Goal: Task Accomplishment & Management: Use online tool/utility

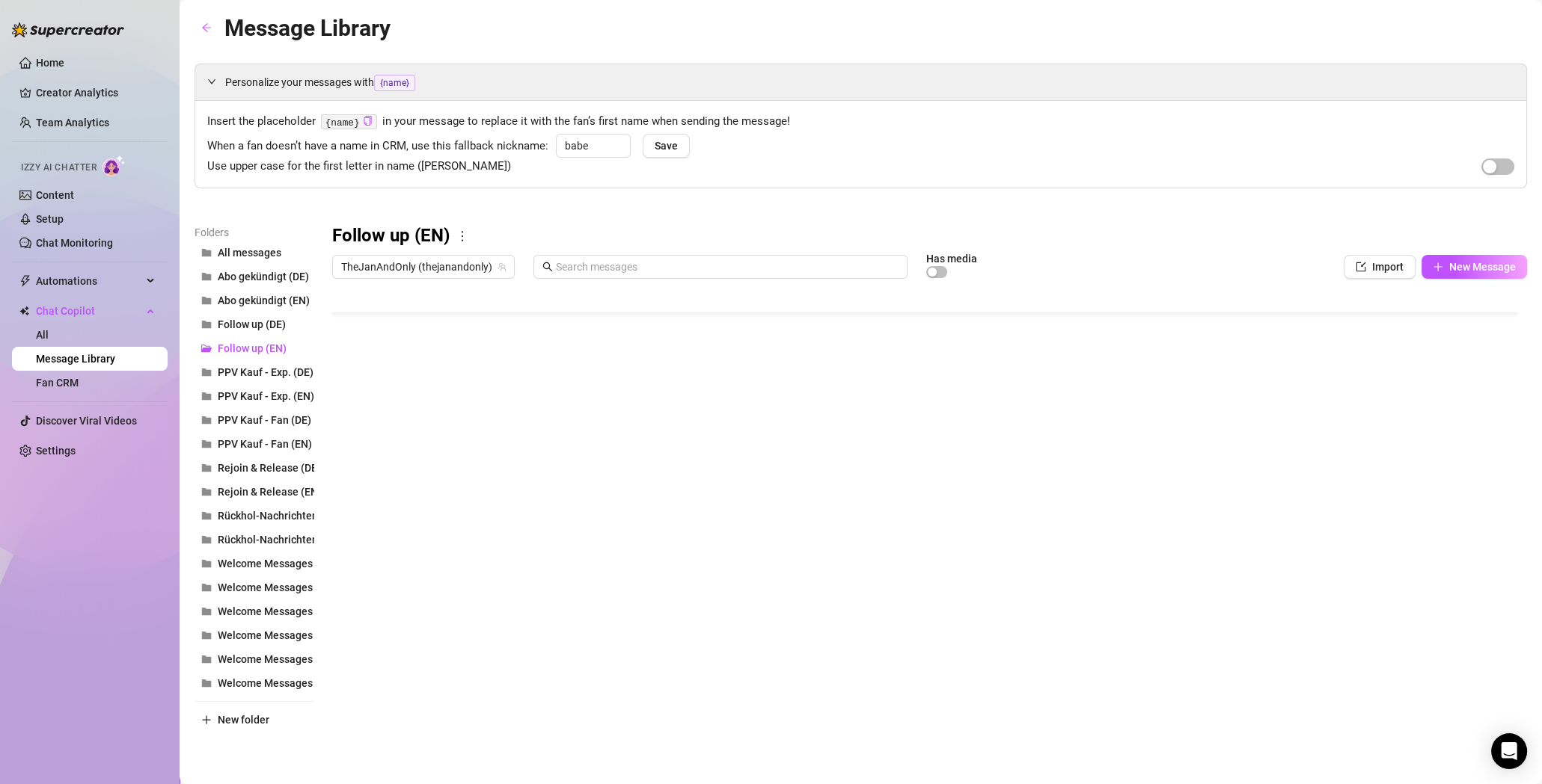
scroll to position [59, 0]
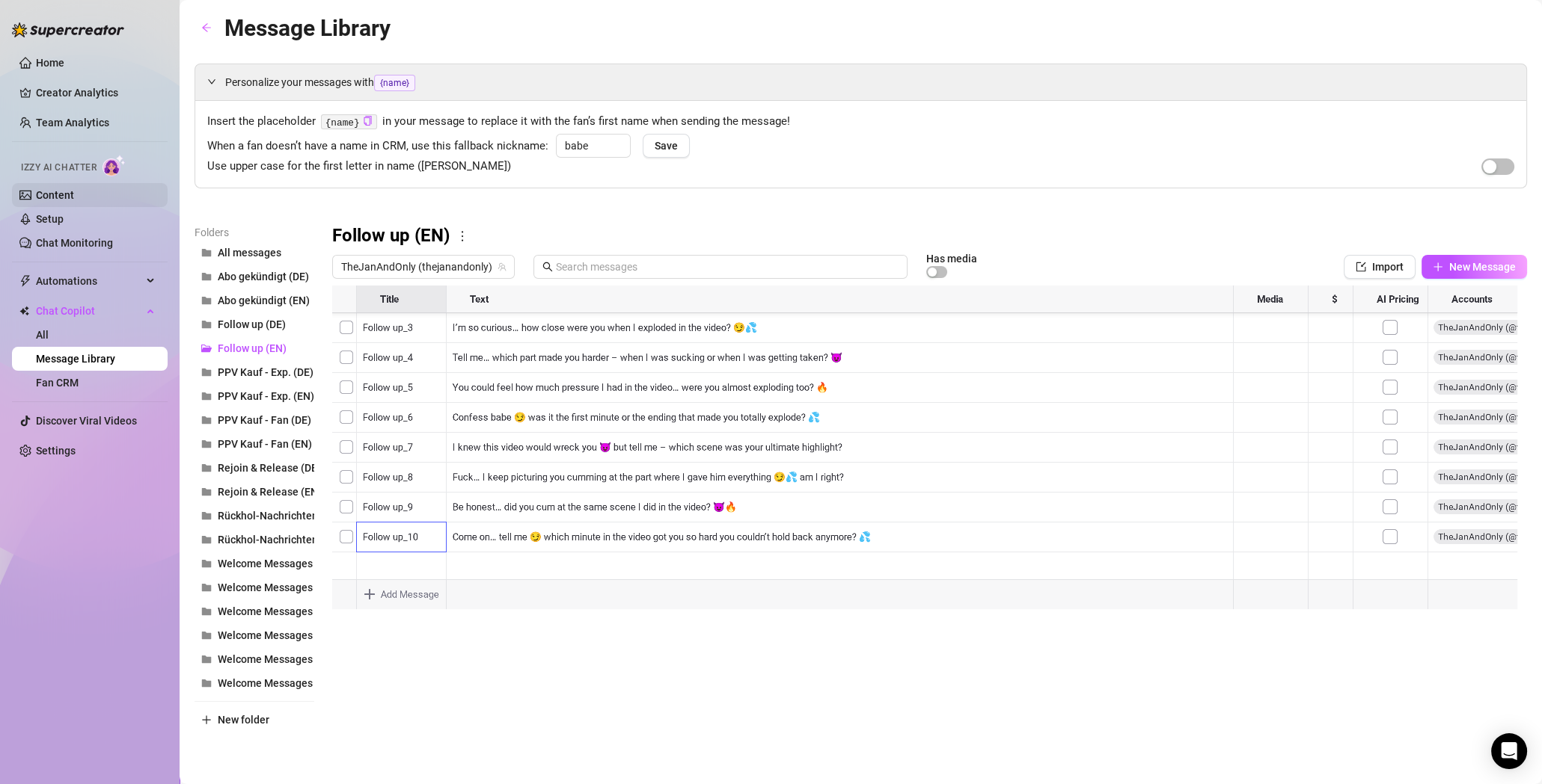
click at [74, 197] on link "Content" at bounding box center [55, 195] width 38 height 12
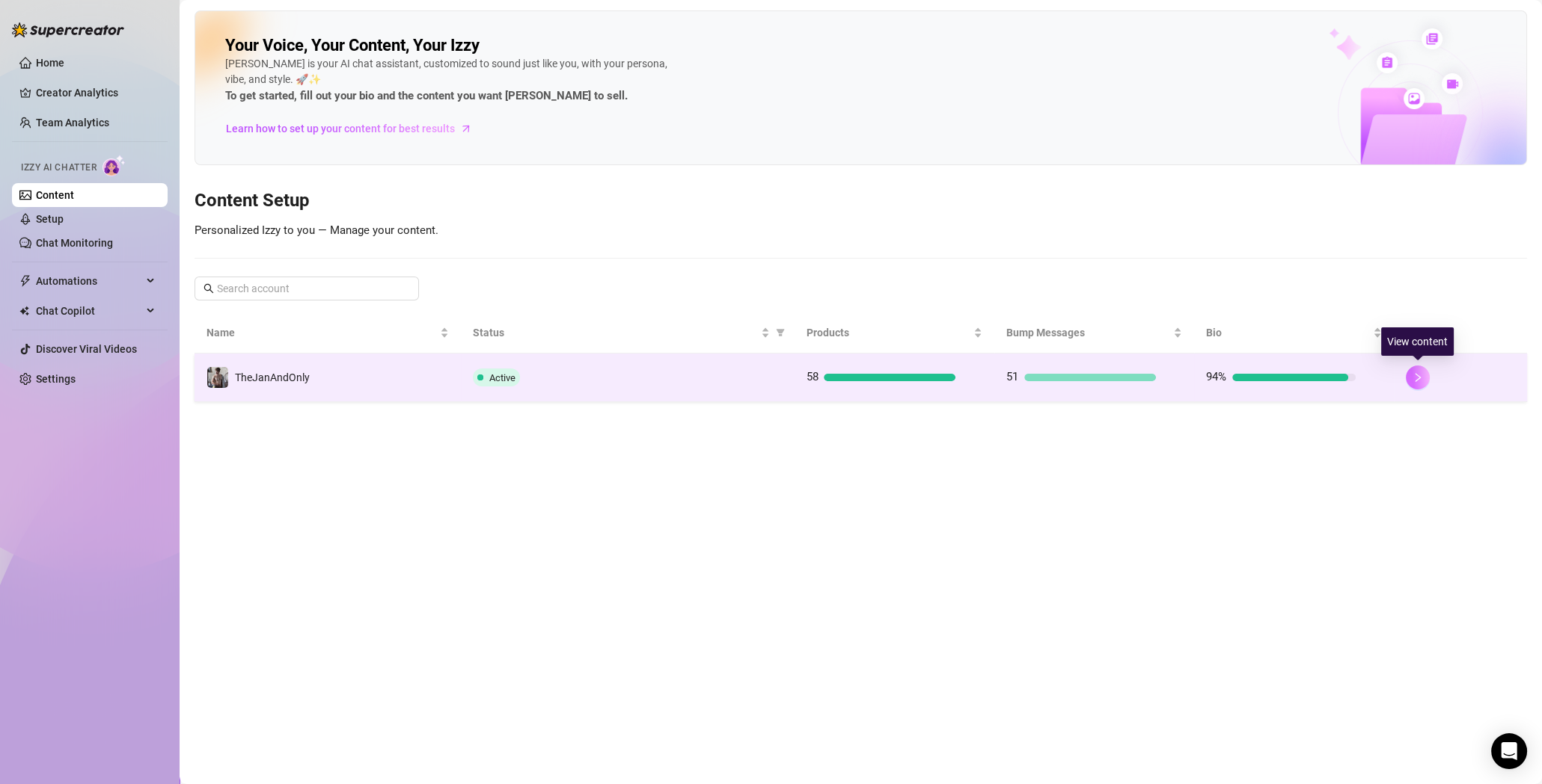
click at [1410, 379] on button "button" at bounding box center [1417, 377] width 24 height 24
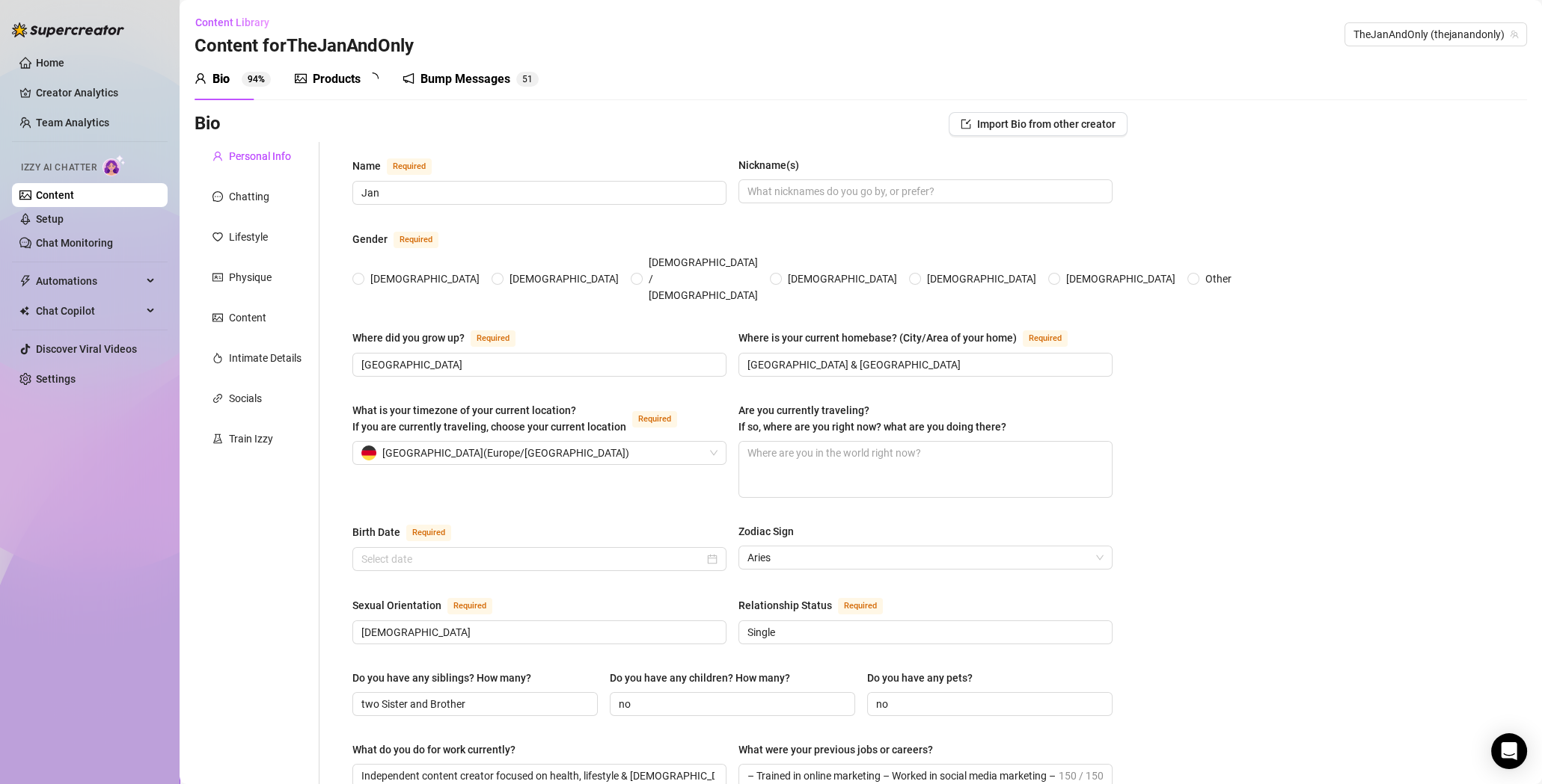
radio input "true"
type input "[DATE]"
click at [243, 445] on div "Train Izzy" at bounding box center [251, 439] width 44 height 16
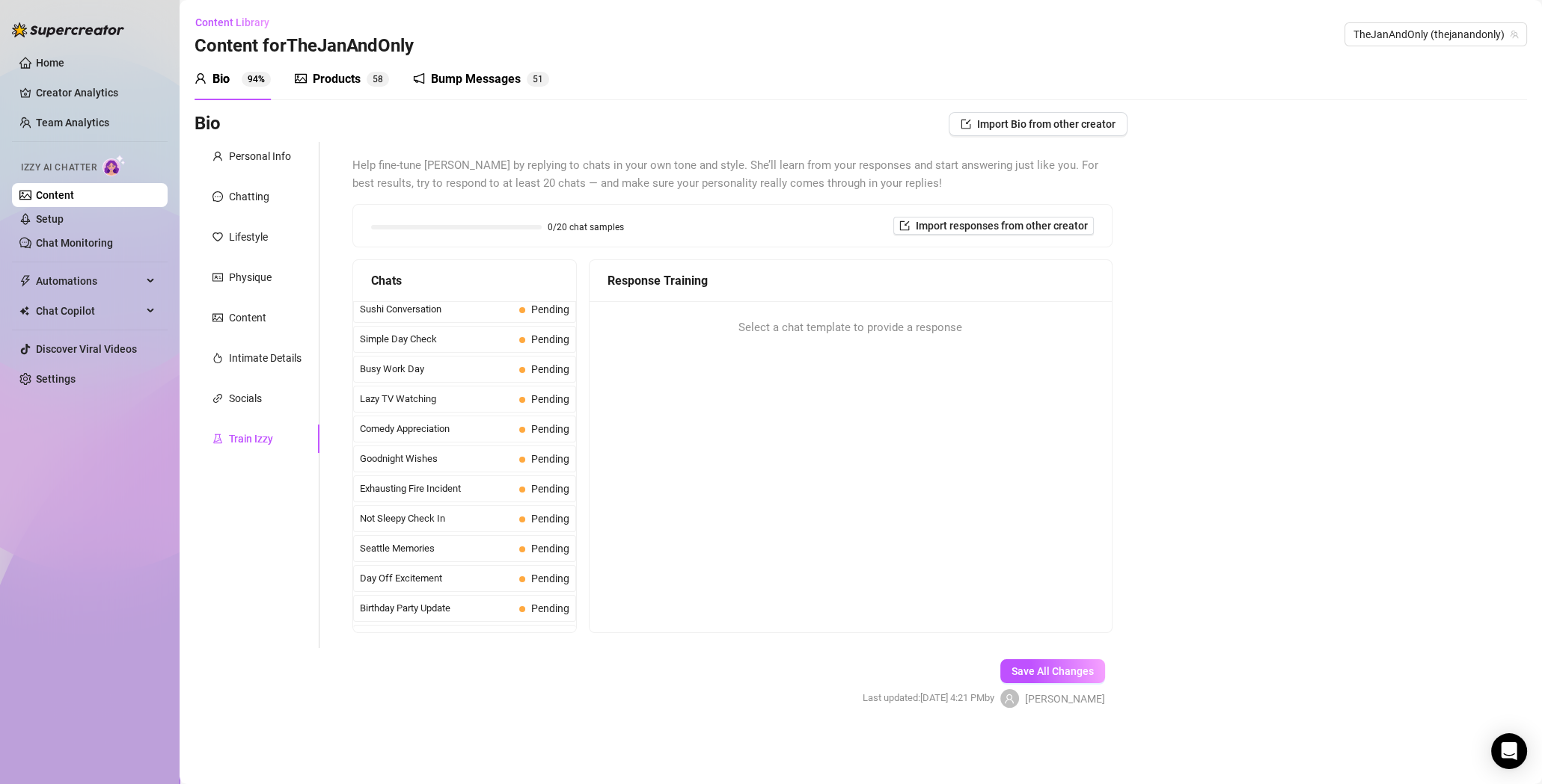
scroll to position [1326, 0]
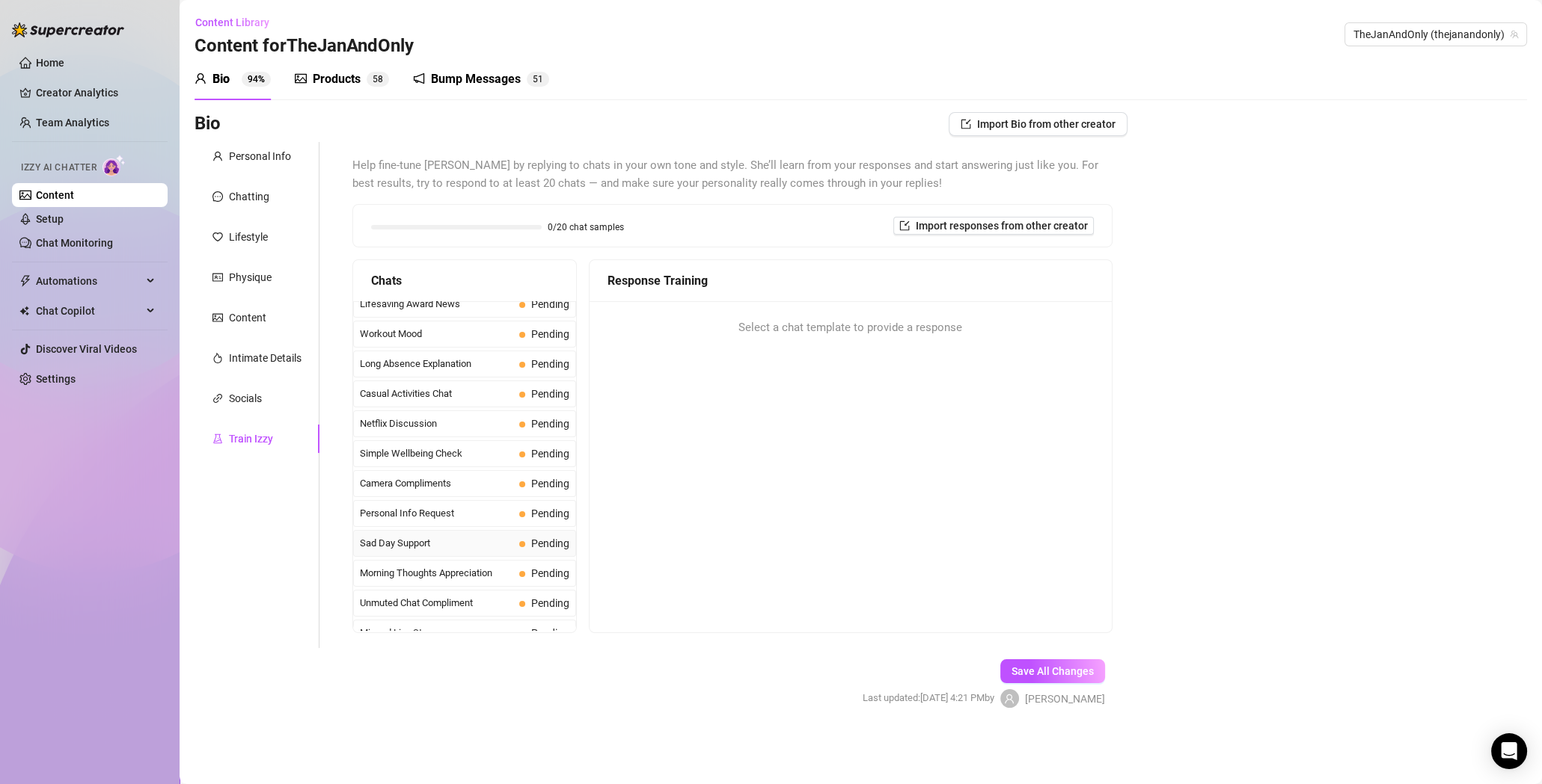
click at [459, 536] on span "Sad Day Support" at bounding box center [437, 544] width 154 height 15
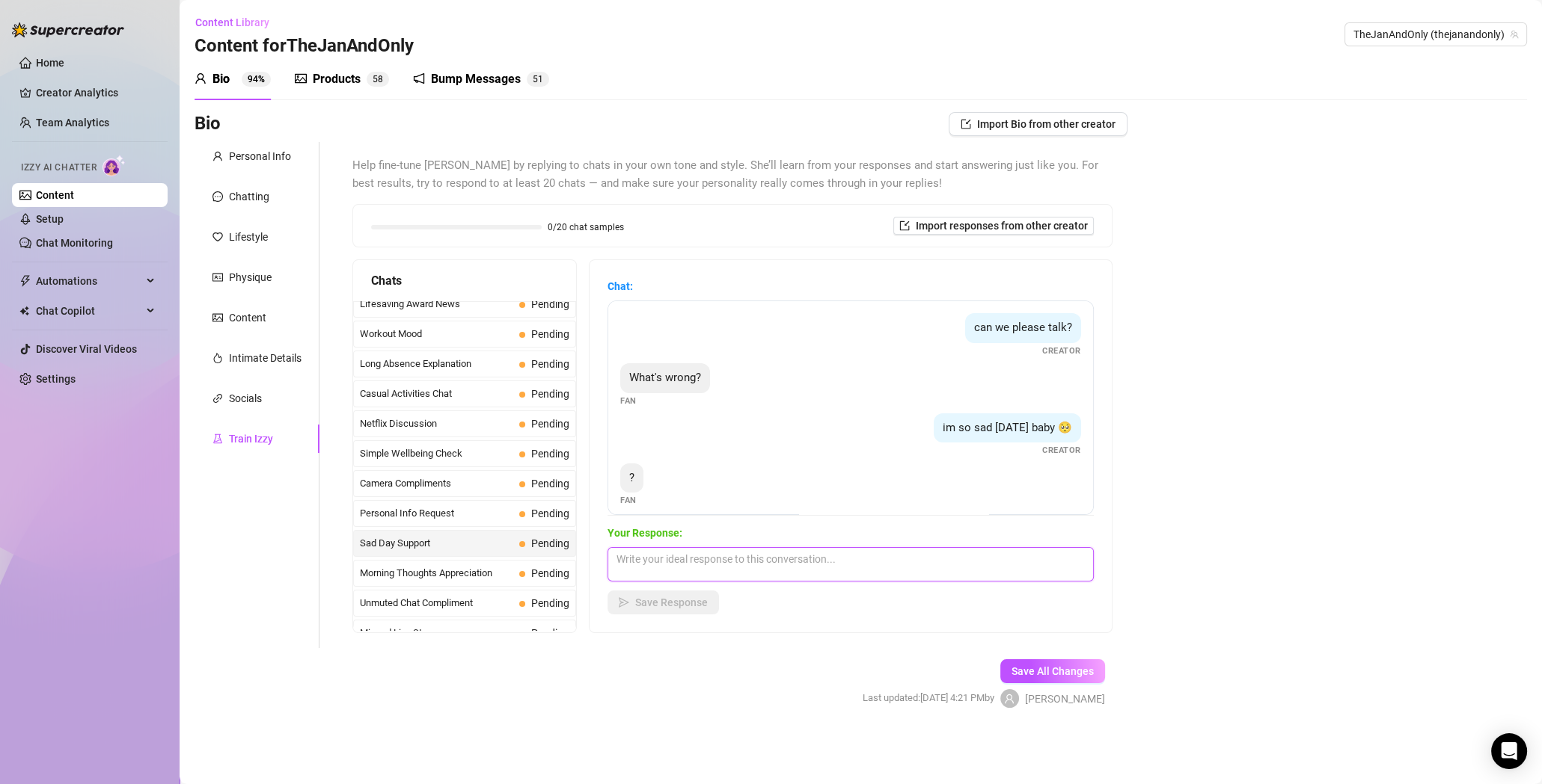
click at [688, 564] on textarea at bounding box center [851, 564] width 486 height 35
paste textarea "It just feels like I miss your attention so much [DATE] baby… 🥺💔 I don’t wanna …"
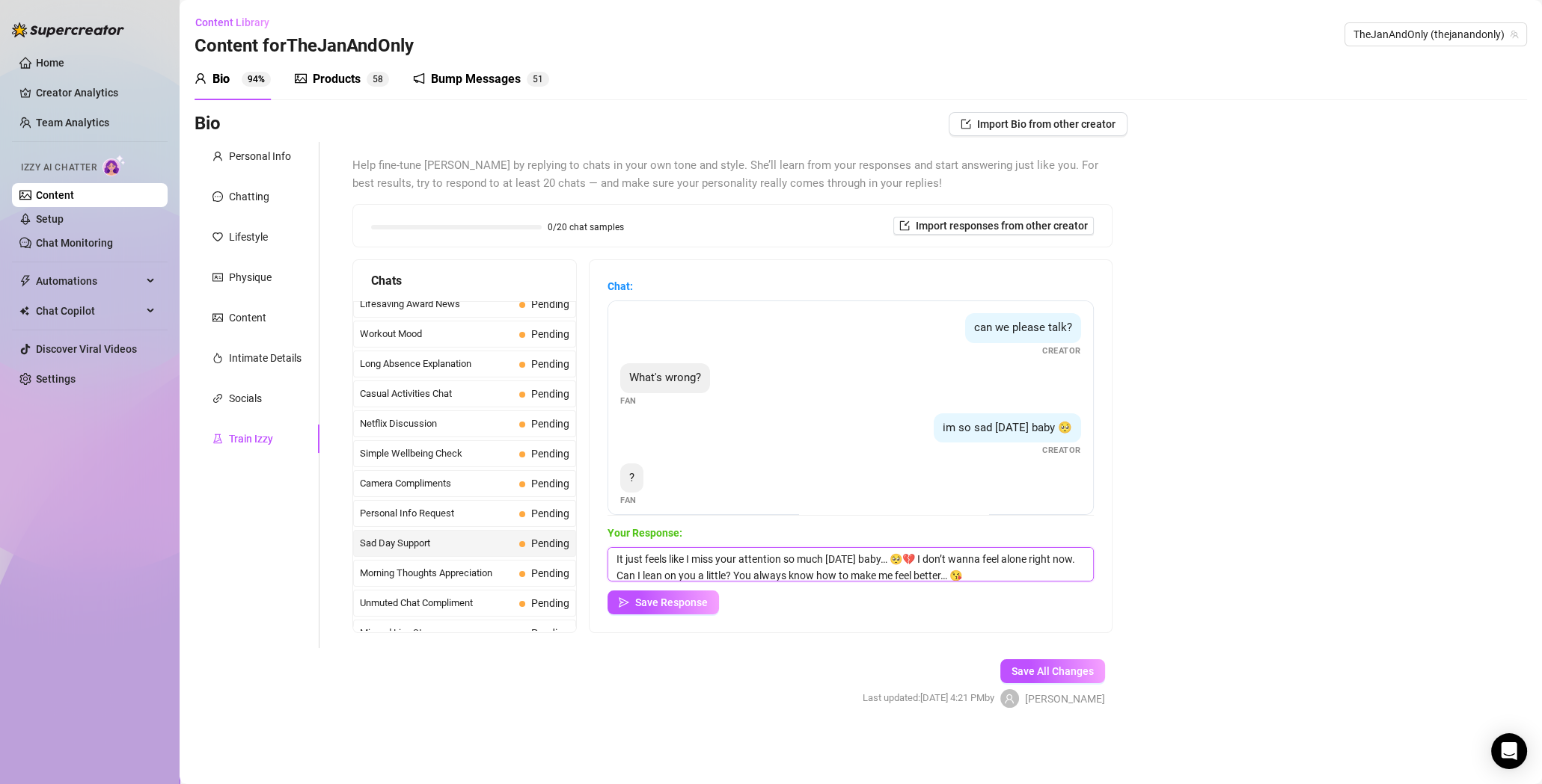
scroll to position [0, 0]
type textarea "It just feels like I miss your attention so much [DATE] baby… 🥺💔 I don’t wanna …"
click at [673, 604] on span "Save Response" at bounding box center [671, 603] width 73 height 12
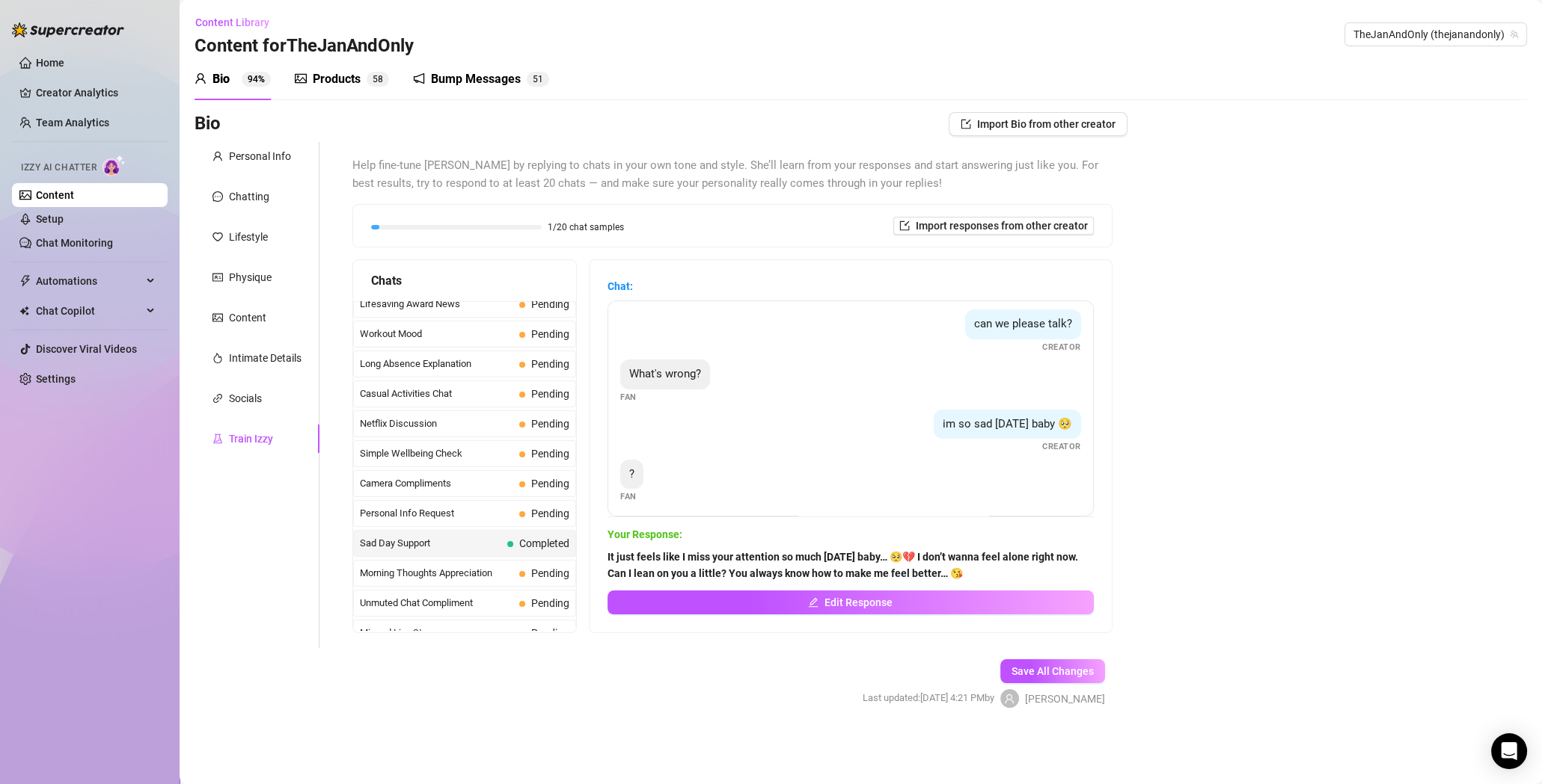
scroll to position [9, 0]
click at [433, 506] on span "Personal Info Request" at bounding box center [437, 513] width 154 height 15
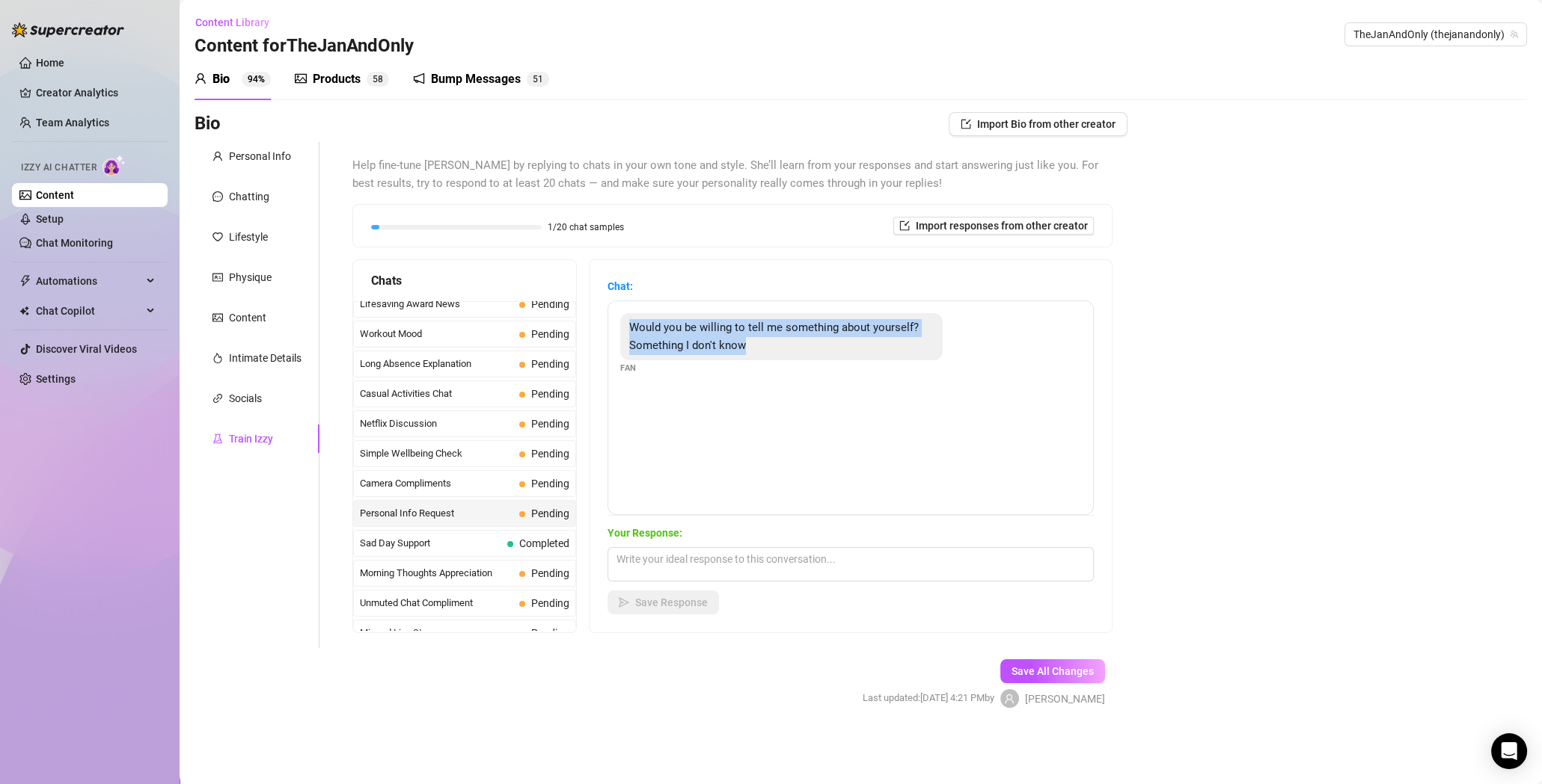
drag, startPoint x: 754, startPoint y: 344, endPoint x: 624, endPoint y: 331, distance: 130.6
click at [624, 331] on div "Would you be willing to tell me something about yourself? Something I don't know" at bounding box center [782, 336] width 323 height 47
copy span "Would you be willing to tell me something about yourself? Something I don't know"
click at [712, 557] on textarea at bounding box center [851, 564] width 486 height 35
paste textarea "Of course, I'd be happy to tell you something about myself. What would you like…"
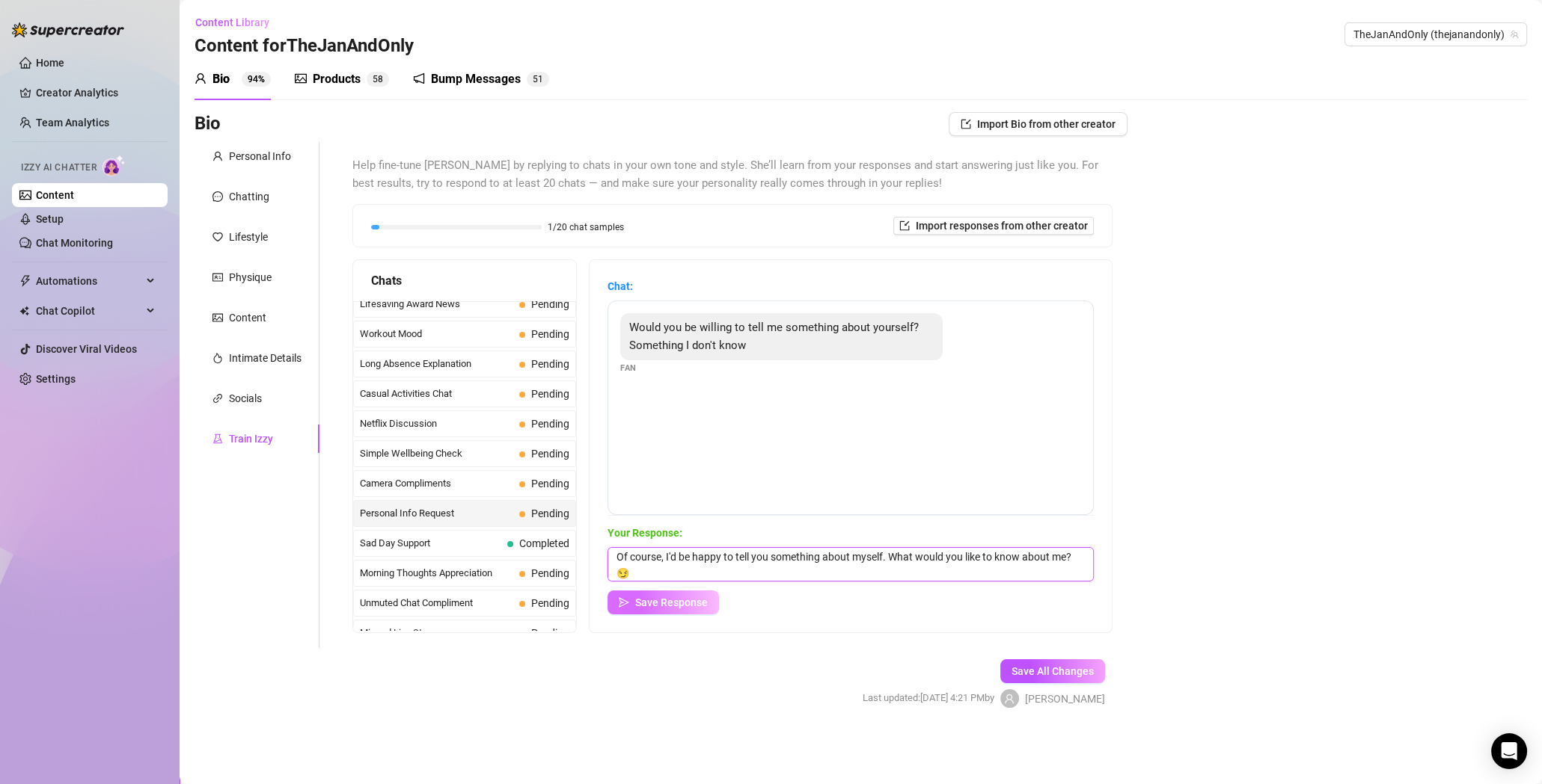
scroll to position [0, 0]
type textarea "Of course, I'd be happy to tell you something about myself. What would you like…"
click at [636, 613] on button "Save Response" at bounding box center [663, 602] width 111 height 24
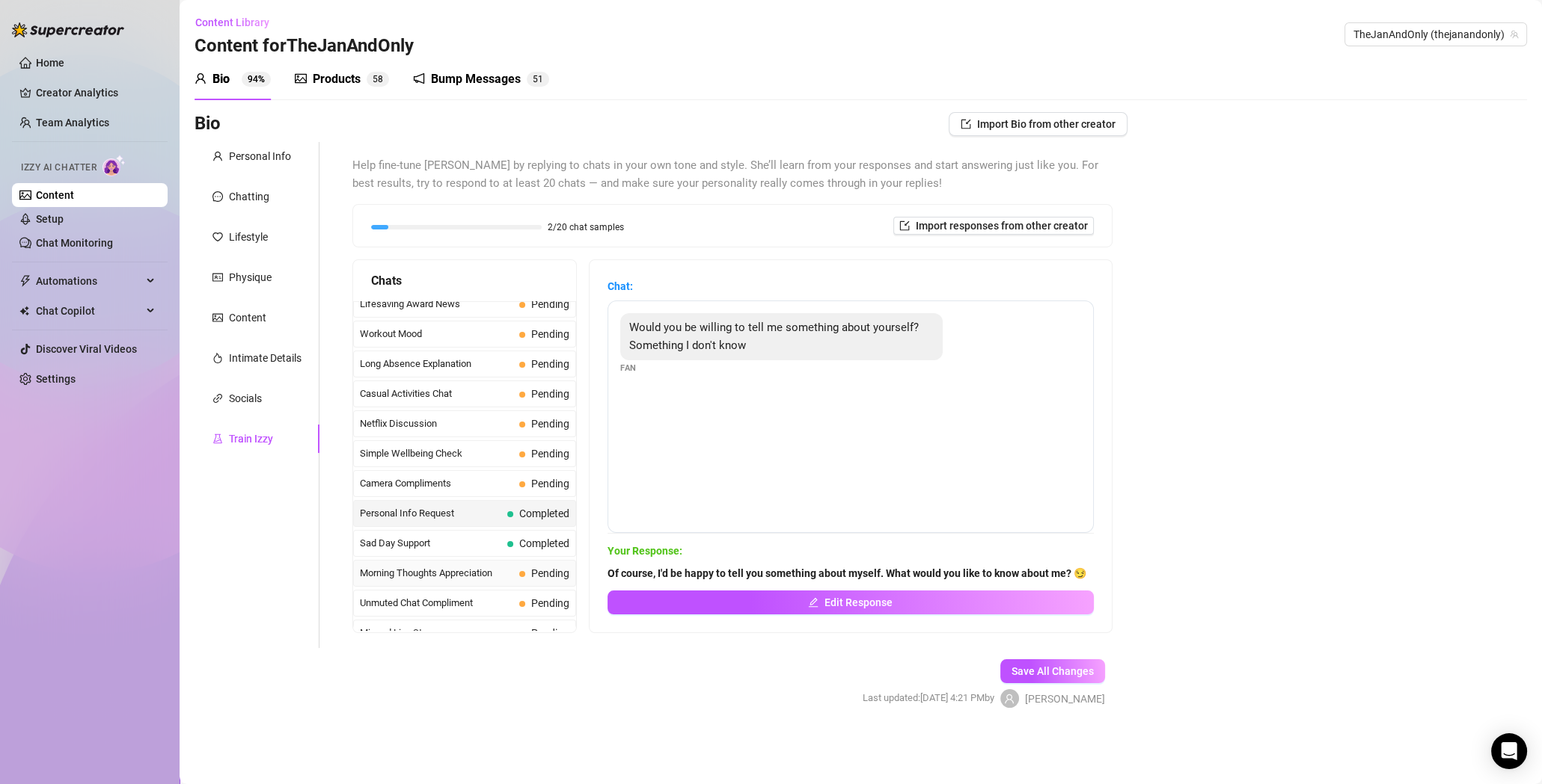
click at [485, 566] on span "Morning Thoughts Appreciation" at bounding box center [437, 574] width 154 height 15
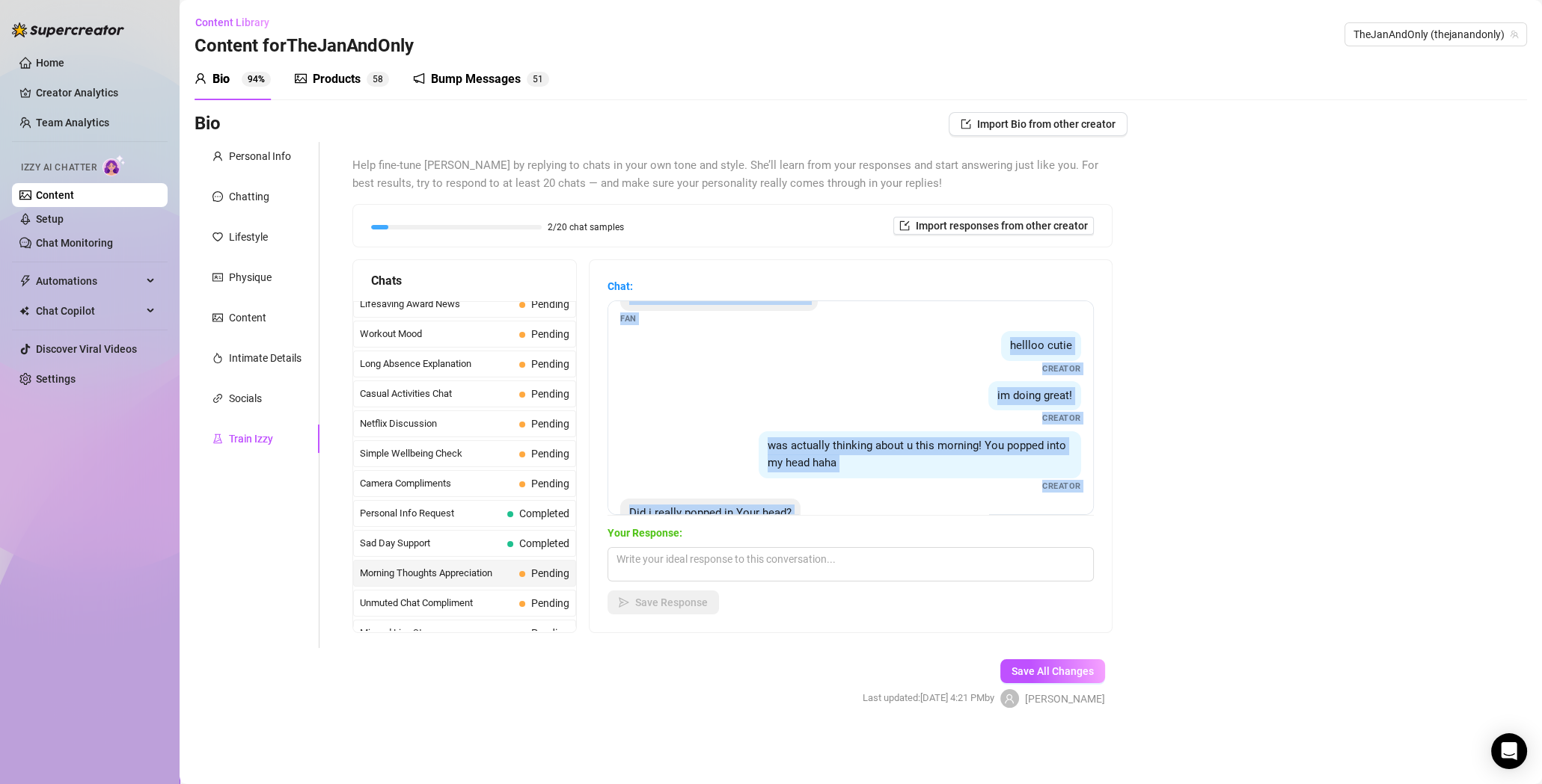
scroll to position [127, 0]
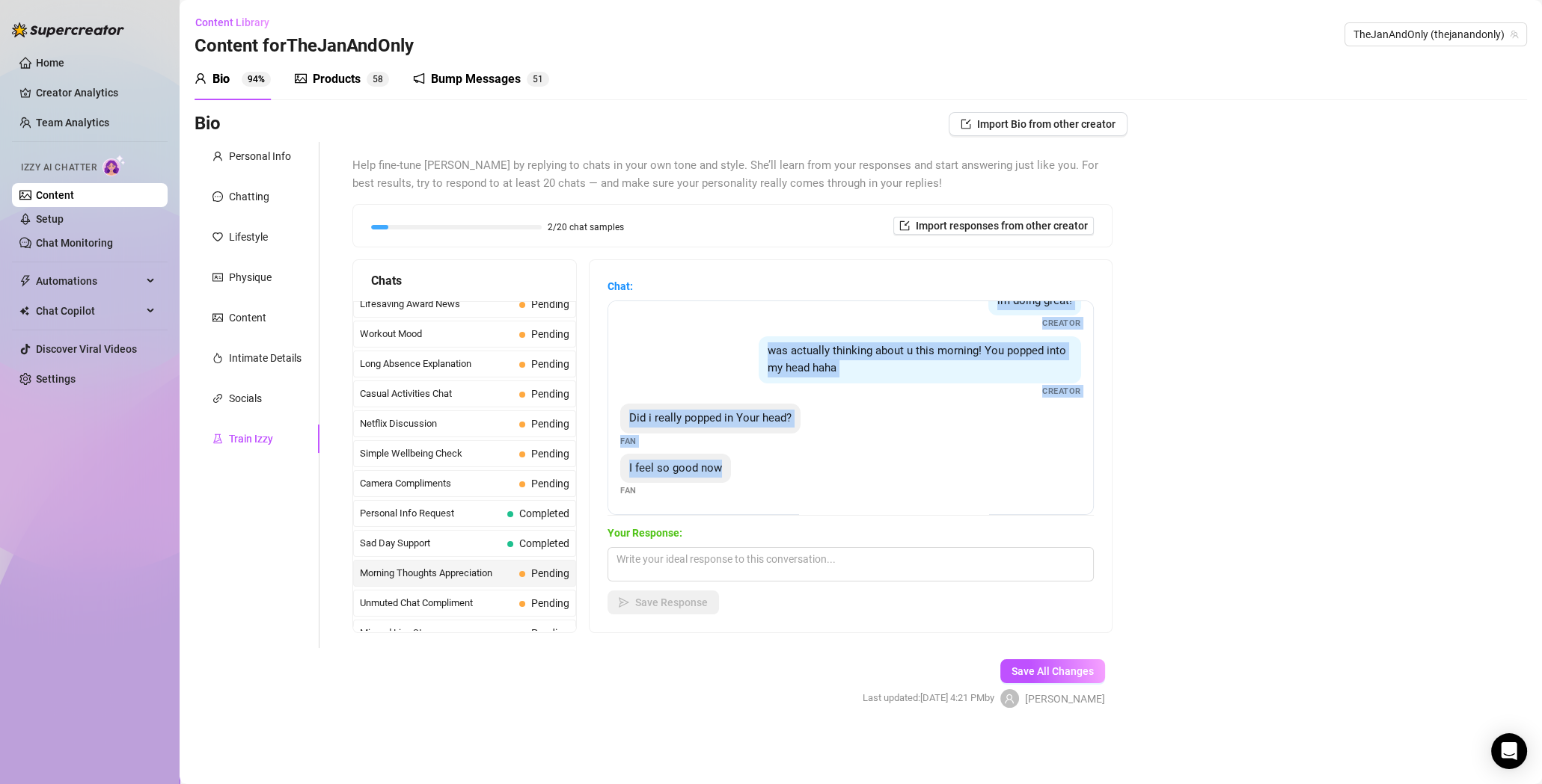
drag, startPoint x: 634, startPoint y: 326, endPoint x: 956, endPoint y: 479, distance: 356.5
click at [956, 479] on div "Hey my sexy goddess, how are you? Fan hellloo cutie Creator im doing great! Cre…" at bounding box center [851, 408] width 486 height 215
copy div "Hey my sexy goddess, how are you? Fan hellloo cutie Creator im doing great! Cre…"
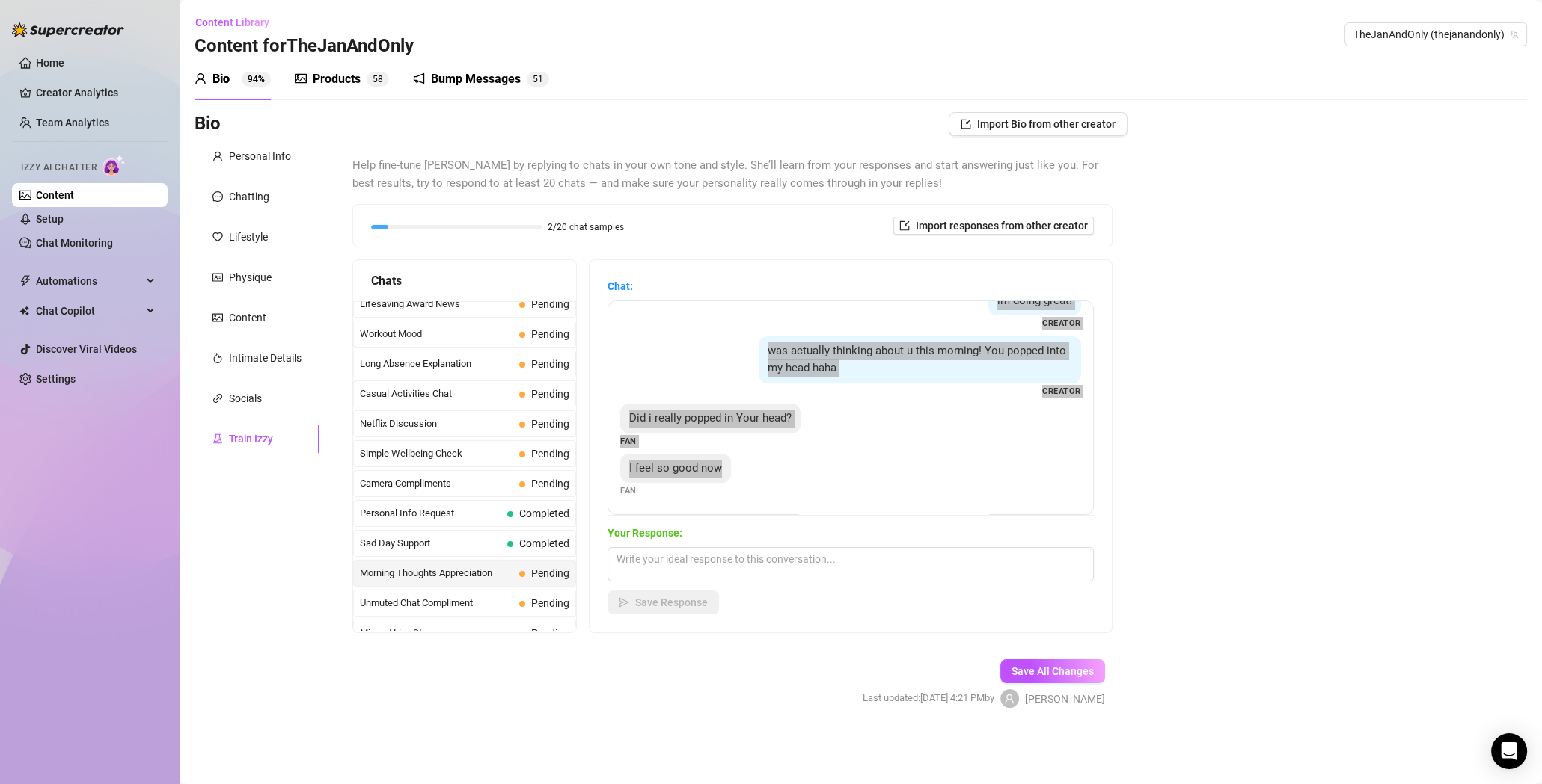
scroll to position [0, 0]
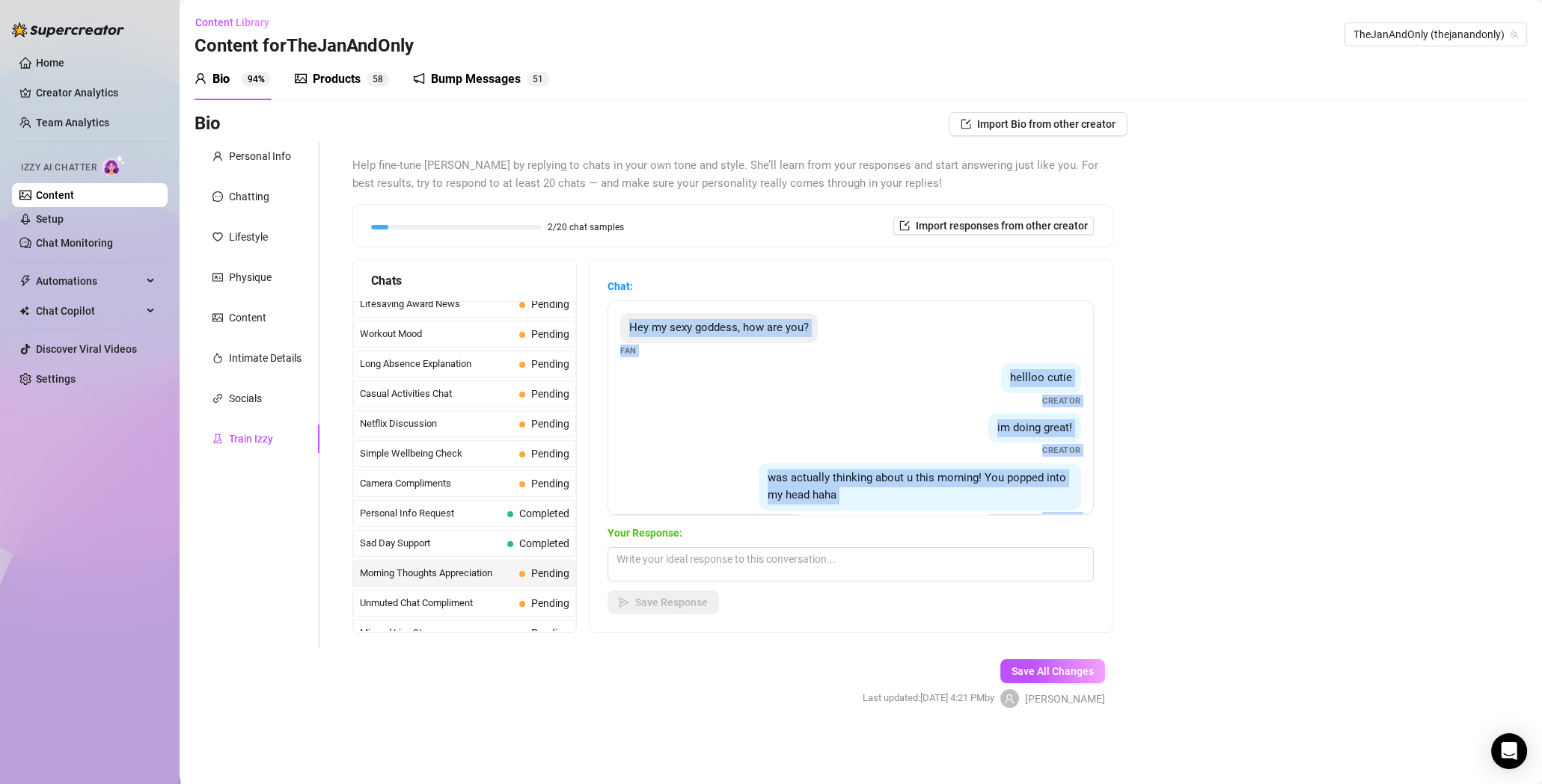
click at [1065, 398] on span "Creator" at bounding box center [1061, 400] width 39 height 12
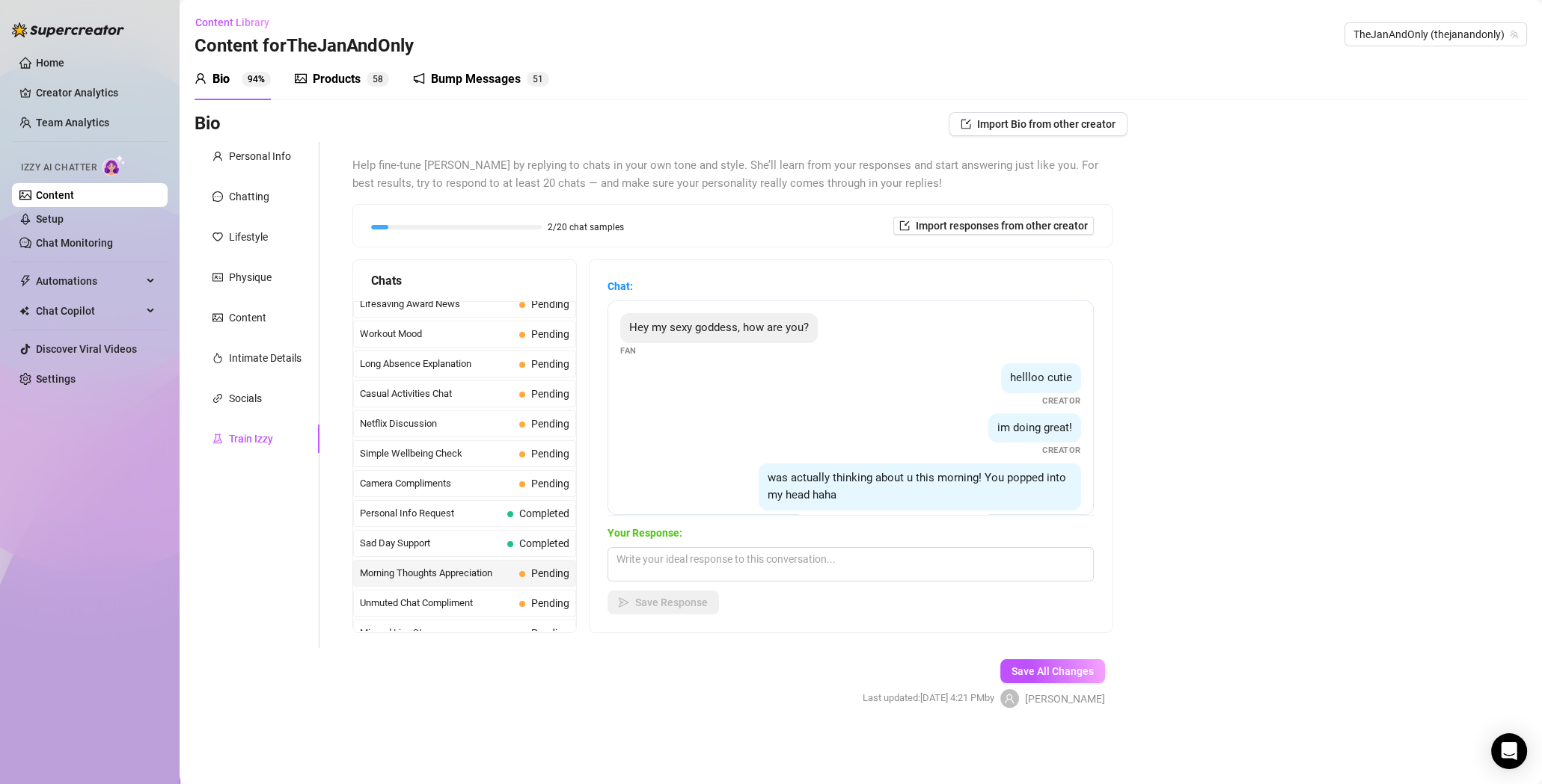
scroll to position [127, 0]
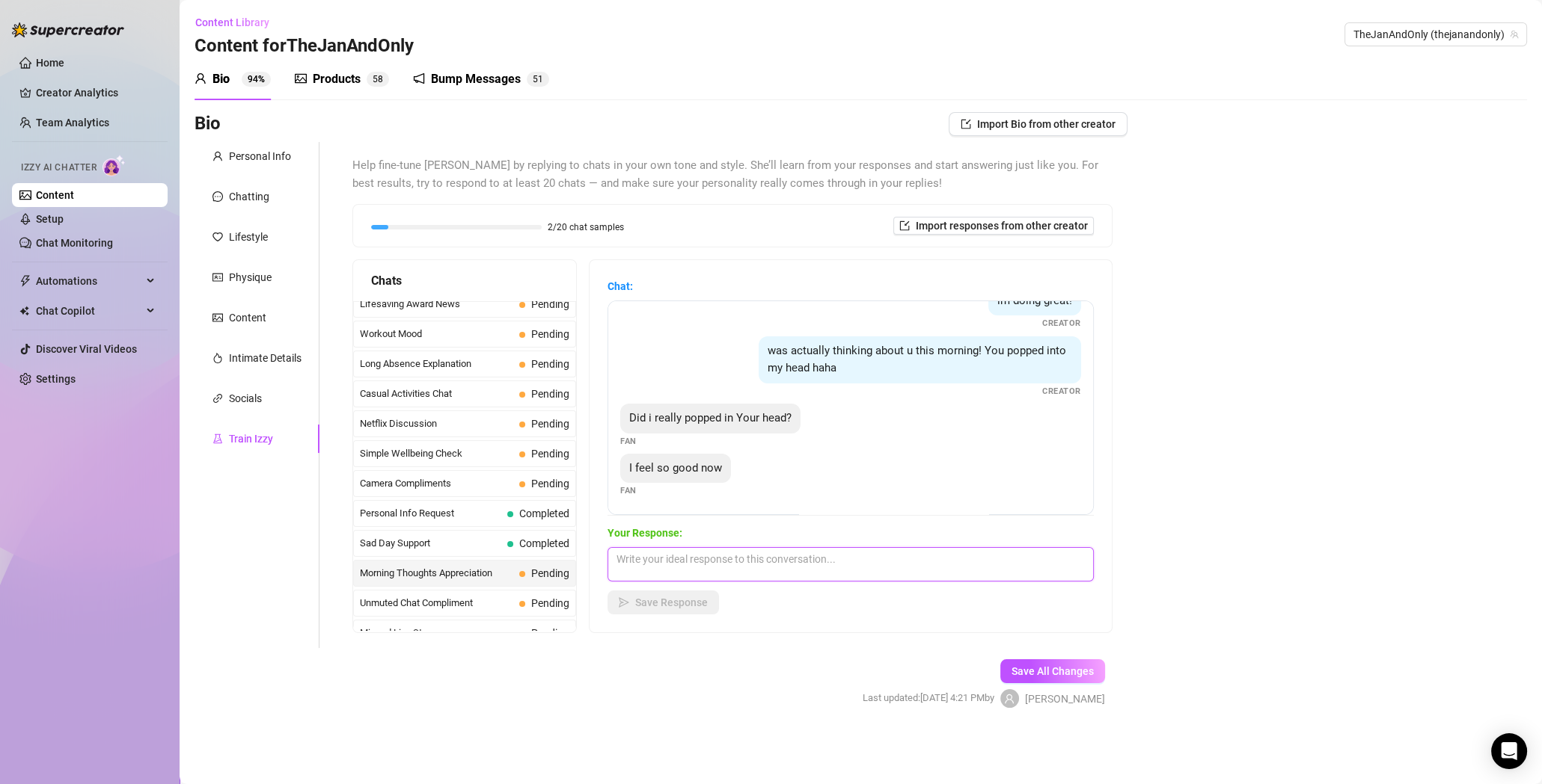
click at [768, 570] on textarea at bounding box center [851, 564] width 486 height 35
paste textarea "Of course you popped into my head 😏 I just can’t get you out of my mind… just t…"
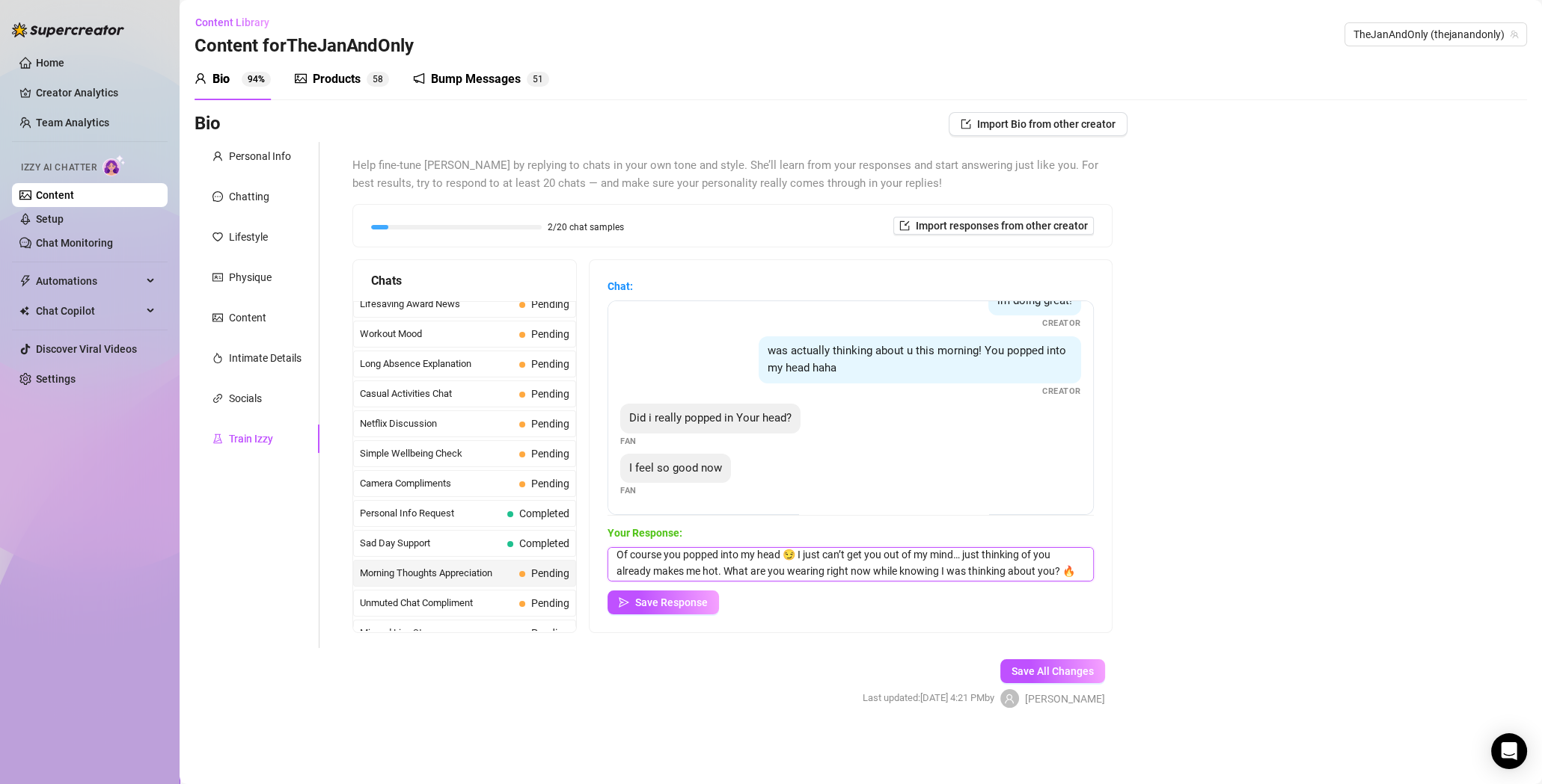
scroll to position [5, 0]
type textarea "Of course you popped into my head 😏 I just can’t get you out of my mind… just t…"
click at [647, 608] on button "Save Response" at bounding box center [663, 602] width 111 height 24
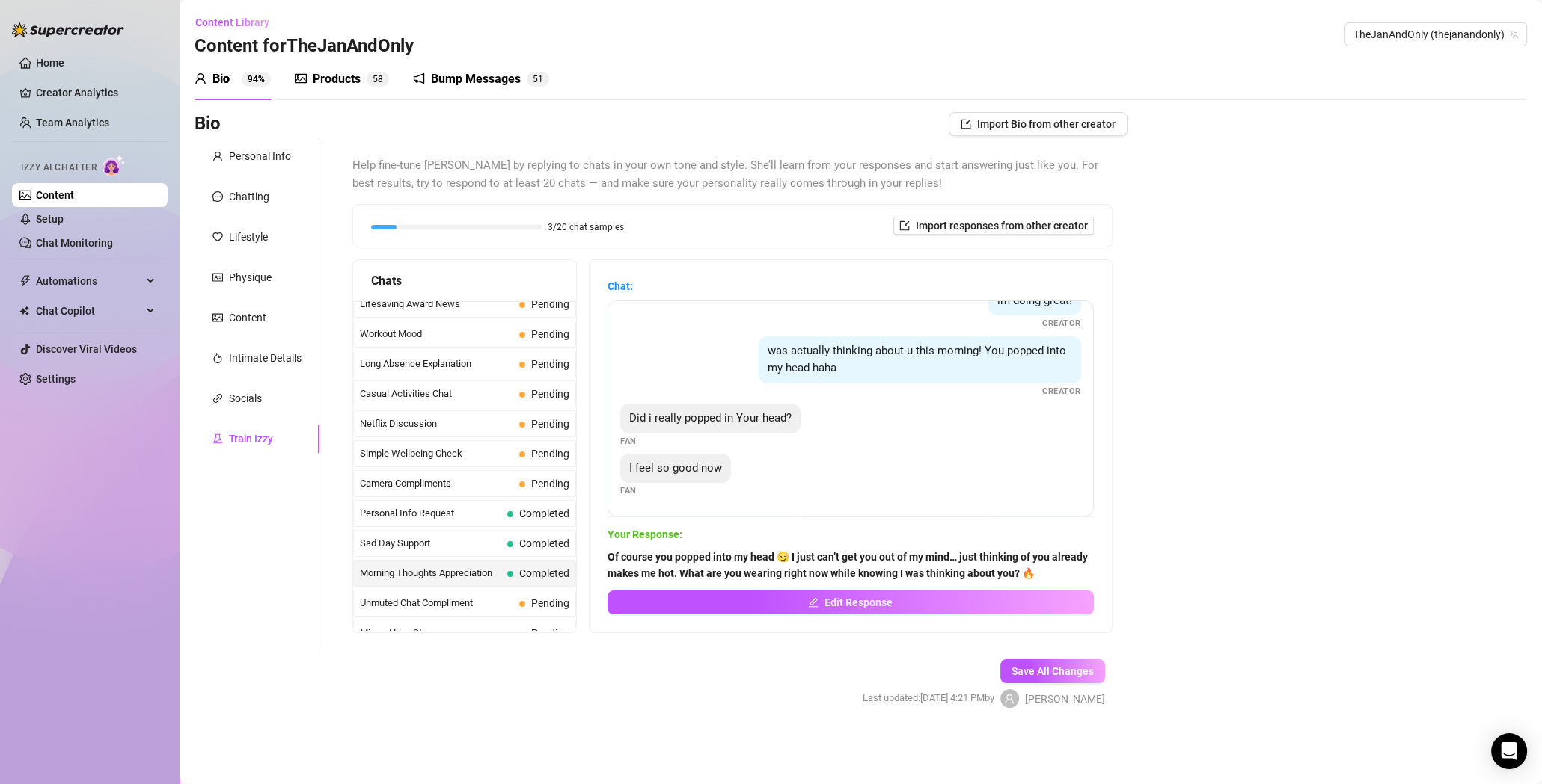
scroll to position [126, 0]
click at [448, 476] on span "Camera Compliments" at bounding box center [437, 484] width 154 height 15
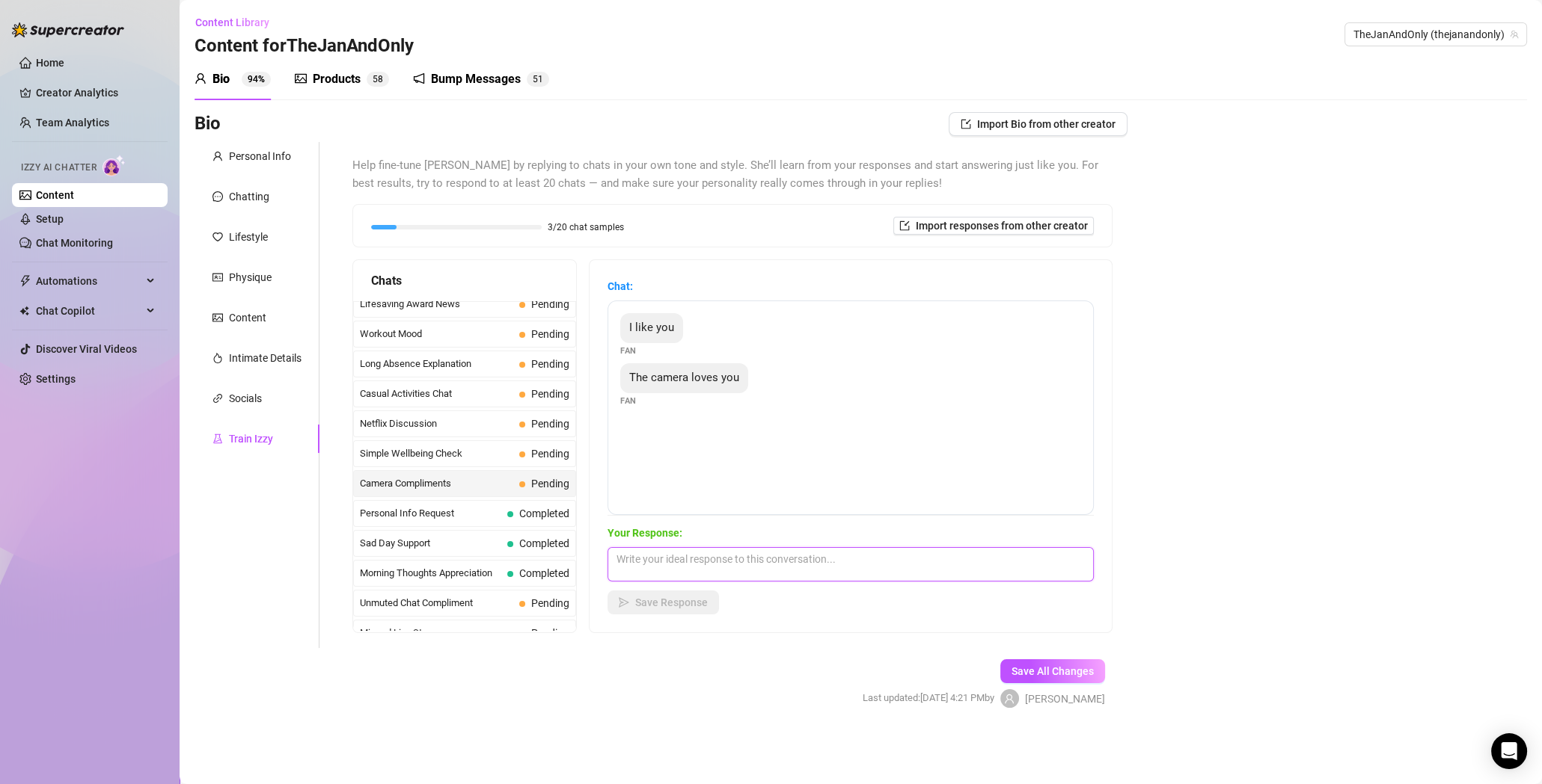
click at [742, 563] on textarea at bounding box center [851, 564] width 486 height 35
paste textarea "Oh, thank you, how sweet of you."
type textarea "Oh, thank you, how sweet of you. 🥰"
click at [686, 597] on span "Save Response" at bounding box center [671, 603] width 73 height 12
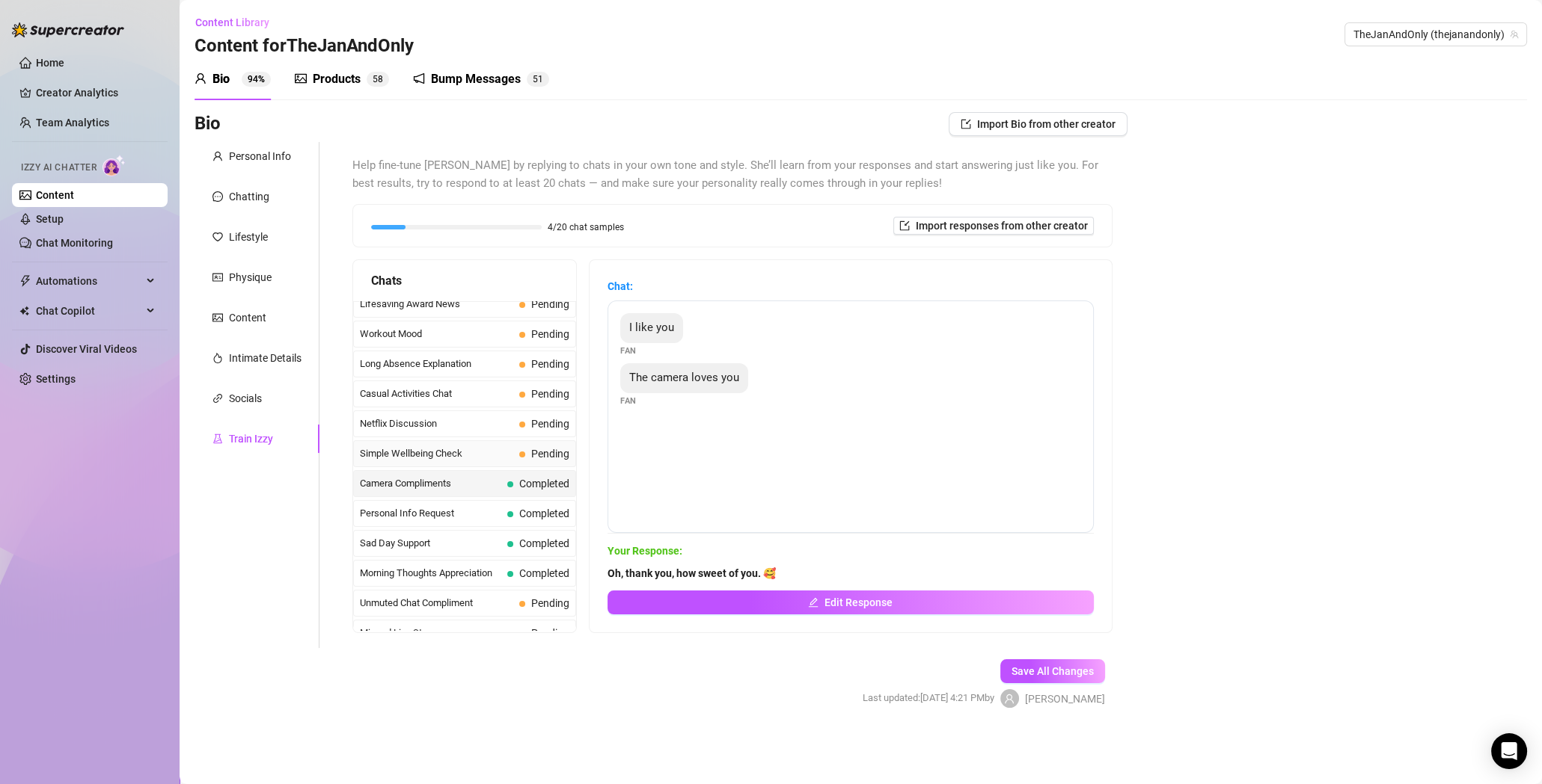
click at [458, 446] on span "Simple Wellbeing Check" at bounding box center [437, 454] width 154 height 15
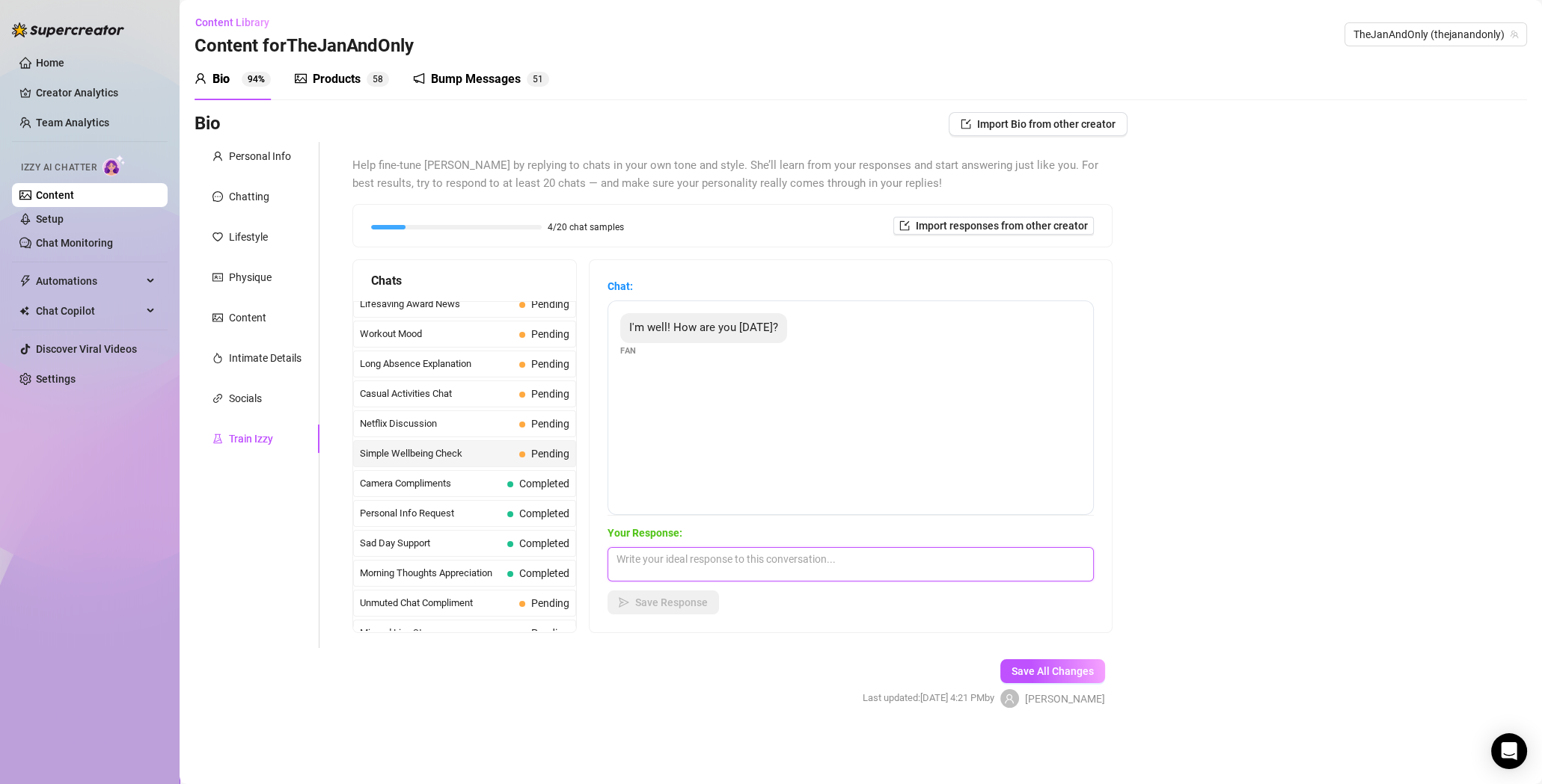
click at [646, 562] on textarea at bounding box center [851, 564] width 486 height 35
click at [810, 565] on textarea at bounding box center [851, 564] width 486 height 35
paste textarea "Now that you've written to me, I feel much better already."
type textarea "Now that you've written to me, I feel much better already. 😌"
click at [672, 601] on span "Save Response" at bounding box center [671, 603] width 73 height 12
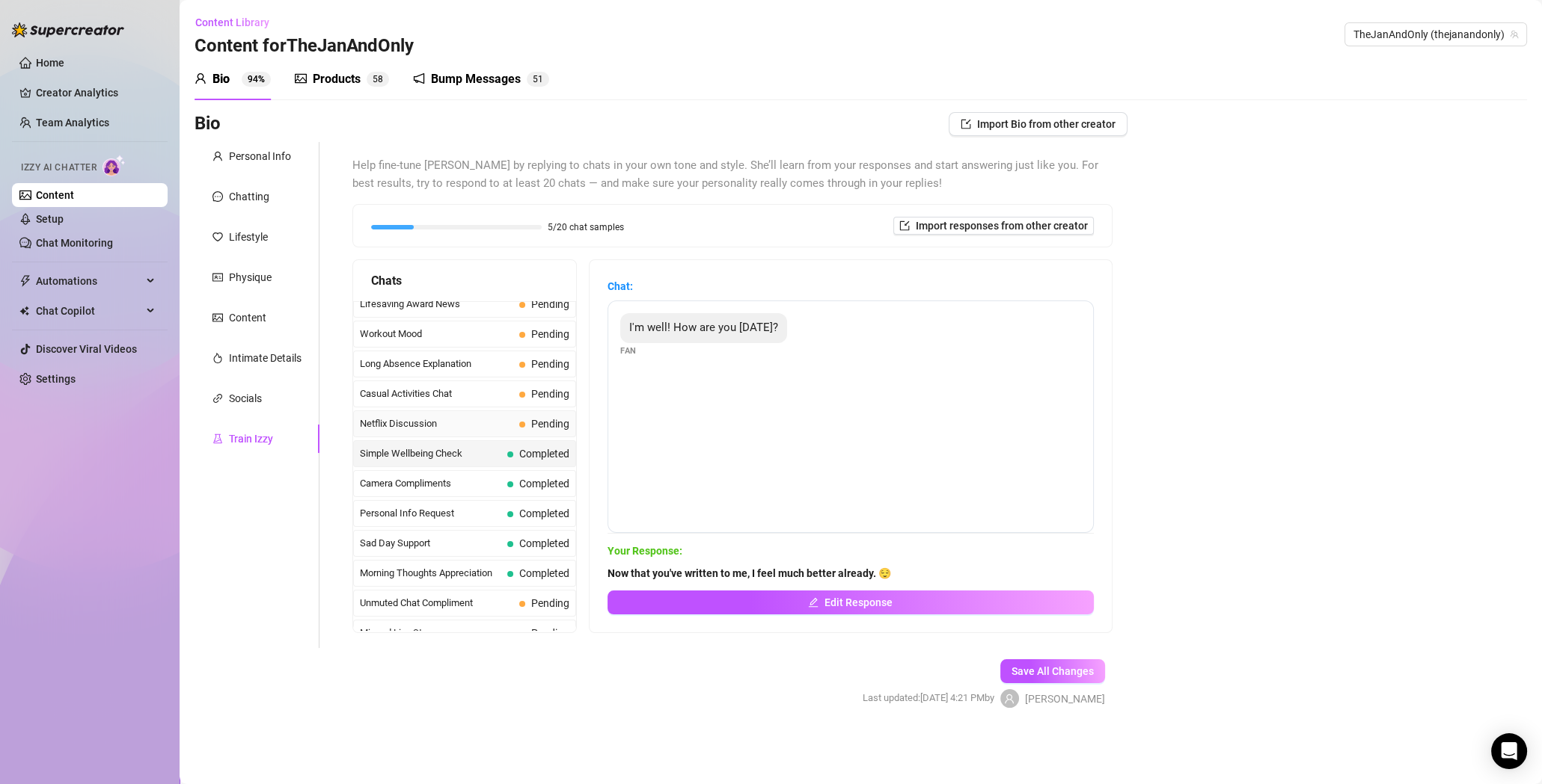
click at [450, 416] on span "Netflix Discussion" at bounding box center [437, 424] width 154 height 15
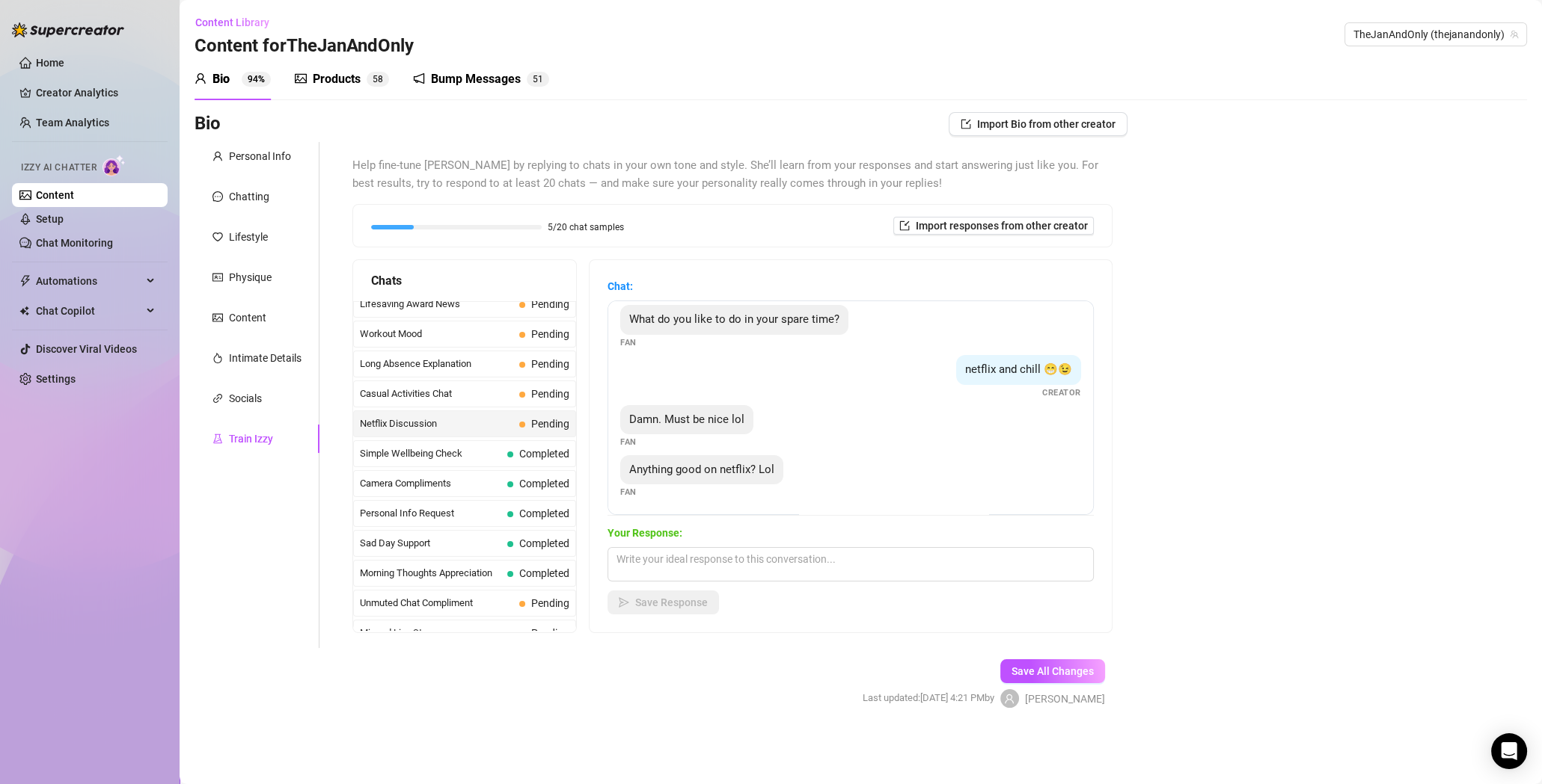
scroll to position [10, 0]
click at [668, 557] on textarea at bounding box center [851, 564] width 486 height 35
paste textarea "There was actually much more exciting stuff happening on TV than on Netflix."
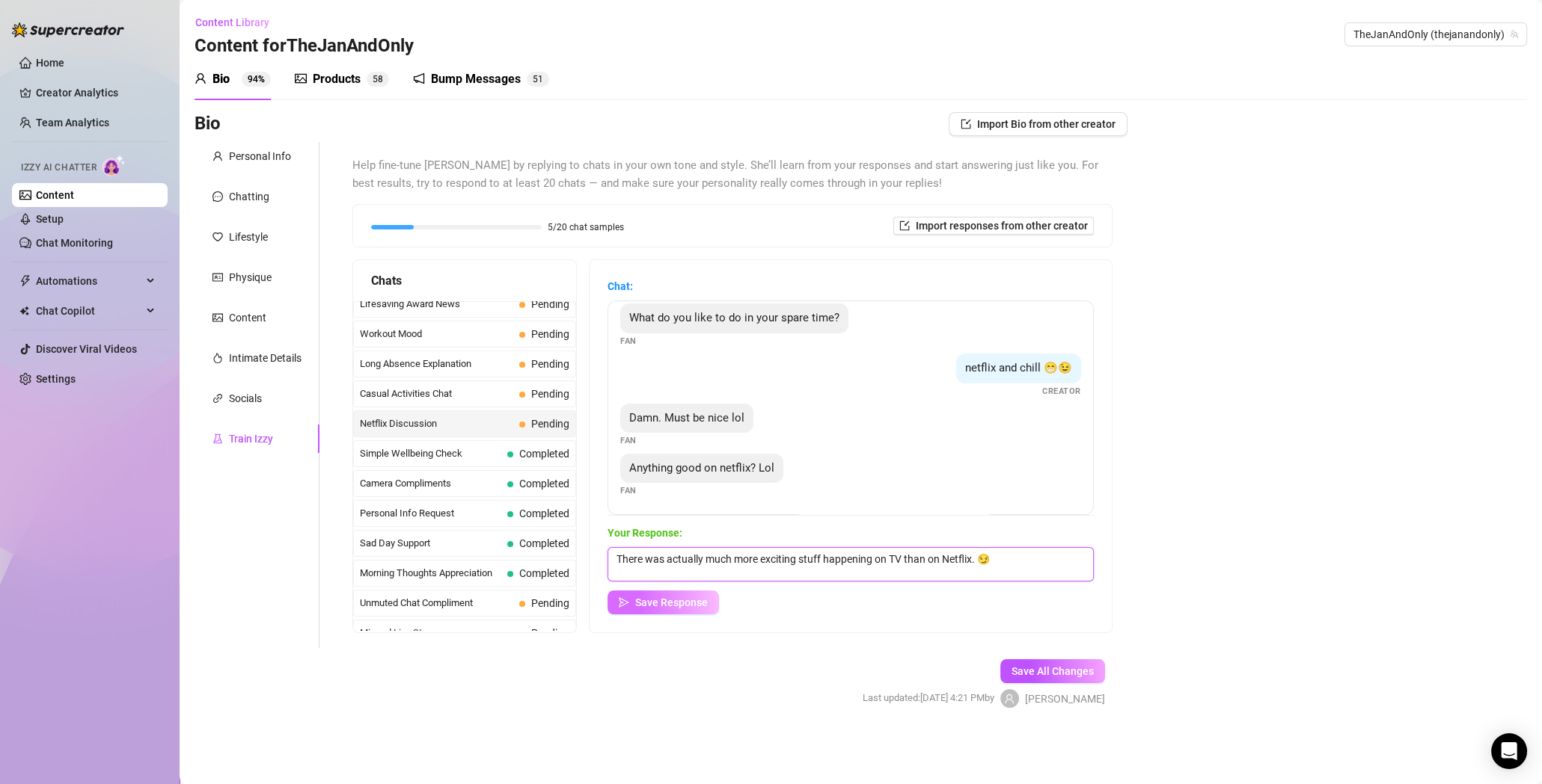
type textarea "There was actually much more exciting stuff happening on TV than on Netflix. 😏"
click at [679, 610] on button "Save Response" at bounding box center [663, 602] width 111 height 24
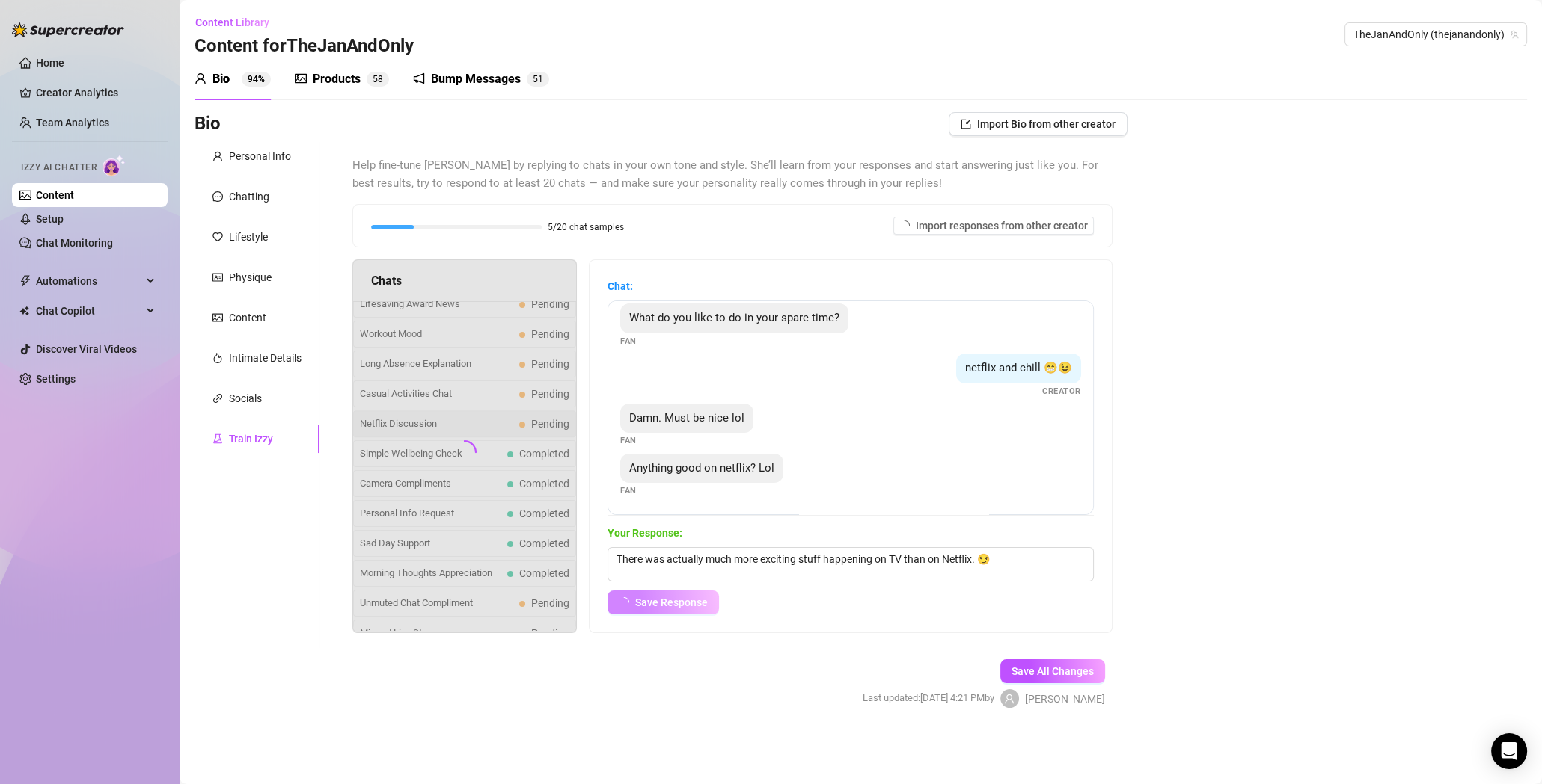
scroll to position [0, 0]
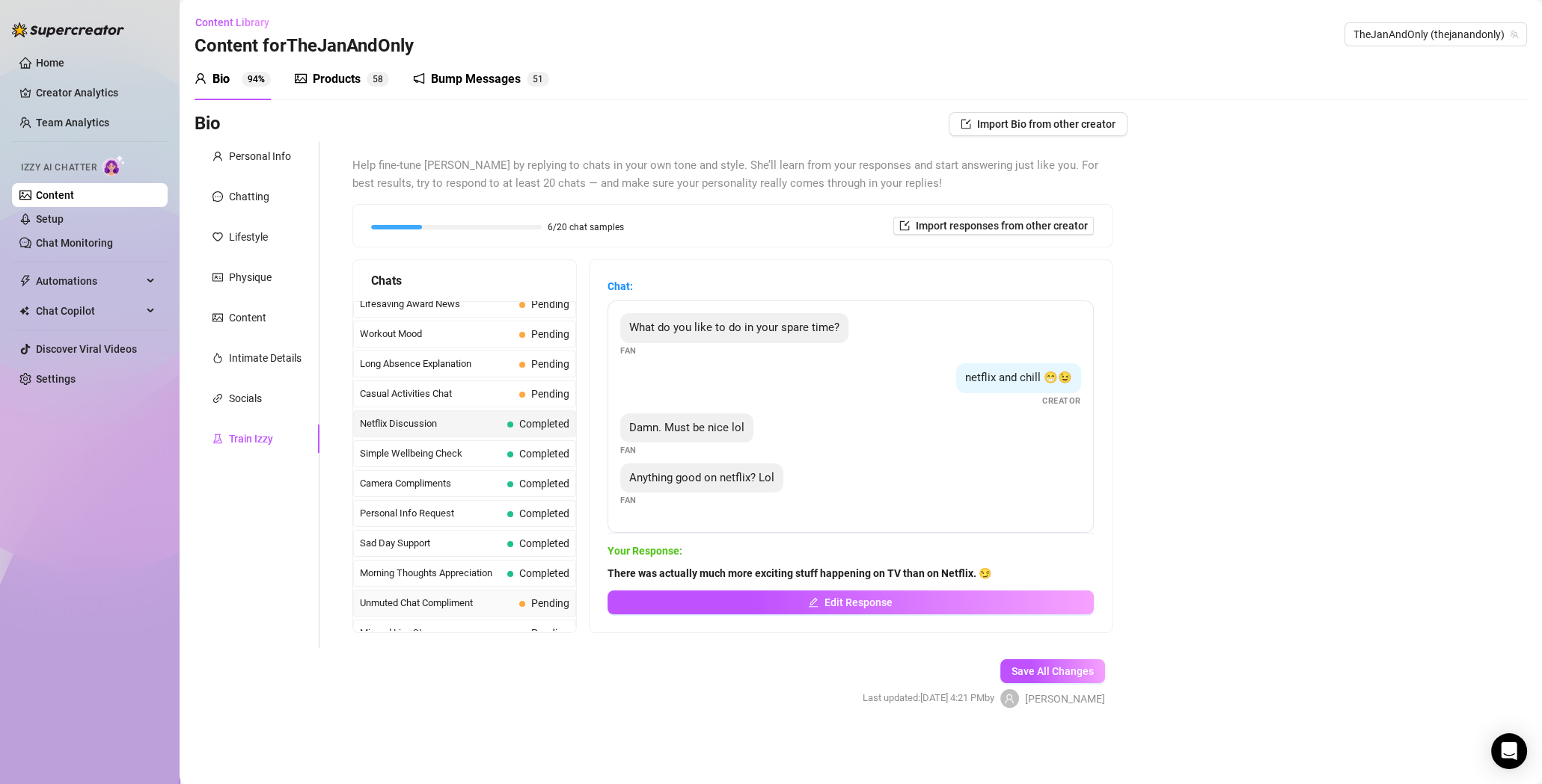
click at [470, 596] on span "Unmuted Chat Compliment" at bounding box center [437, 604] width 154 height 15
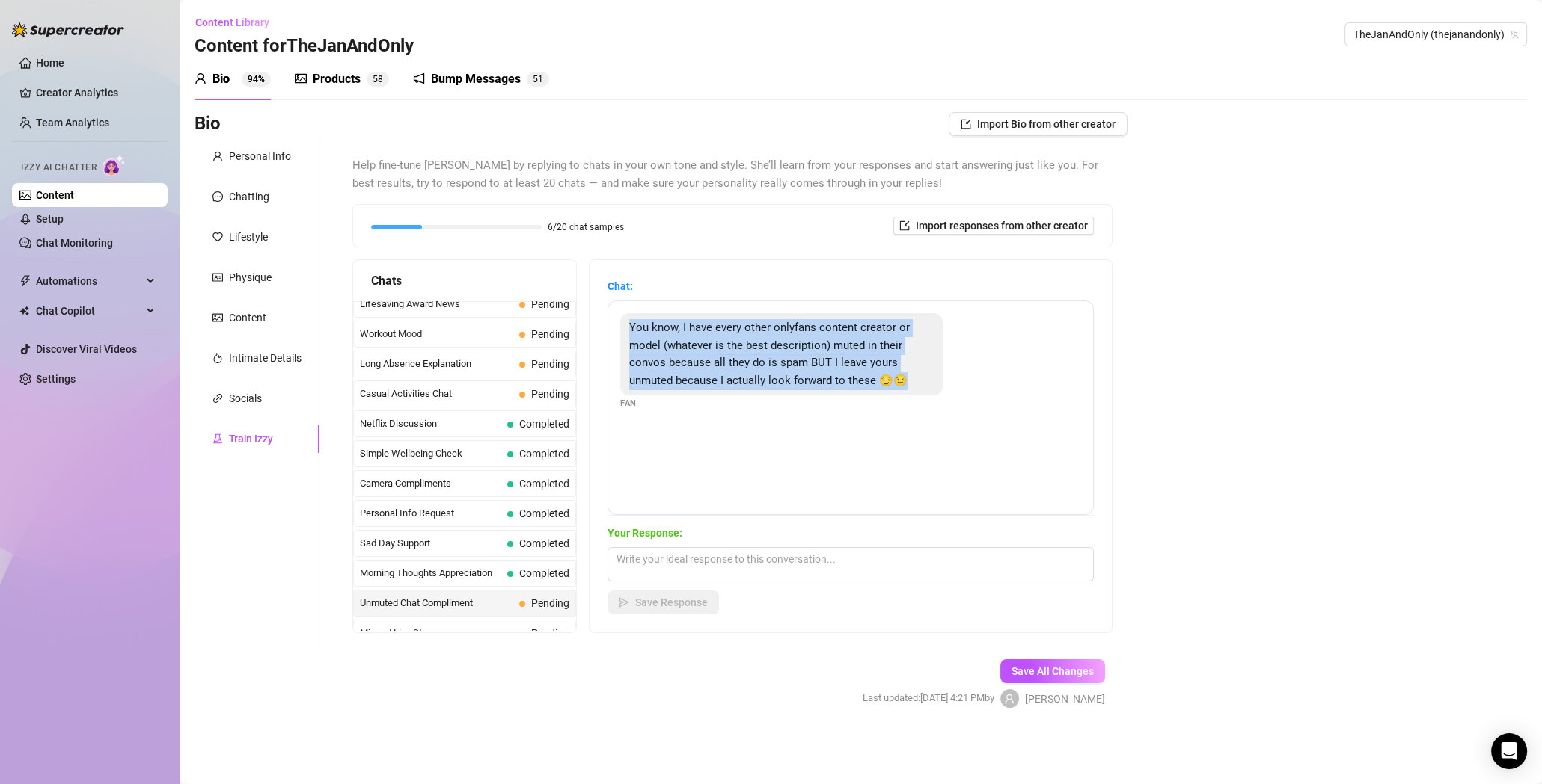
drag, startPoint x: 922, startPoint y: 383, endPoint x: 624, endPoint y: 322, distance: 304.2
click at [624, 322] on div "You know, I have every other onlyfans content creator or model (whatever is the…" at bounding box center [782, 354] width 323 height 83
copy span "You know, I have every other onlyfans content creator or model (whatever is the…"
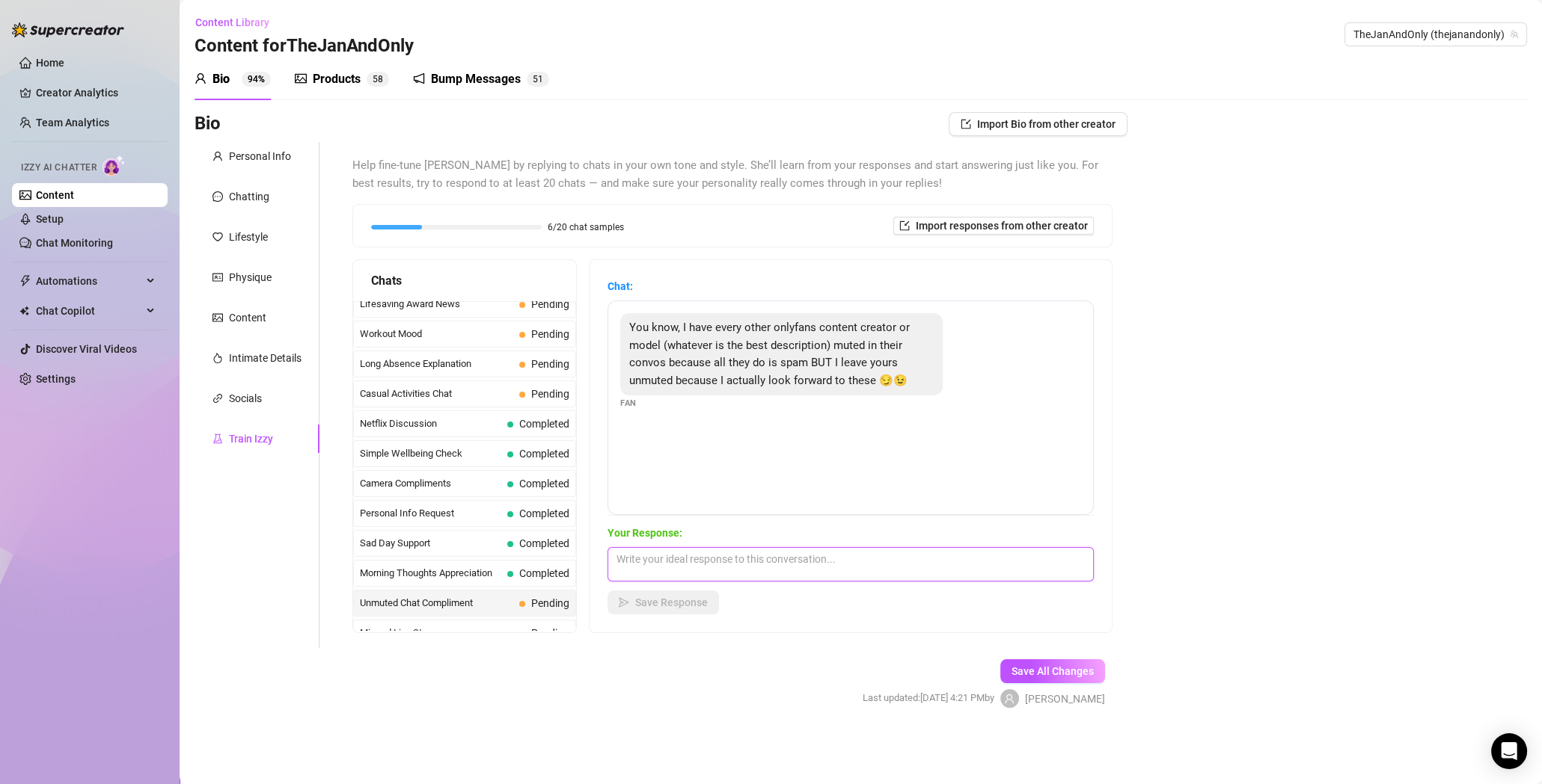
click at [770, 559] on textarea at bounding box center [851, 564] width 486 height 35
paste textarea "Ohhh, you have no idea how much that means to me. I agree with you that so many…"
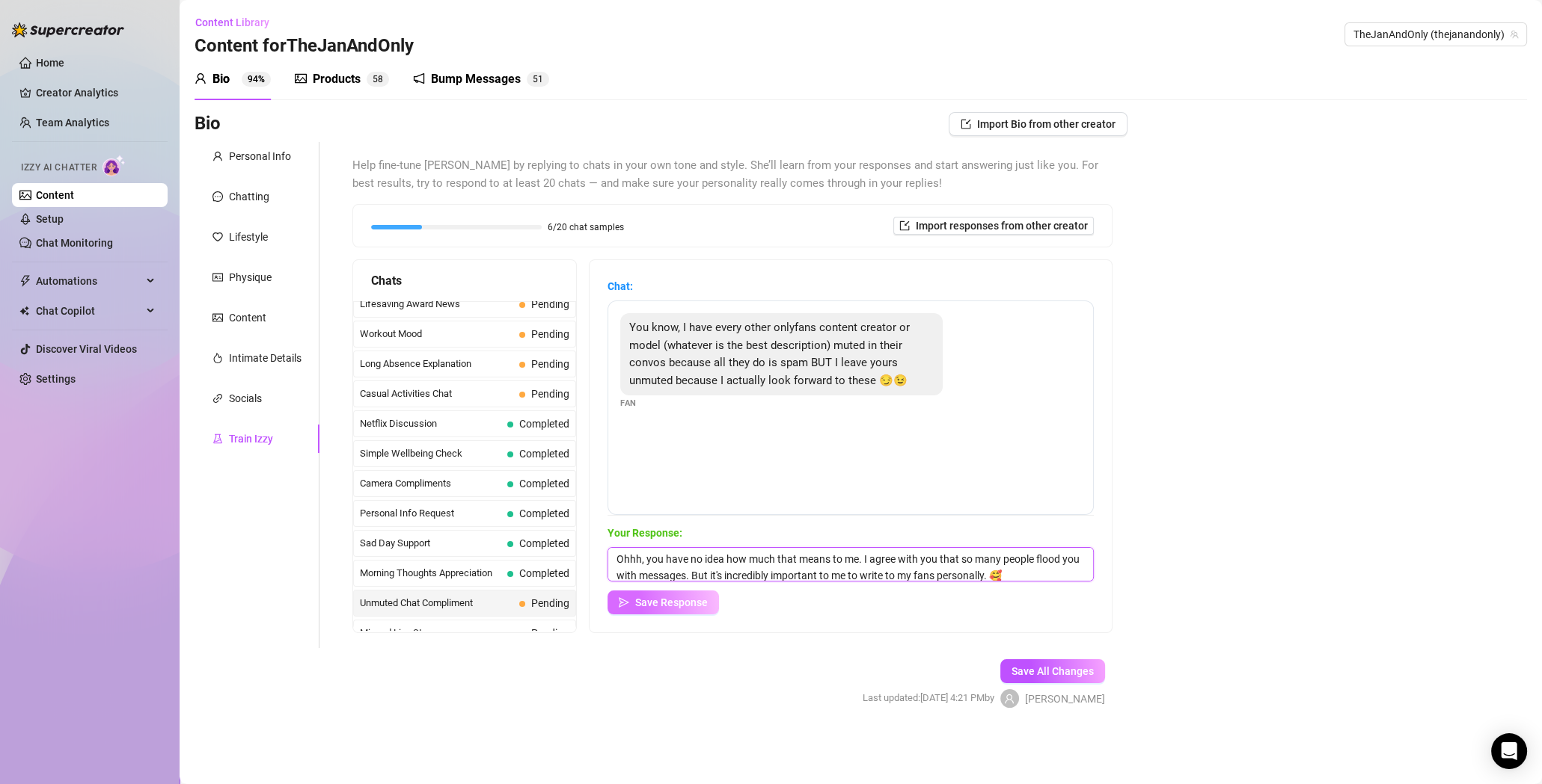
type textarea "Ohhh, you have no idea how much that means to me. I agree with you that so many…"
click at [663, 600] on span "Save Response" at bounding box center [671, 603] width 73 height 12
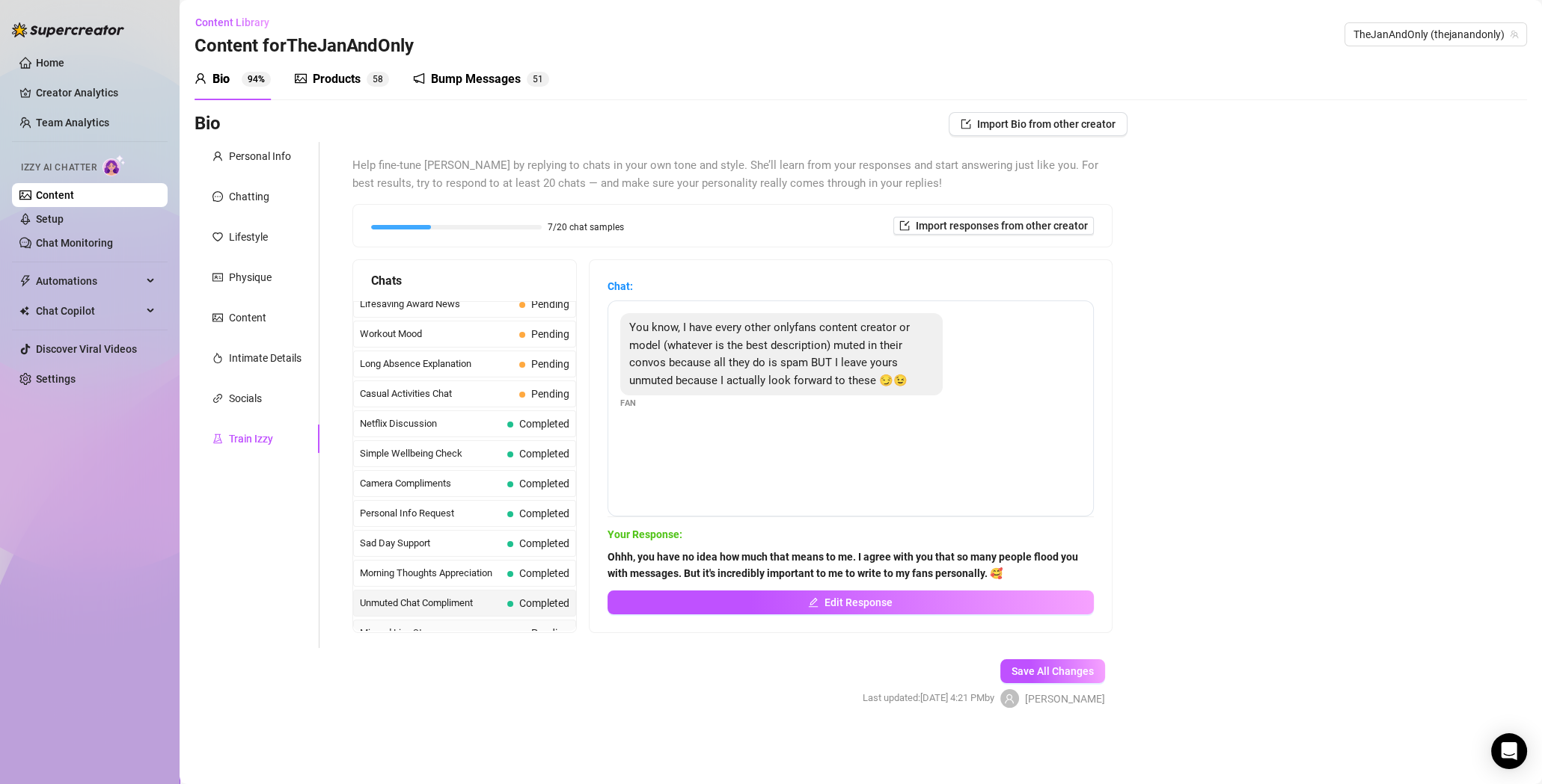
click at [470, 626] on span "Missed Live Stream" at bounding box center [437, 633] width 154 height 15
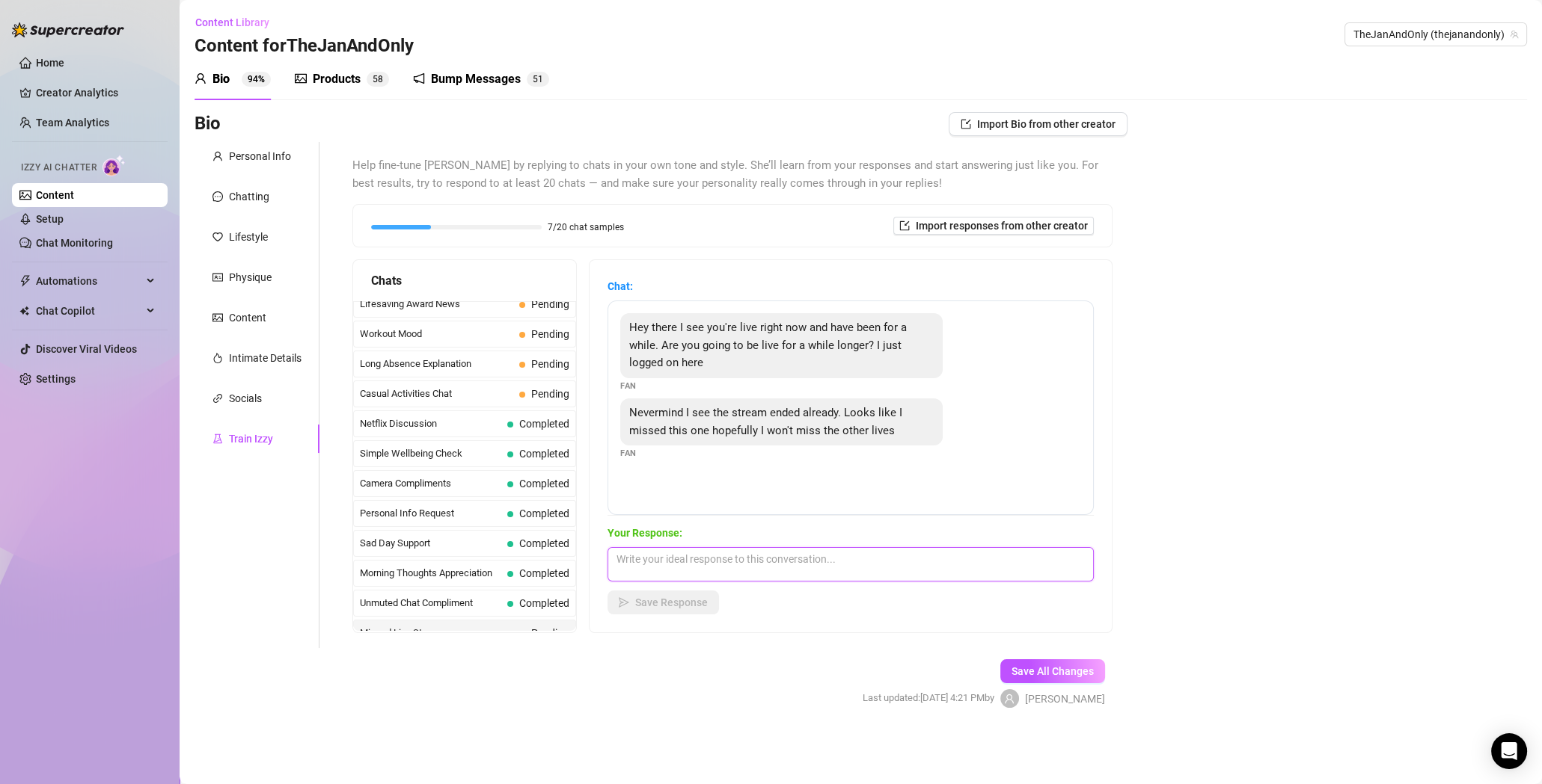
click at [657, 559] on textarea at bounding box center [851, 564] width 486 height 35
paste textarea "Awww too bad you just missed it 😢 I would’ve loved having you there live… but d…"
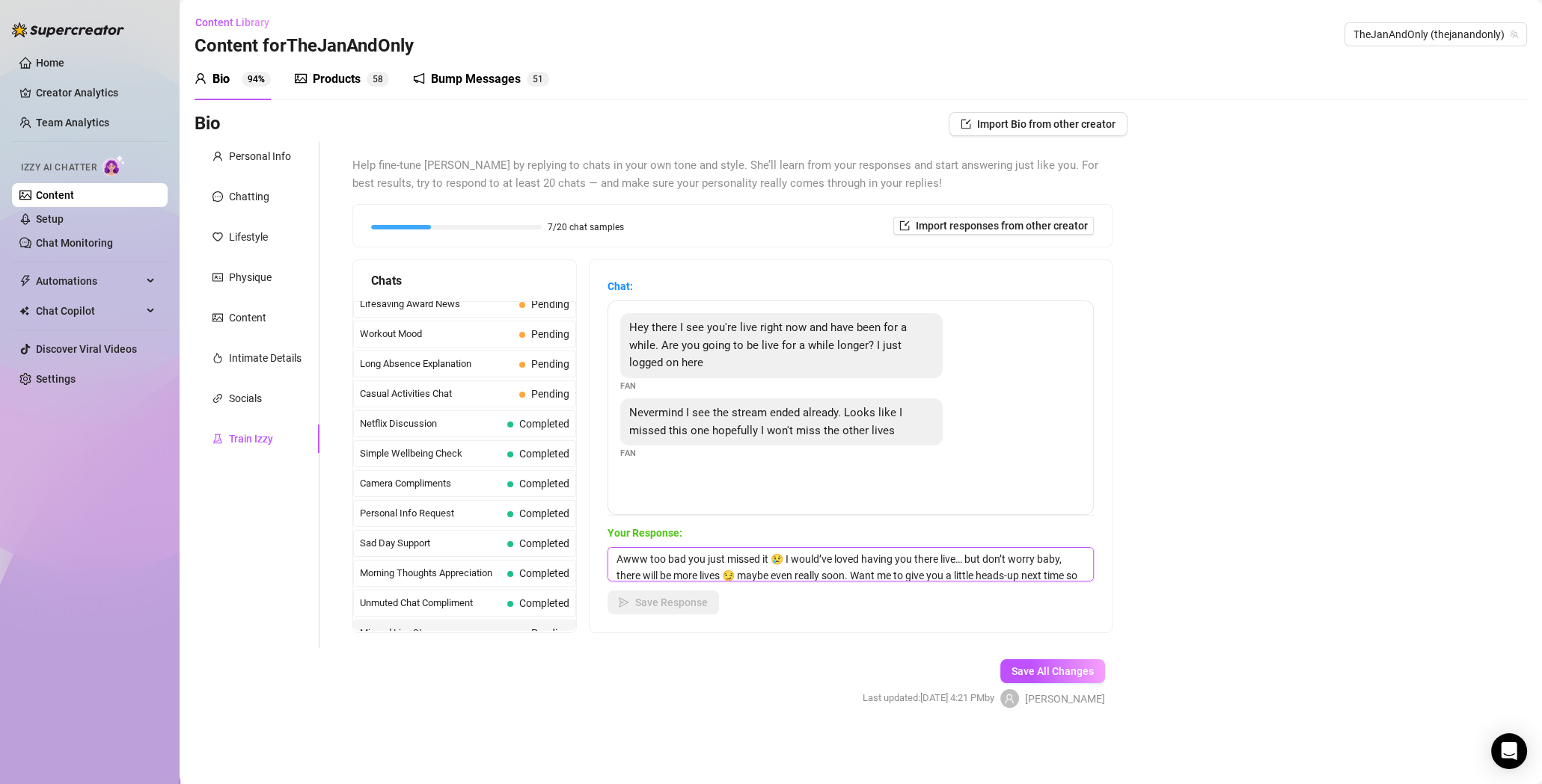
scroll to position [16, 0]
type textarea "Awww too bad you just missed it 😢 I would’ve loved having you there live… but d…"
click at [665, 603] on span "Save Response" at bounding box center [671, 603] width 73 height 12
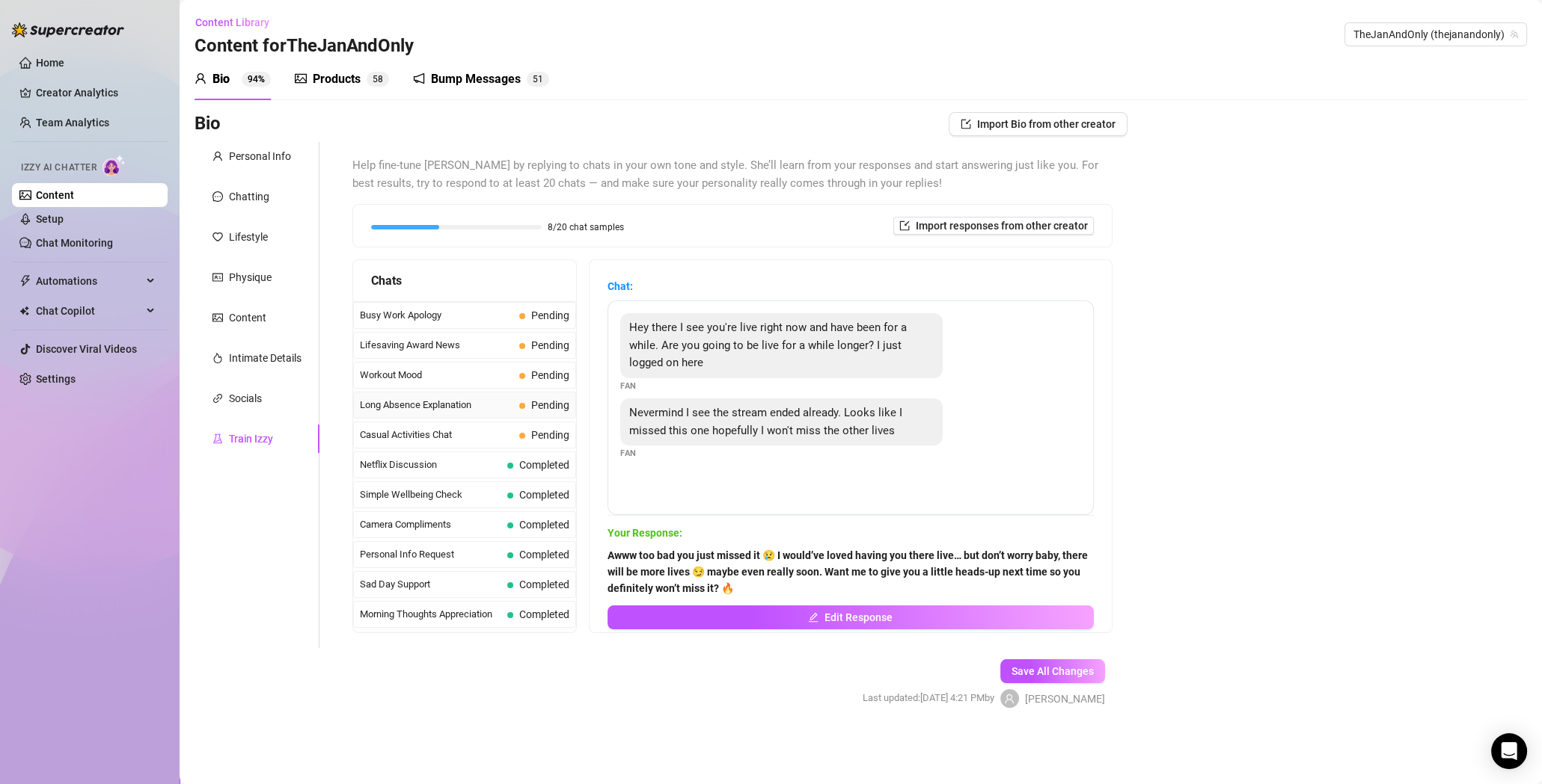
scroll to position [1272, 0]
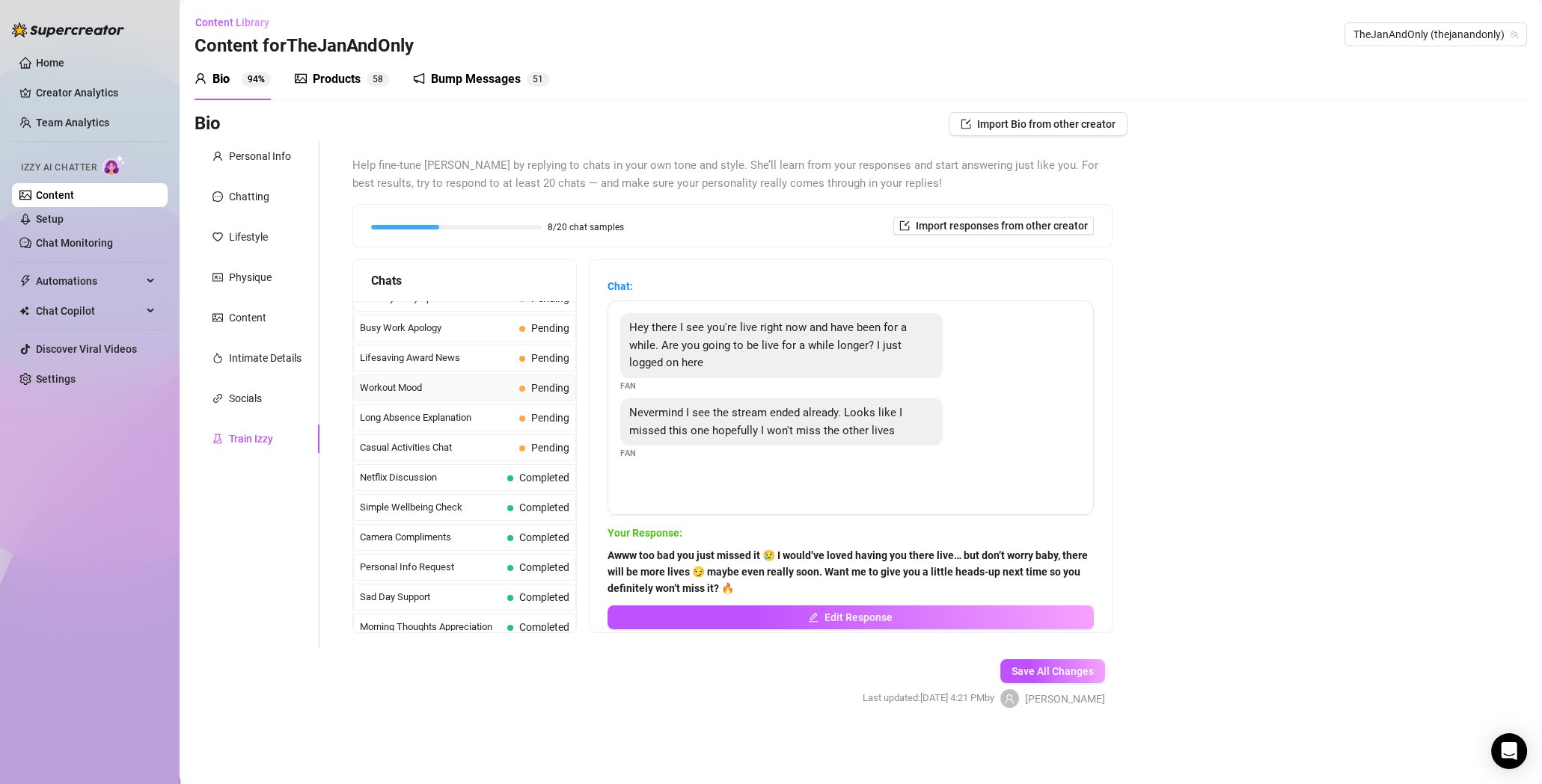
click at [462, 381] on span "Workout Mood" at bounding box center [437, 389] width 154 height 15
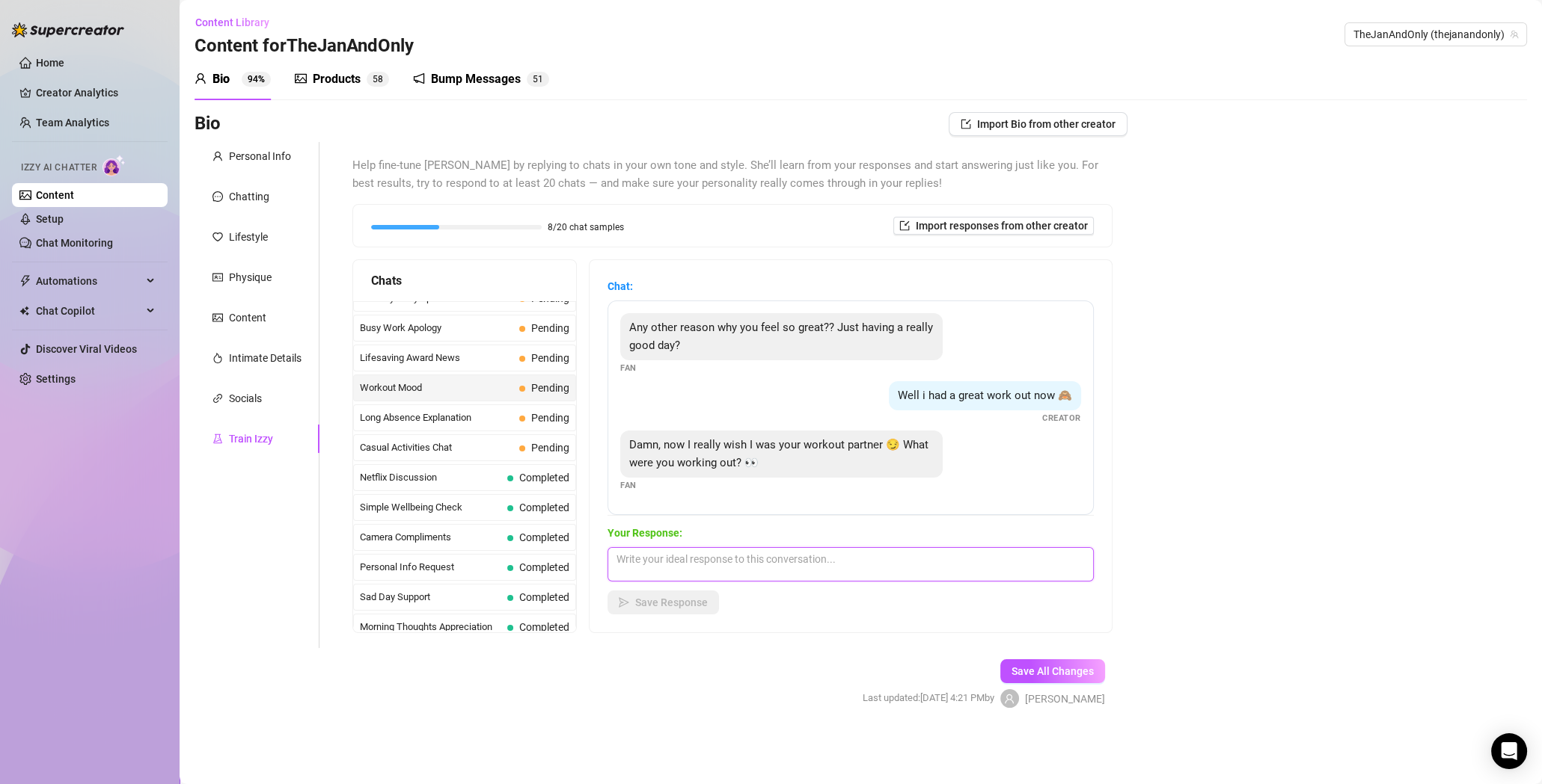
click at [645, 557] on textarea at bounding box center [851, 564] width 486 height 35
paste textarea "Hehe you really should’ve seen me 😏 I worked on legs and booty [DATE]… I bet if…"
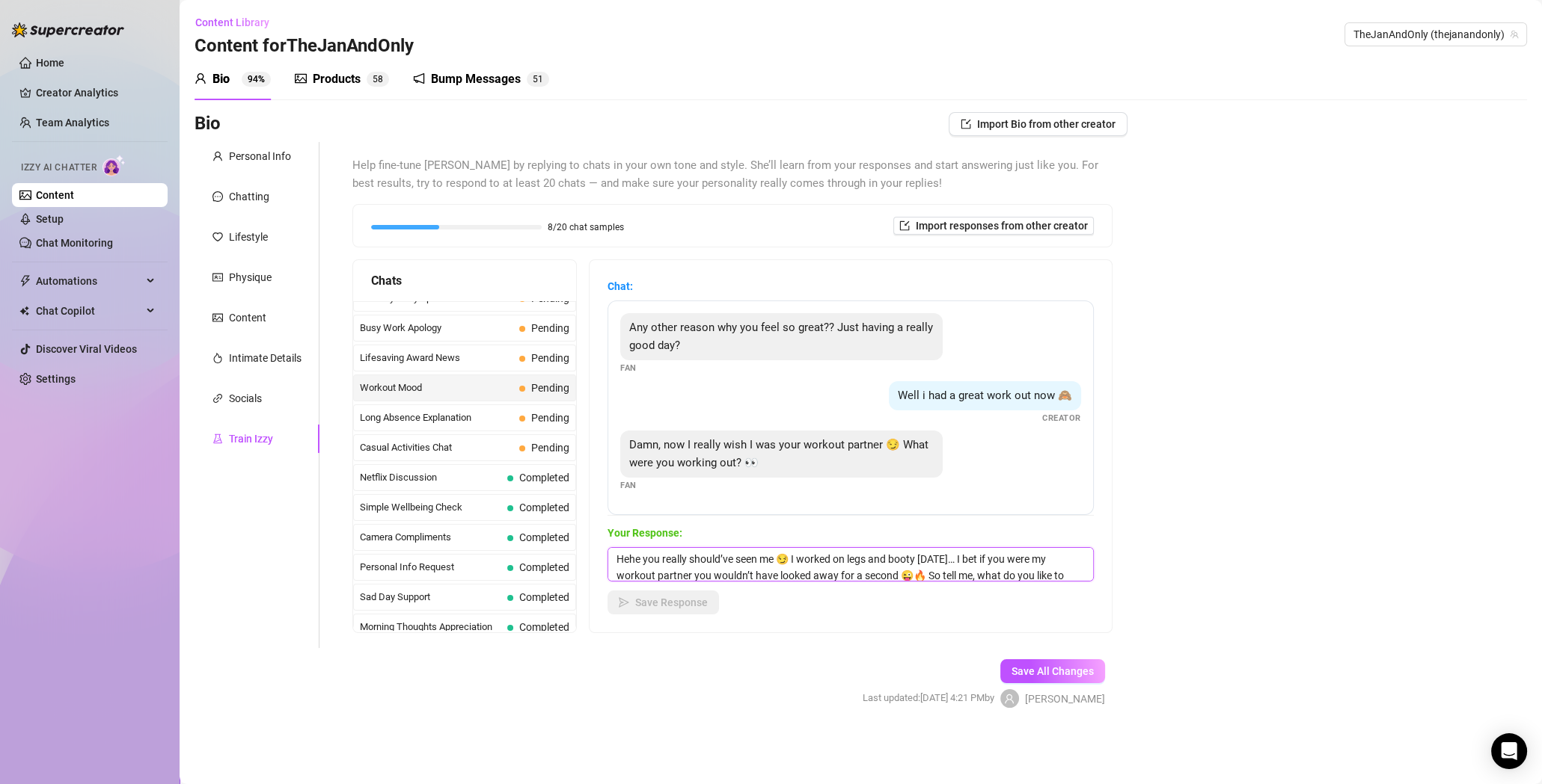
scroll to position [16, 0]
type textarea "Hehe you really should’ve seen me 😏 I worked on legs and booty [DATE]… I bet if…"
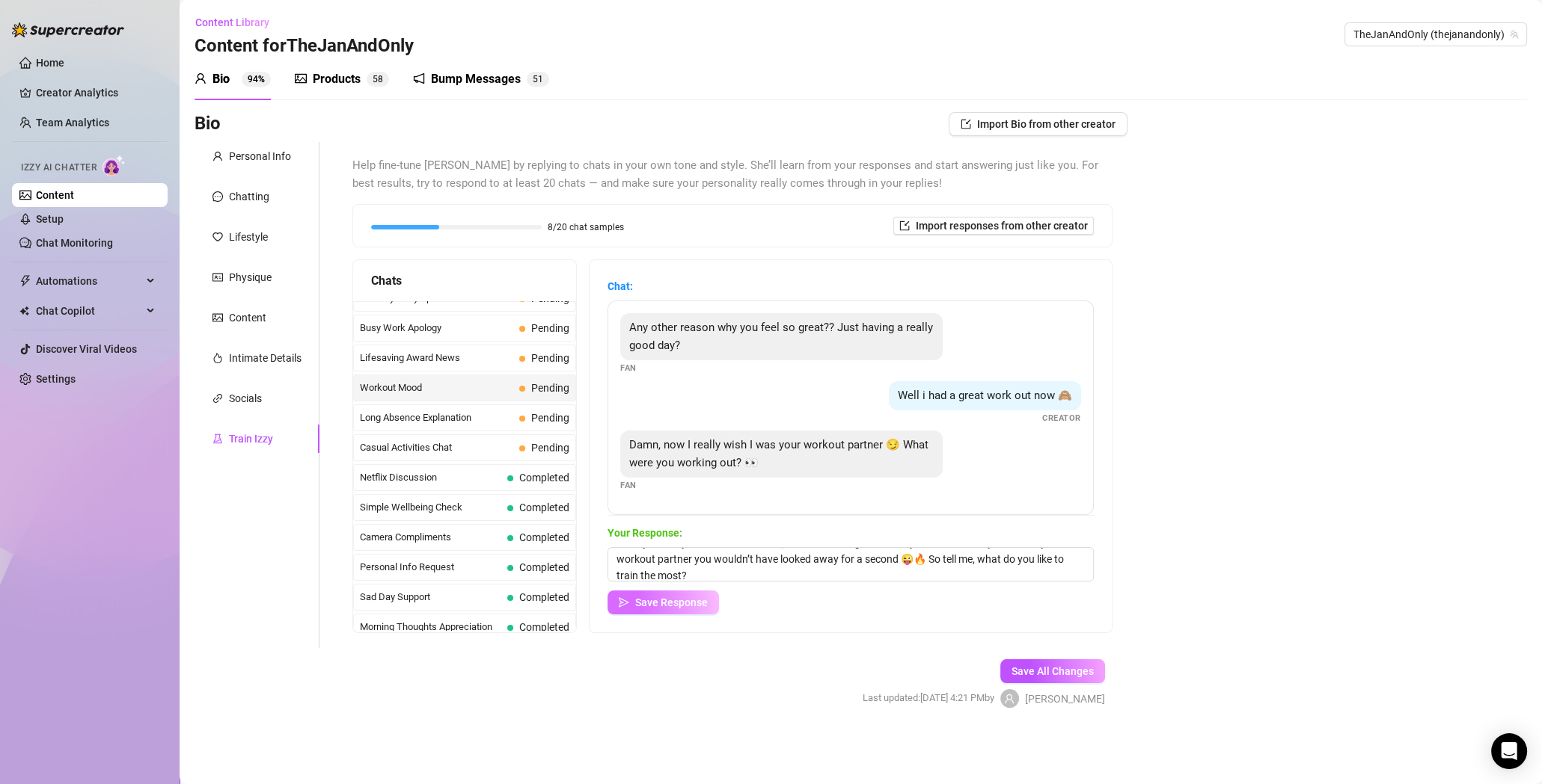
click at [676, 606] on span "Save Response" at bounding box center [671, 603] width 73 height 12
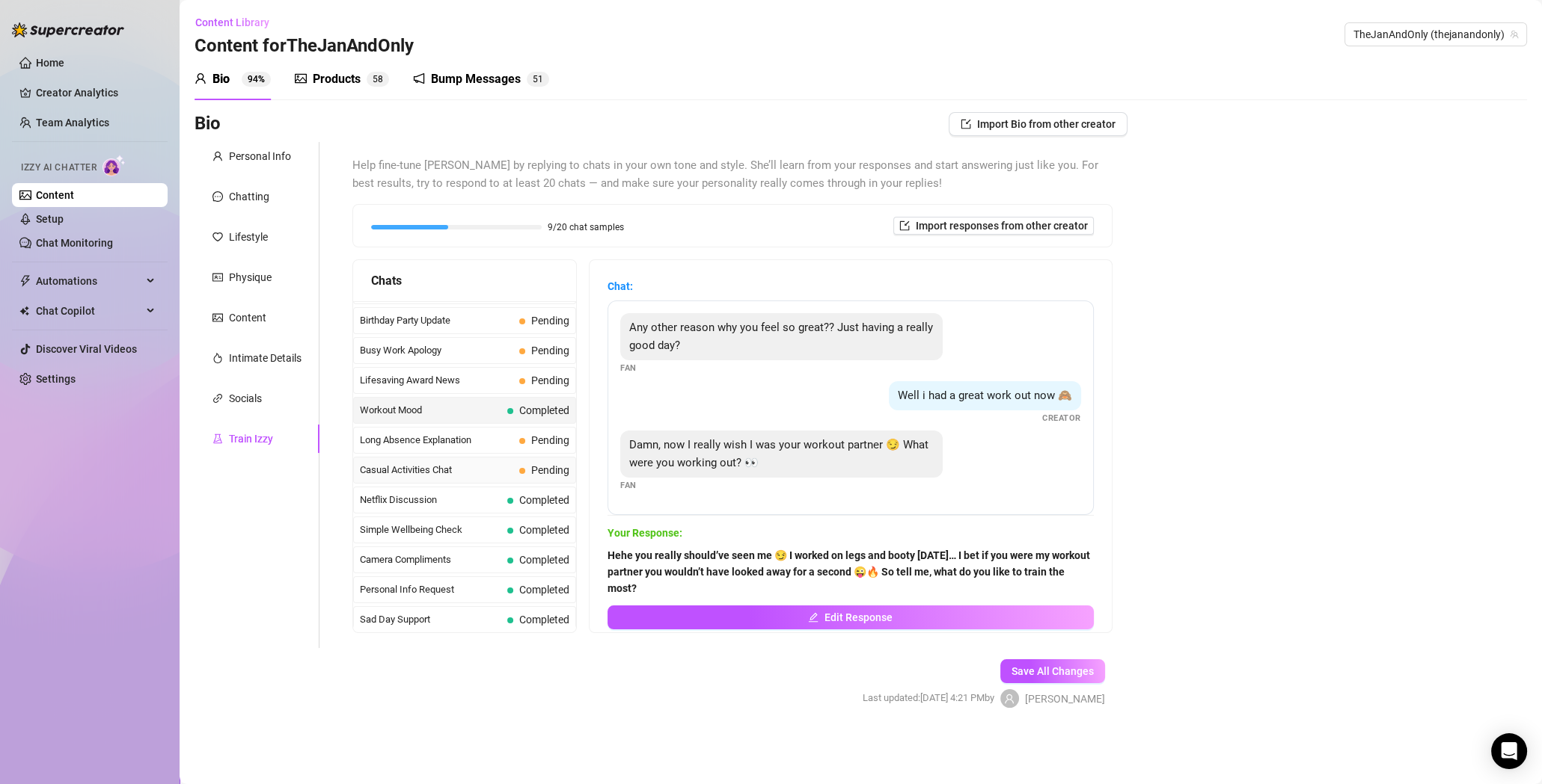
scroll to position [1249, 0]
click at [440, 464] on span "Casual Activities Chat" at bounding box center [437, 471] width 154 height 15
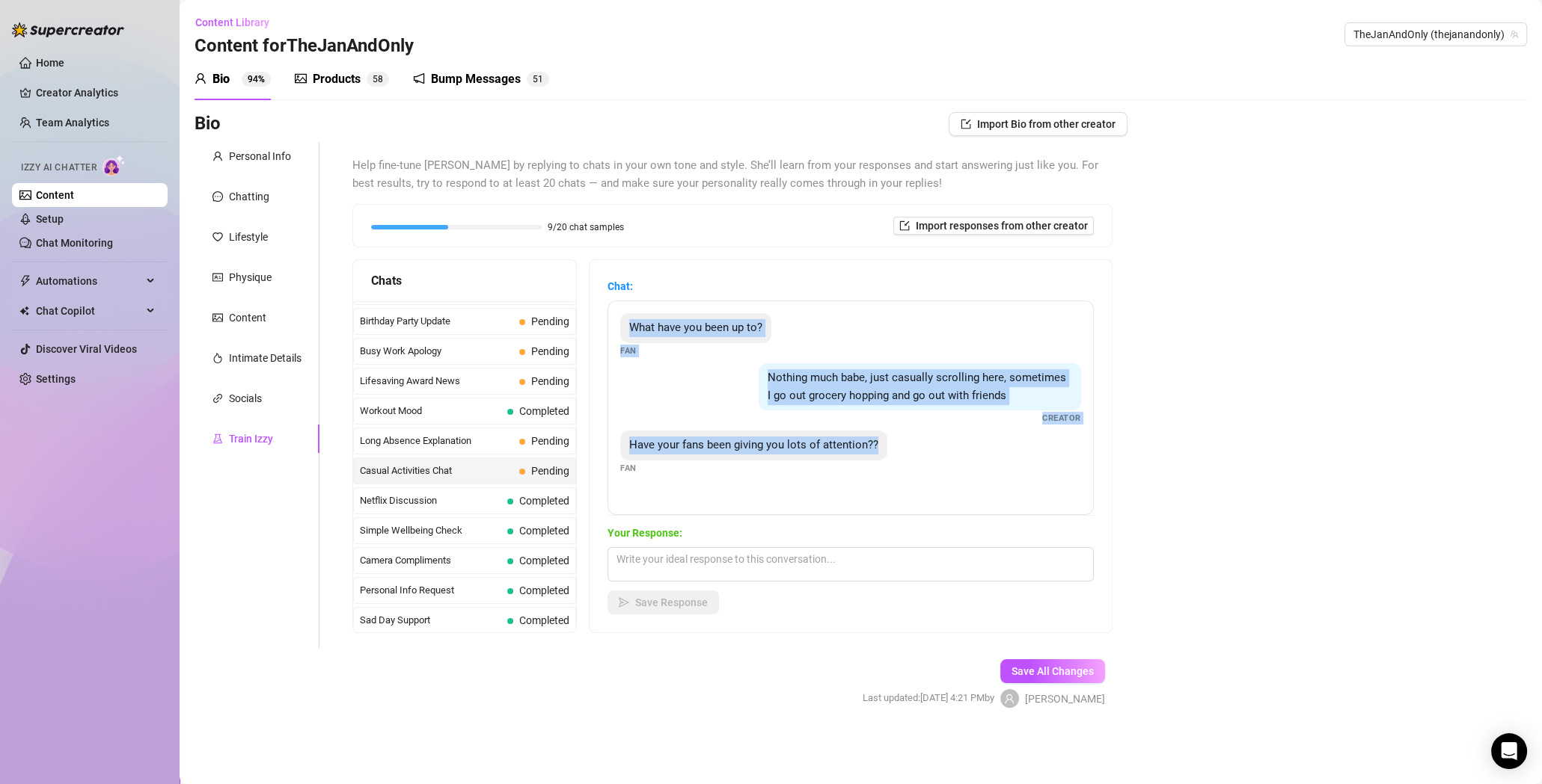
drag, startPoint x: 631, startPoint y: 324, endPoint x: 882, endPoint y: 448, distance: 280.0
click at [882, 448] on div "What have you been up to? Fan Nothing much babe, just casually scrolling here, …" at bounding box center [851, 408] width 486 height 215
copy div "What have you been up to? Fan Nothing much babe, just casually scrolling here, …"
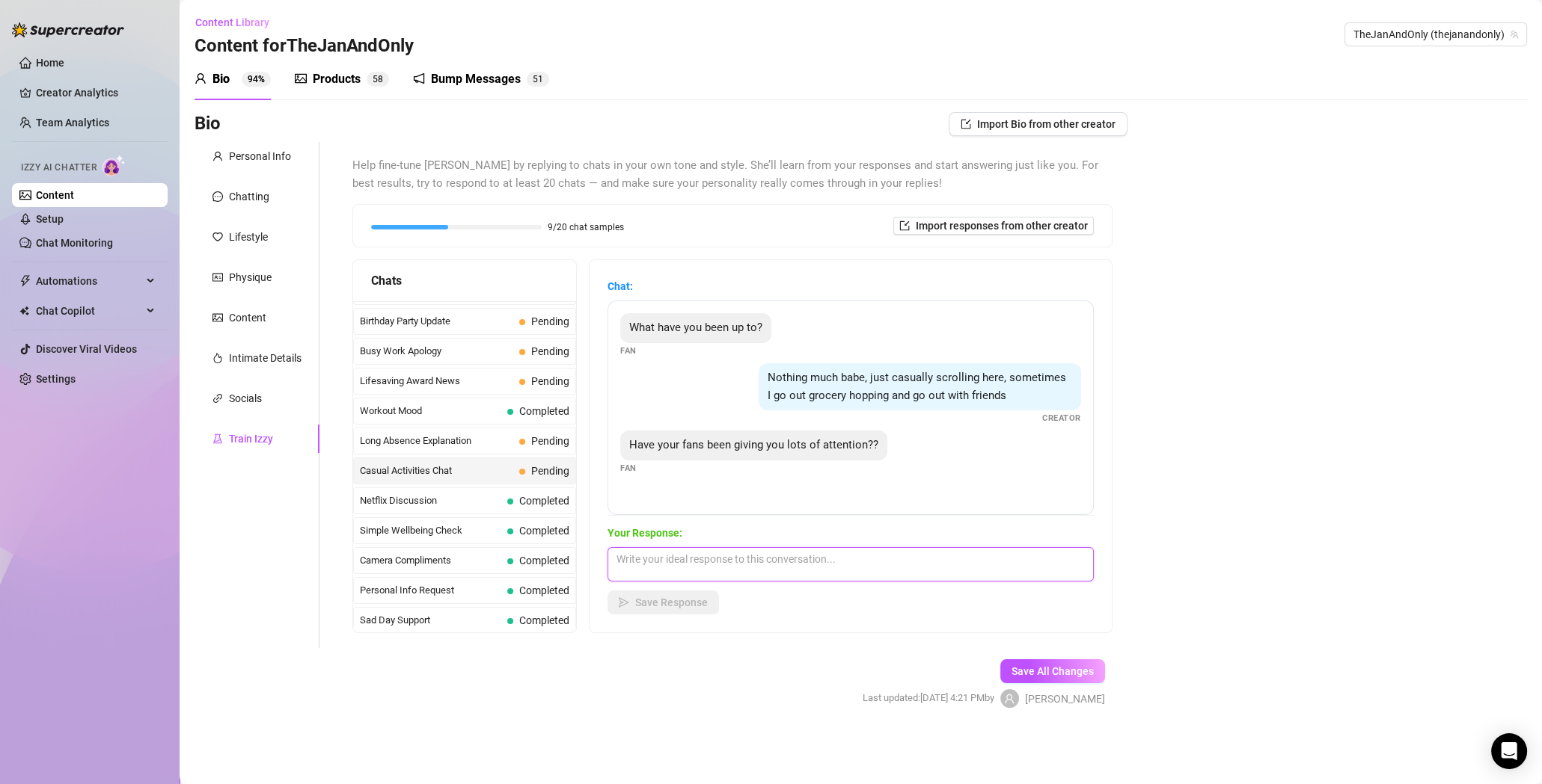
click at [724, 566] on textarea at bounding box center [851, 564] width 486 height 35
click at [757, 560] on textarea at bounding box center [851, 564] width 486 height 35
paste textarea "No one gives me as much loving attention as you do."
type textarea "No one gives me as much loving attention as you do. 🥰"
click at [702, 602] on span "Save Response" at bounding box center [671, 603] width 73 height 12
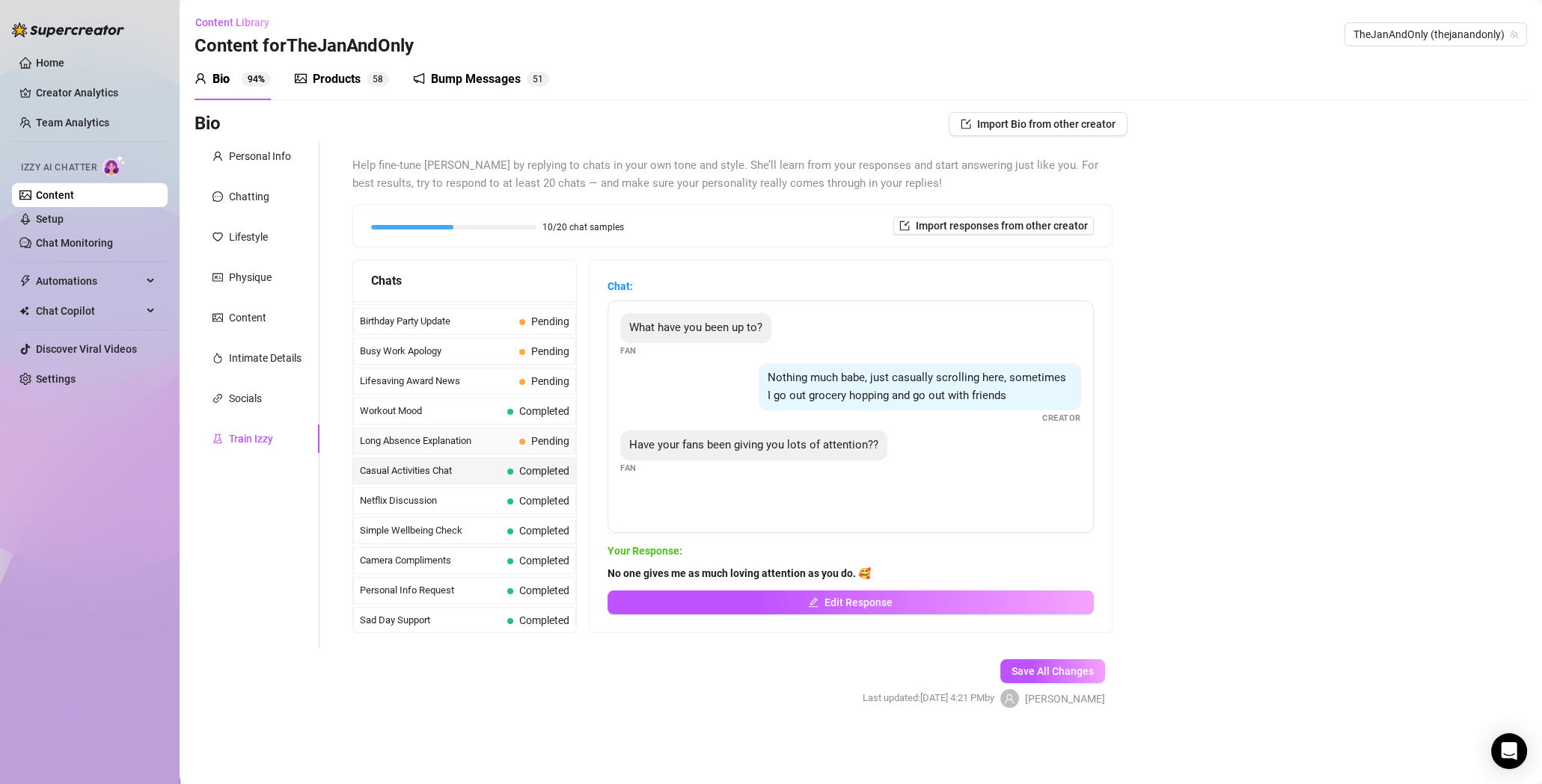
click at [443, 435] on span "Long Absence Explanation" at bounding box center [437, 441] width 154 height 15
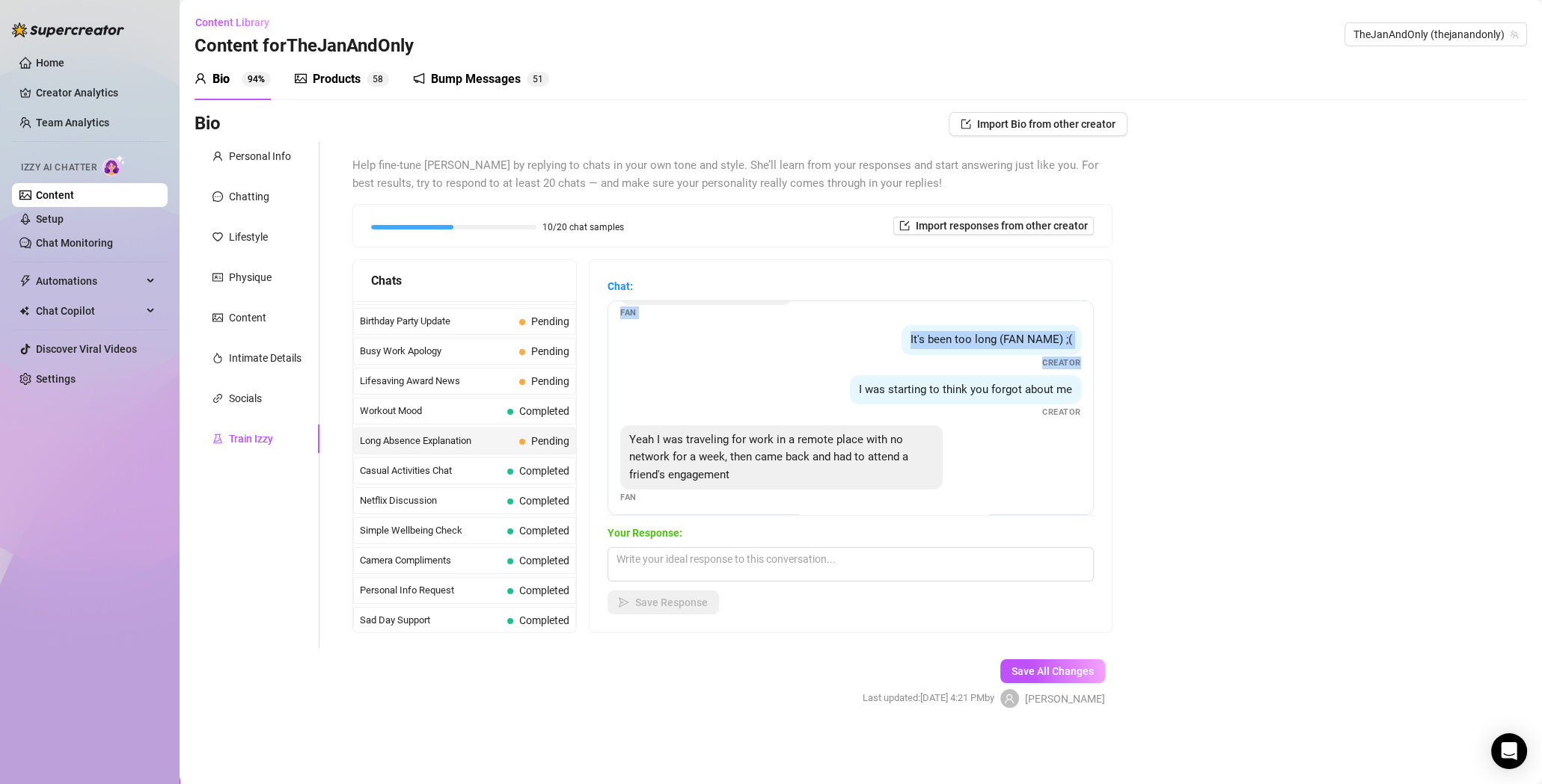
scroll to position [45, 0]
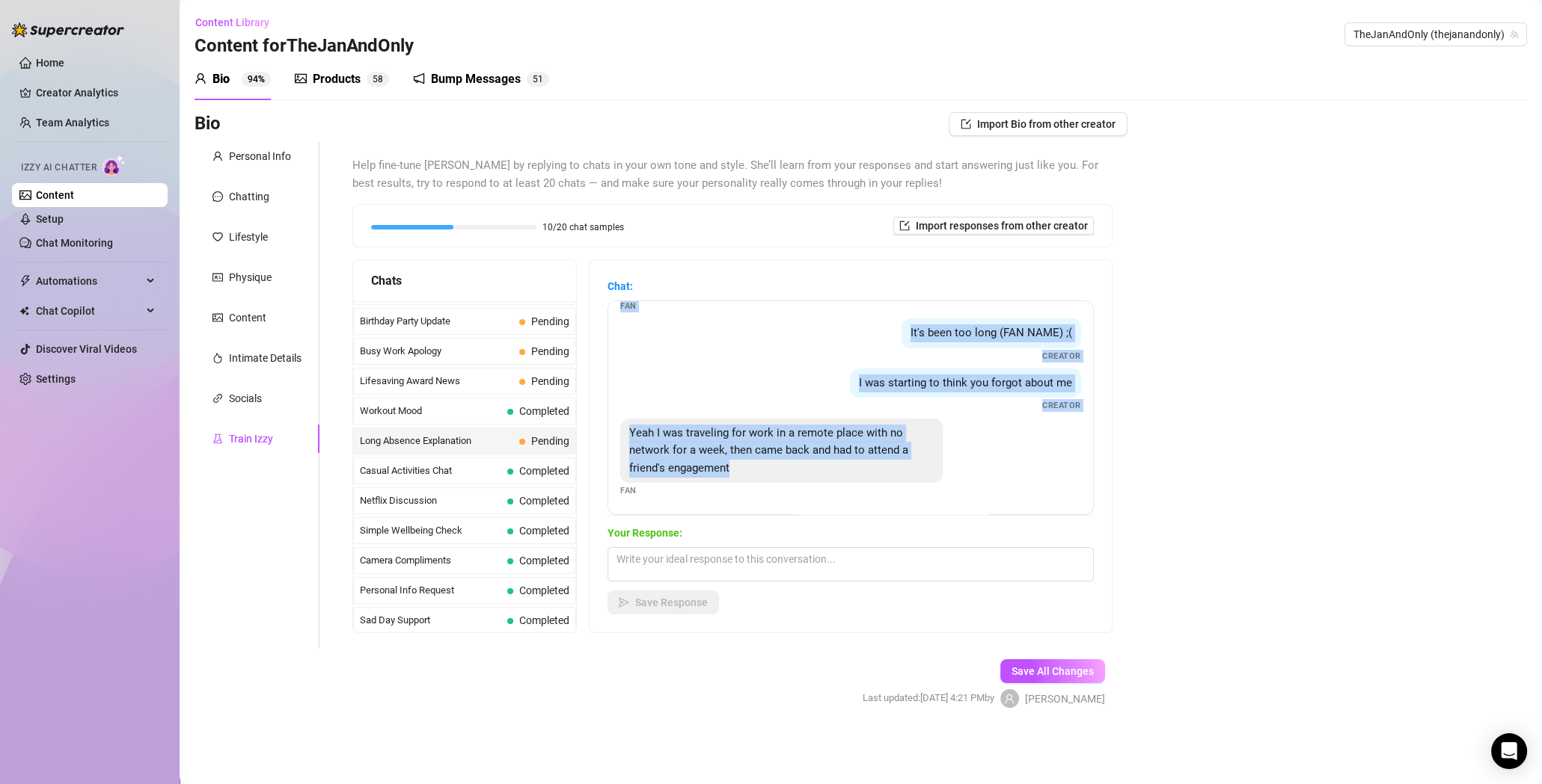
drag, startPoint x: 632, startPoint y: 323, endPoint x: 763, endPoint y: 471, distance: 197.6
click at [763, 471] on div "Hey sorry been a bit busy work Fan It's been too long (FAN NAME) ;( Creator I w…" at bounding box center [851, 408] width 486 height 215
copy div "Hey sorry been a bit busy work Fan It's been too long (FAN NAME) ;( Creator I w…"
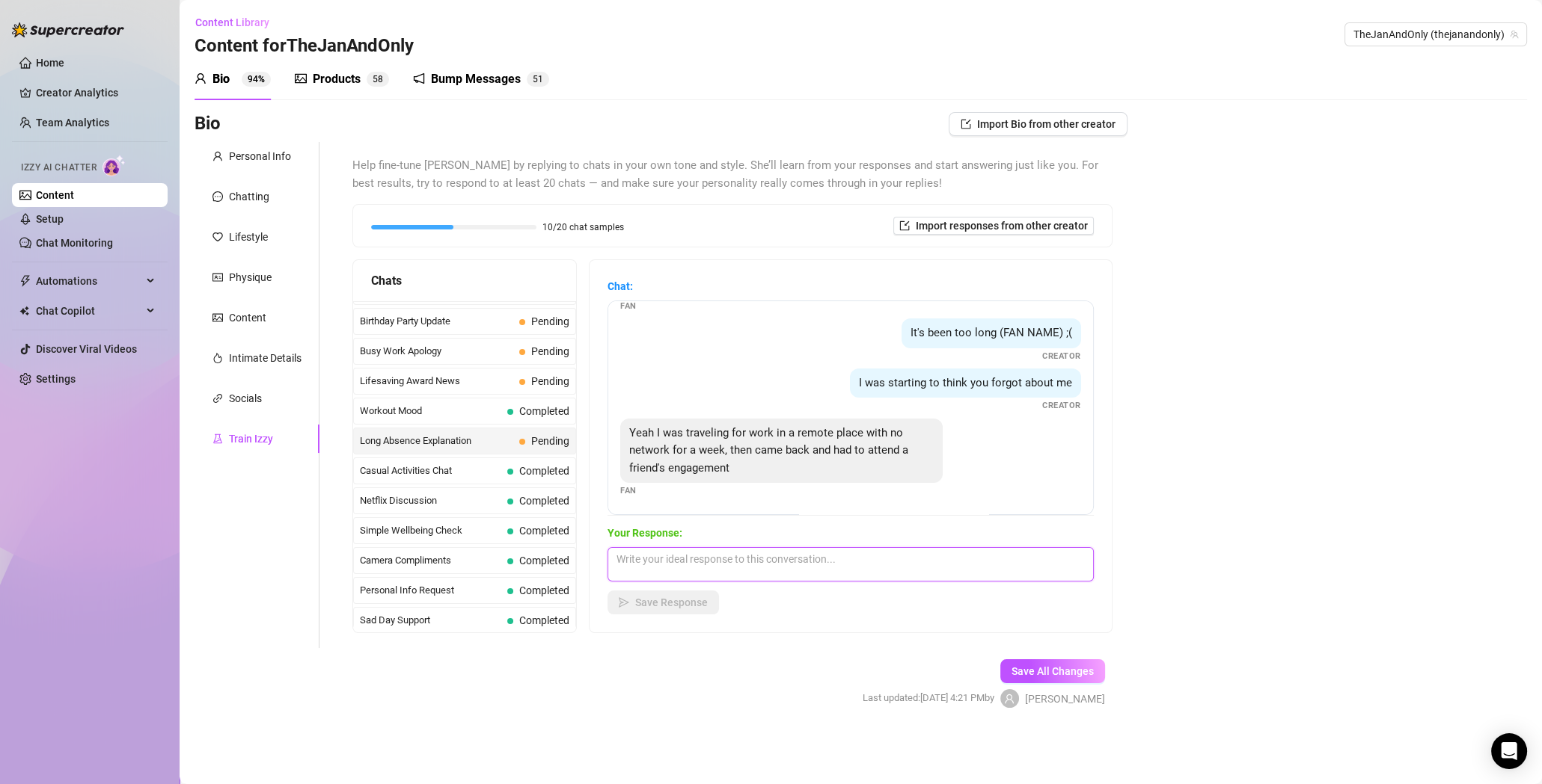
click at [707, 566] on textarea at bounding box center [851, 564] width 486 height 35
paste textarea "Oh, I was really sad and thought you didn't want anything to do with me anymore…"
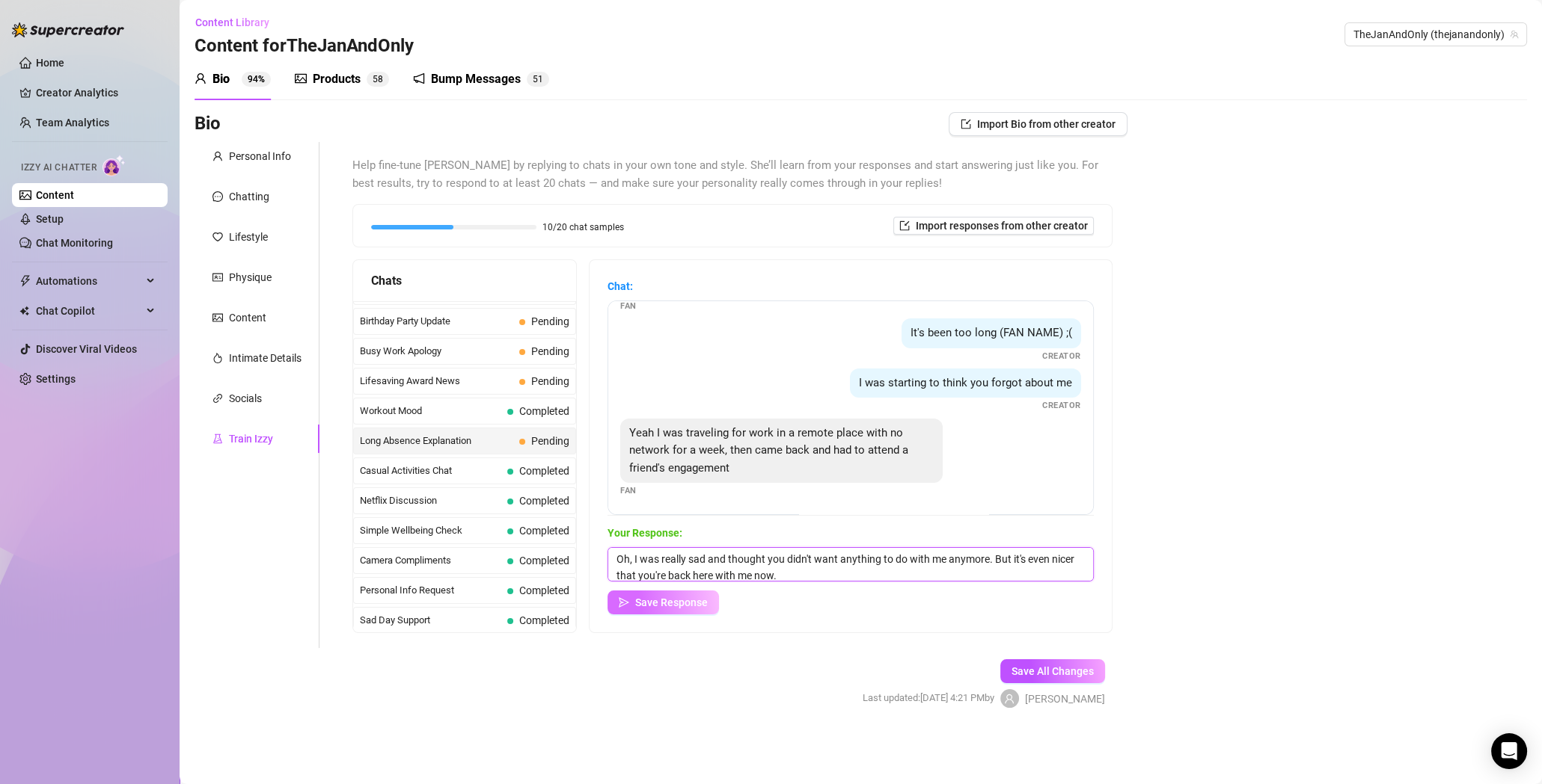
type textarea "Oh, I was really sad and thought you didn't want anything to do with me anymore…"
click at [643, 601] on span "Save Response" at bounding box center [671, 603] width 73 height 12
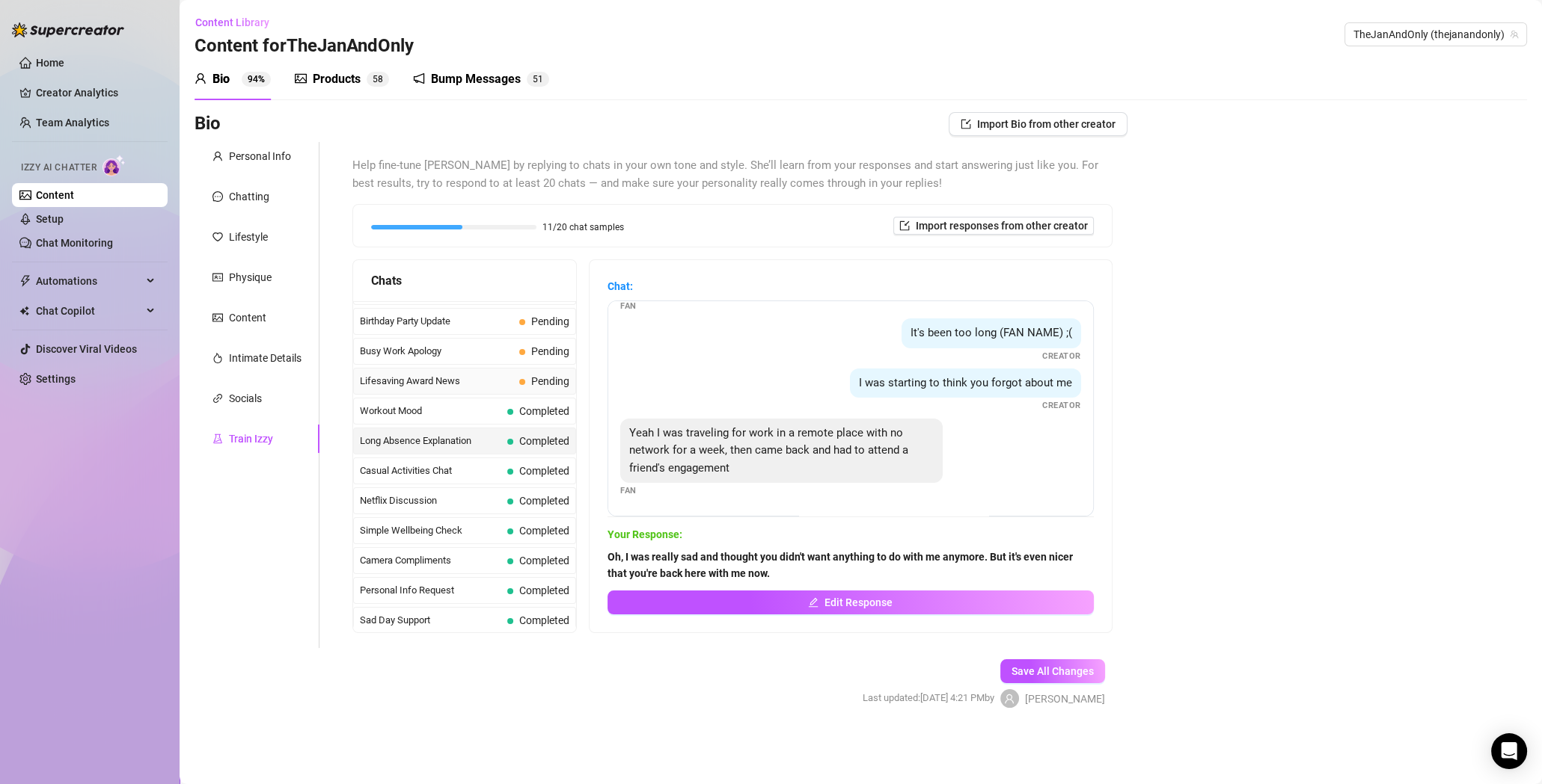
scroll to position [43, 0]
click at [431, 373] on span "Lifesaving Award News" at bounding box center [437, 381] width 154 height 15
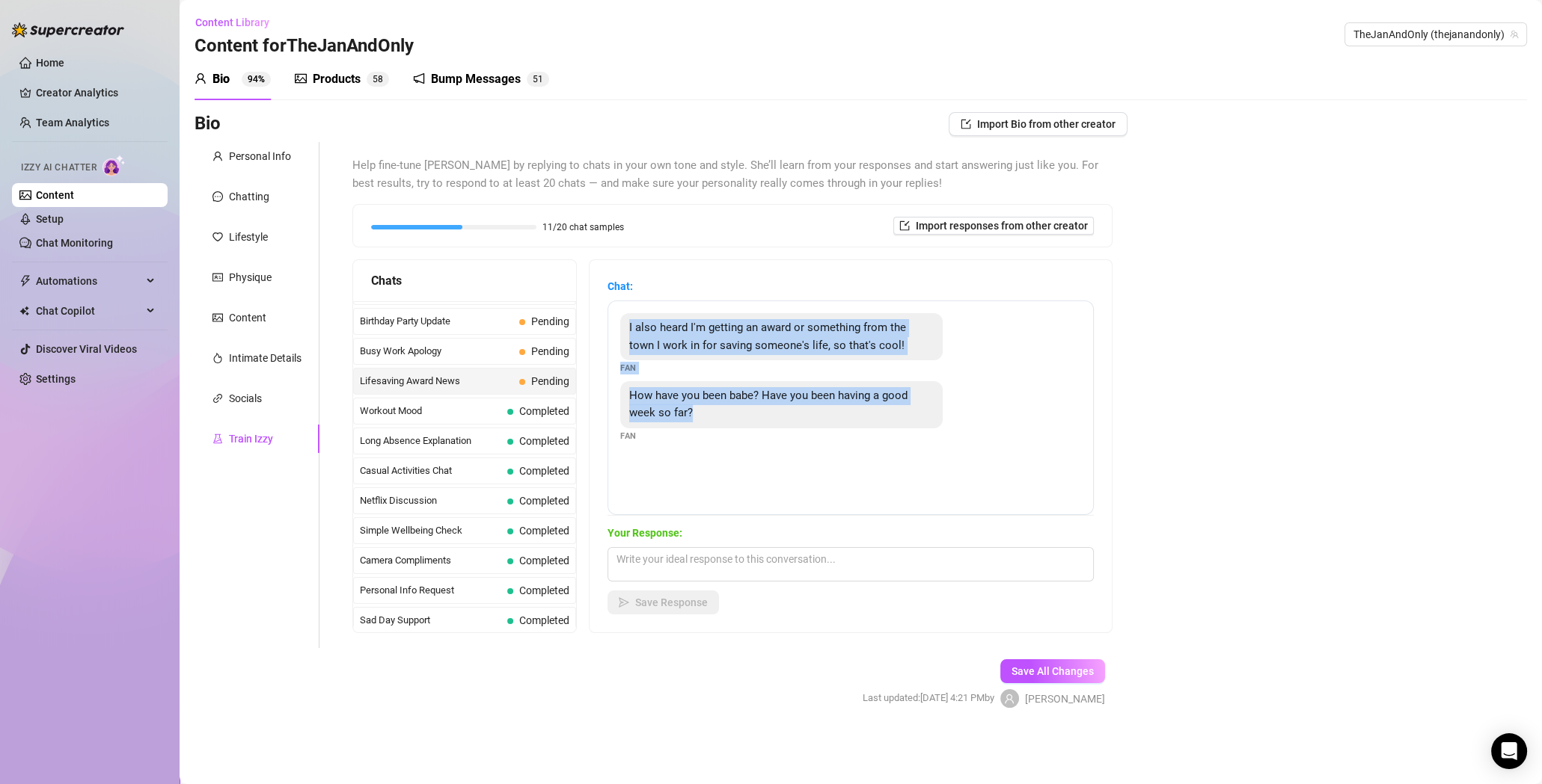
drag, startPoint x: 634, startPoint y: 325, endPoint x: 730, endPoint y: 408, distance: 126.9
click at [730, 408] on div "I also heard I'm getting an award or something from the town I work in for savi…" at bounding box center [851, 408] width 486 height 215
copy div "I also heard I'm getting an award or something from the town I work in for savi…"
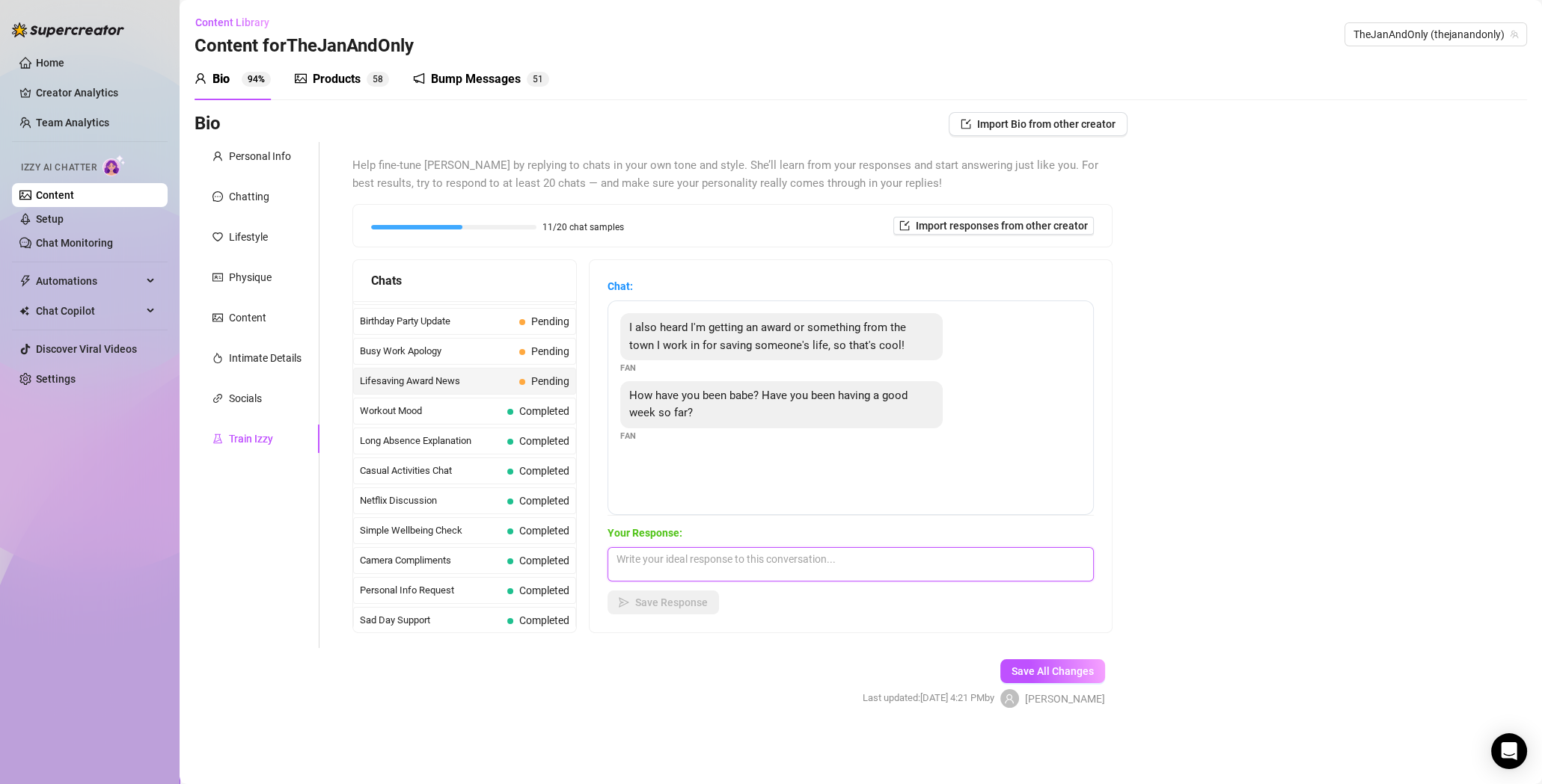
click at [663, 560] on textarea at bounding box center [851, 564] width 486 height 35
paste textarea "Oh wow, that sounds really impressive. Tell me about the situation, how it came…"
type textarea "Oh wow, that sounds really impressive. Tell me about the situation, how it came…"
click at [679, 594] on button "Save Response" at bounding box center [663, 602] width 111 height 24
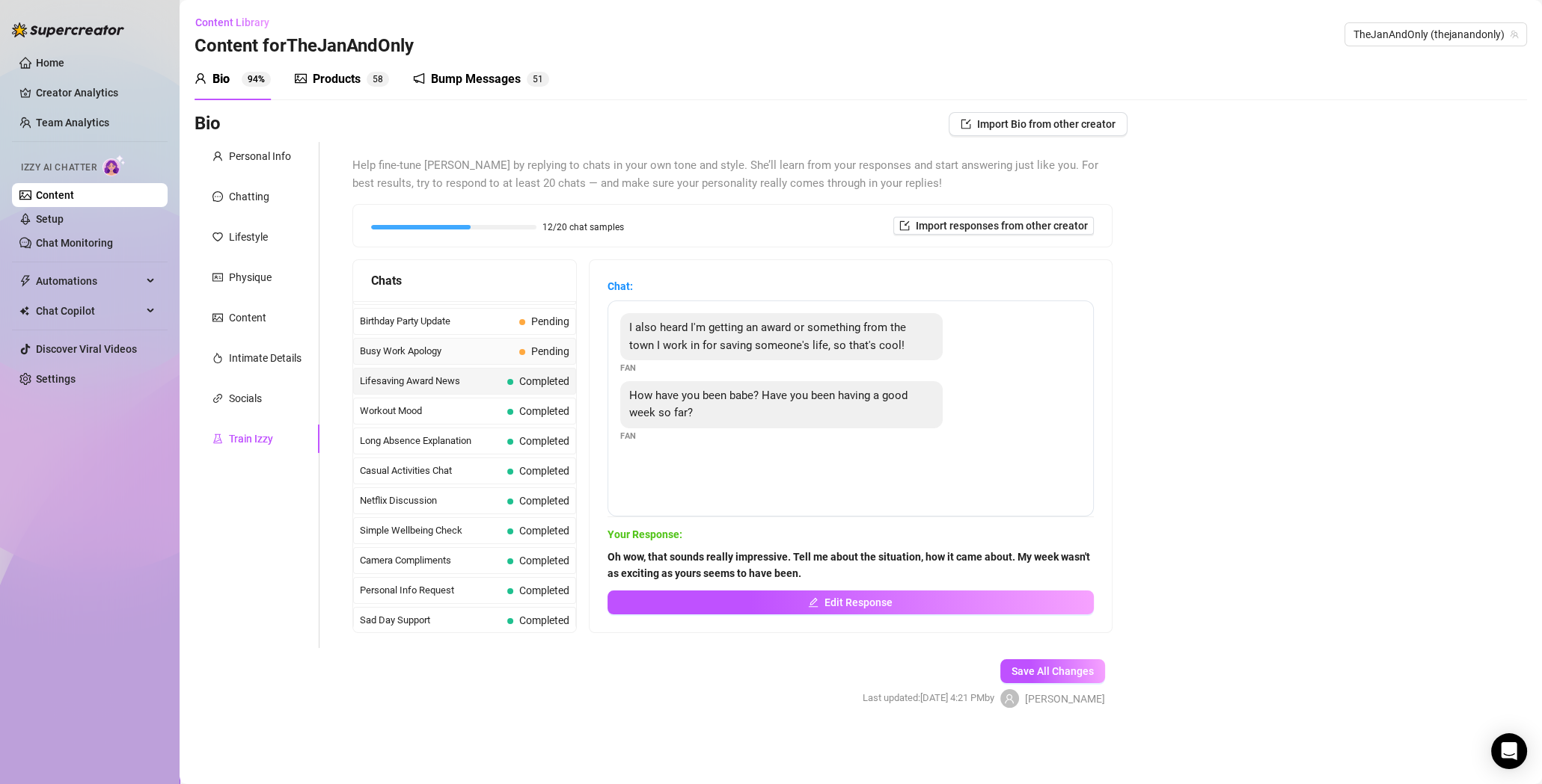
click at [464, 344] on span "Busy Work Apology" at bounding box center [437, 351] width 154 height 15
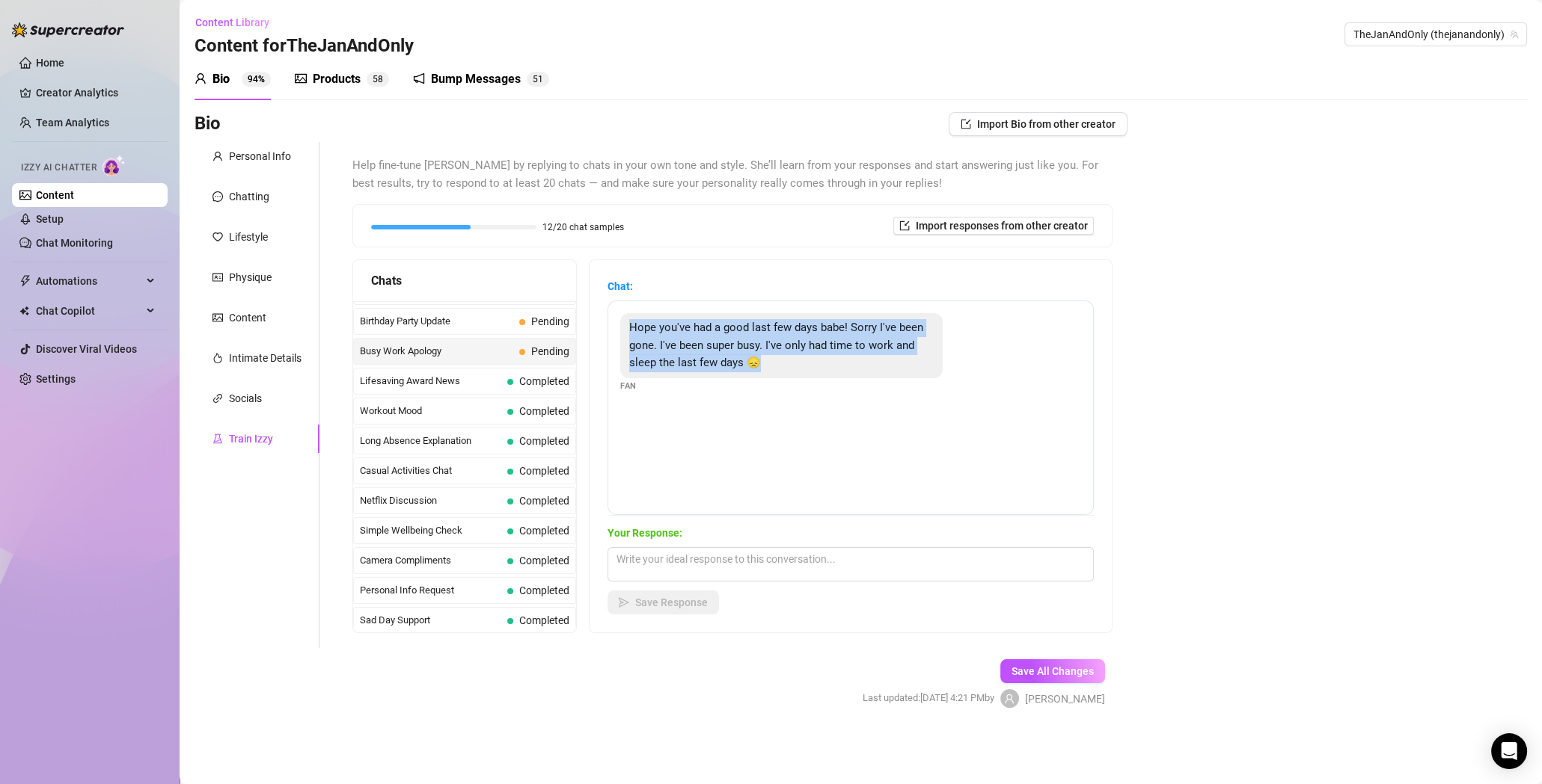
drag, startPoint x: 635, startPoint y: 327, endPoint x: 785, endPoint y: 363, distance: 154.3
click at [785, 363] on div "Hope you've had a good last few days babe! Sorry I've been gone. I've been supe…" at bounding box center [782, 345] width 323 height 65
copy span "Hope you've had a good last few days babe! Sorry I've been gone. I've been supe…"
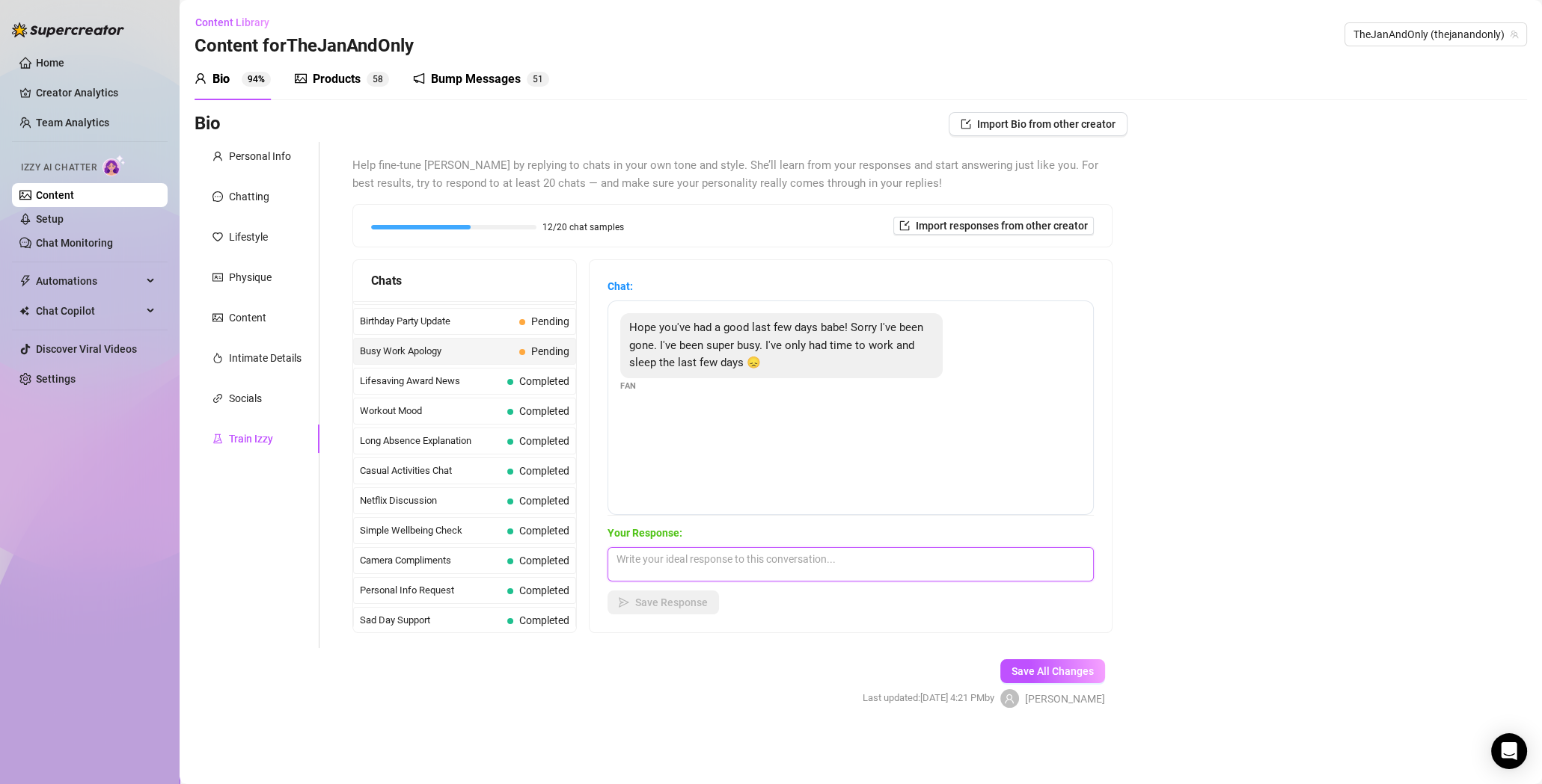
click at [726, 563] on textarea at bounding box center [851, 564] width 486 height 35
paste textarea "Oh, that sounds like a really tough week. How about I distract you a little and…"
type textarea "Oh, that sounds like a really tough week. How about I distract you a little and…"
click at [652, 602] on span "Save Response" at bounding box center [671, 603] width 73 height 12
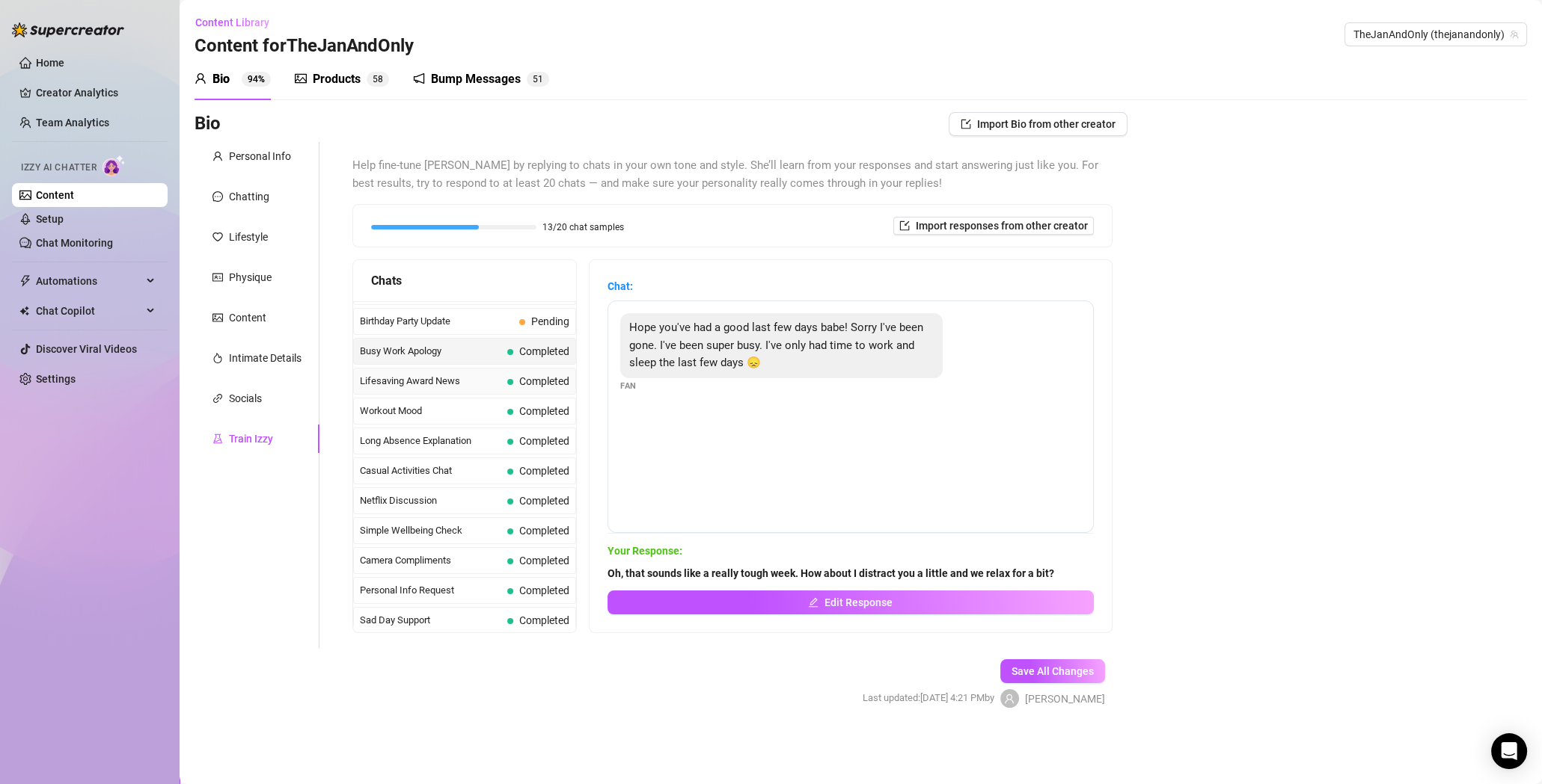
scroll to position [1247, 0]
click at [435, 321] on div "Birthday Party Update Pending" at bounding box center [465, 324] width 223 height 27
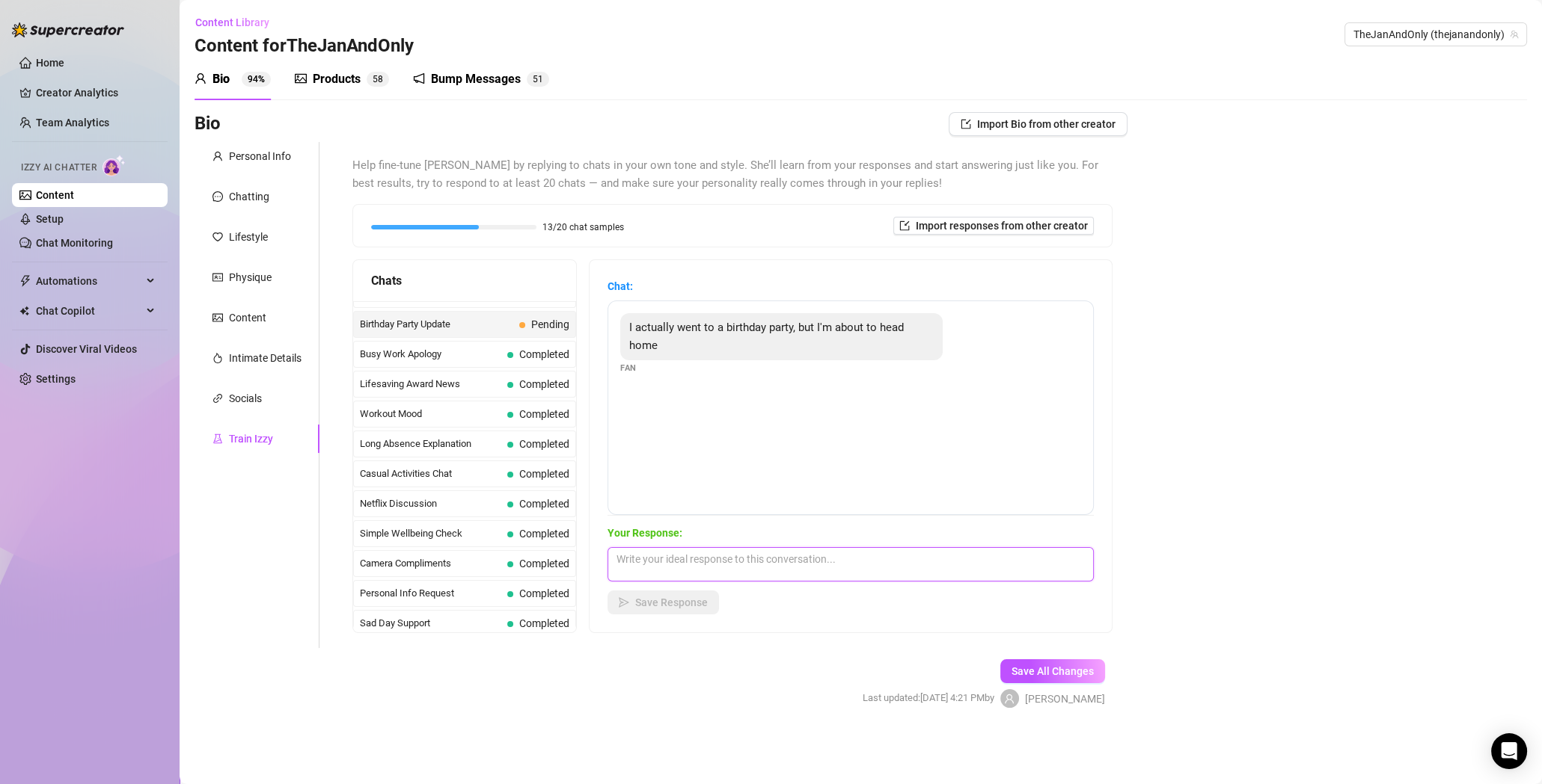
click at [672, 562] on textarea at bounding box center [851, 564] width 486 height 35
paste textarea "How nice, I hope it was a great party? What are you doing at home now that's so…"
type textarea "How nice, I hope it was a great party? What are you doing at home now that's so…"
click at [661, 597] on span "Save Response" at bounding box center [671, 603] width 73 height 12
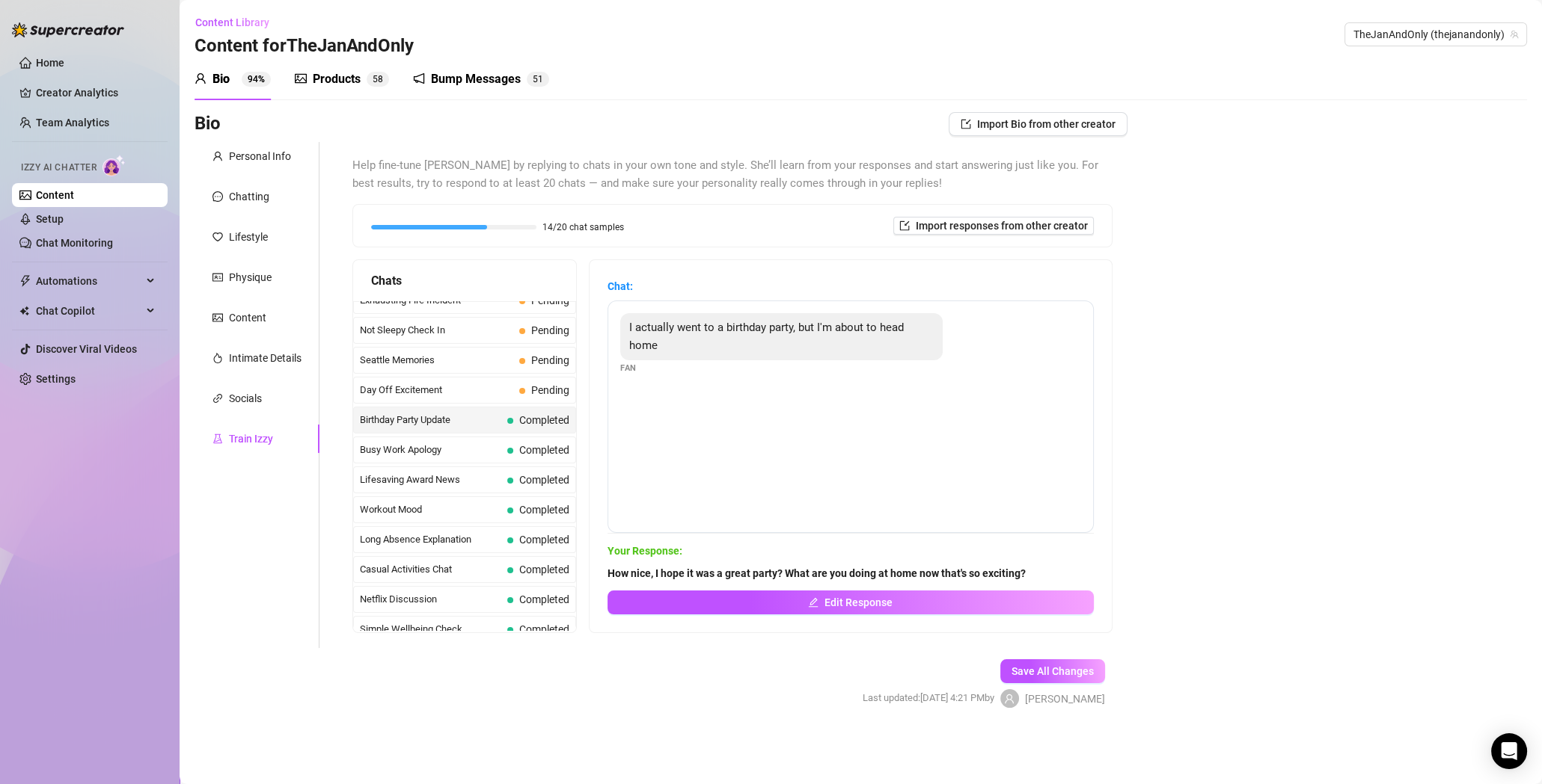
scroll to position [1138, 0]
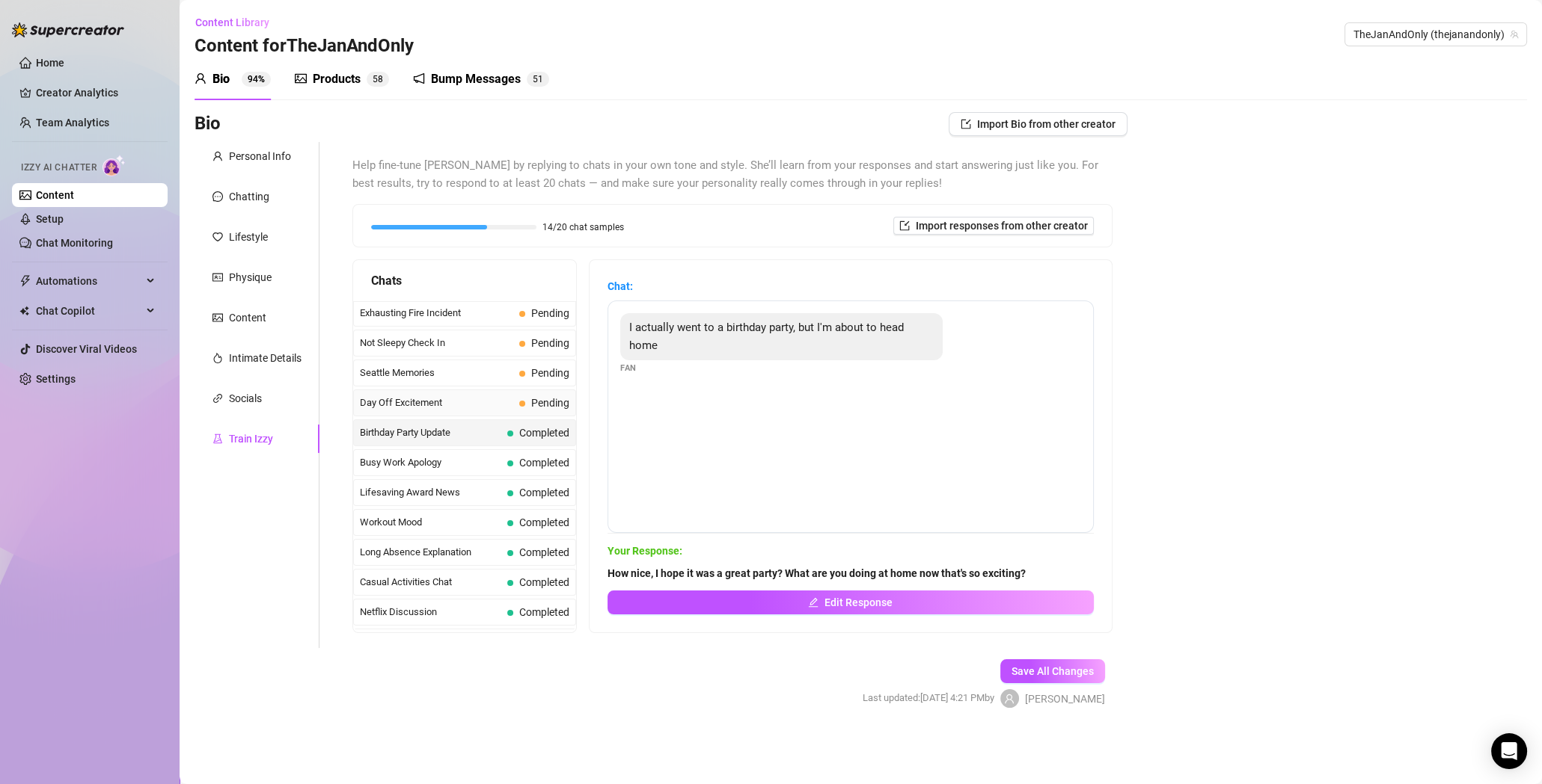
click at [472, 398] on span "Day Off Excitement" at bounding box center [437, 403] width 154 height 15
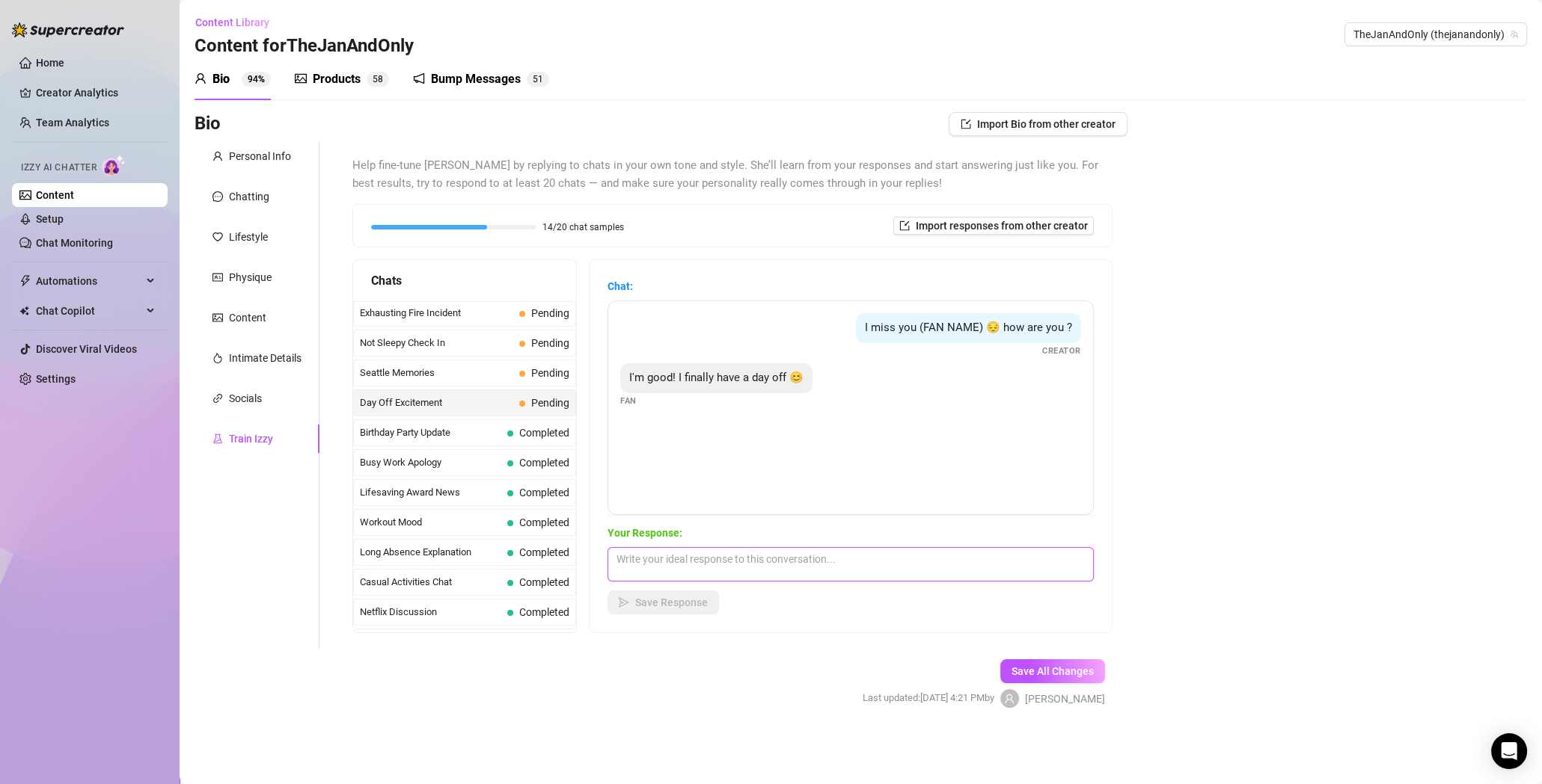
click at [772, 554] on textarea at bounding box center [851, 564] width 486 height 35
paste textarea "You really deserve it. What exciting plans do you have for your day off?"
type textarea "You really deserve it. What exciting plans do you have for your day off?"
click at [700, 603] on span "Save Response" at bounding box center [671, 603] width 73 height 12
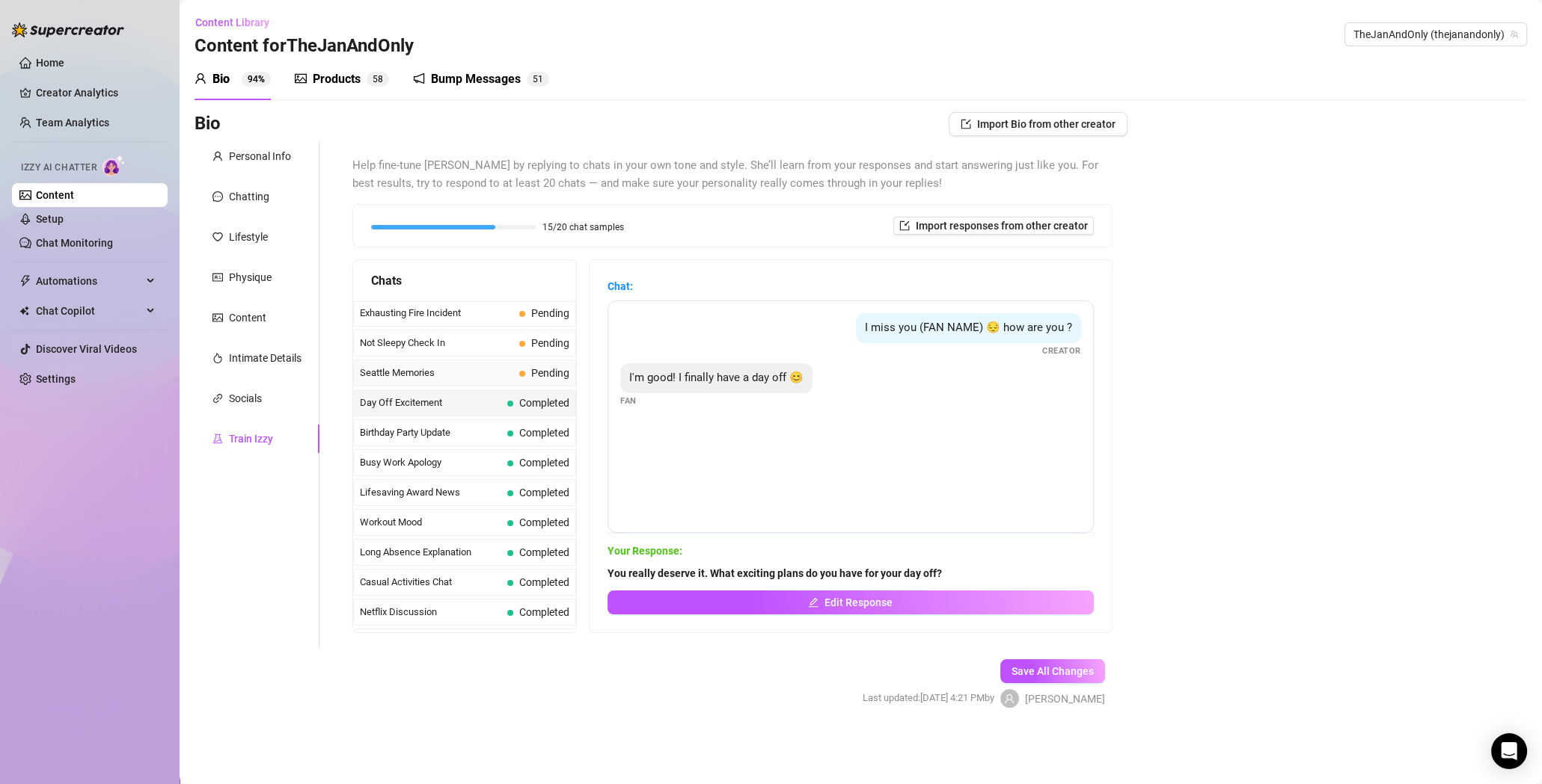
click at [431, 366] on span "Seattle Memories" at bounding box center [437, 373] width 154 height 15
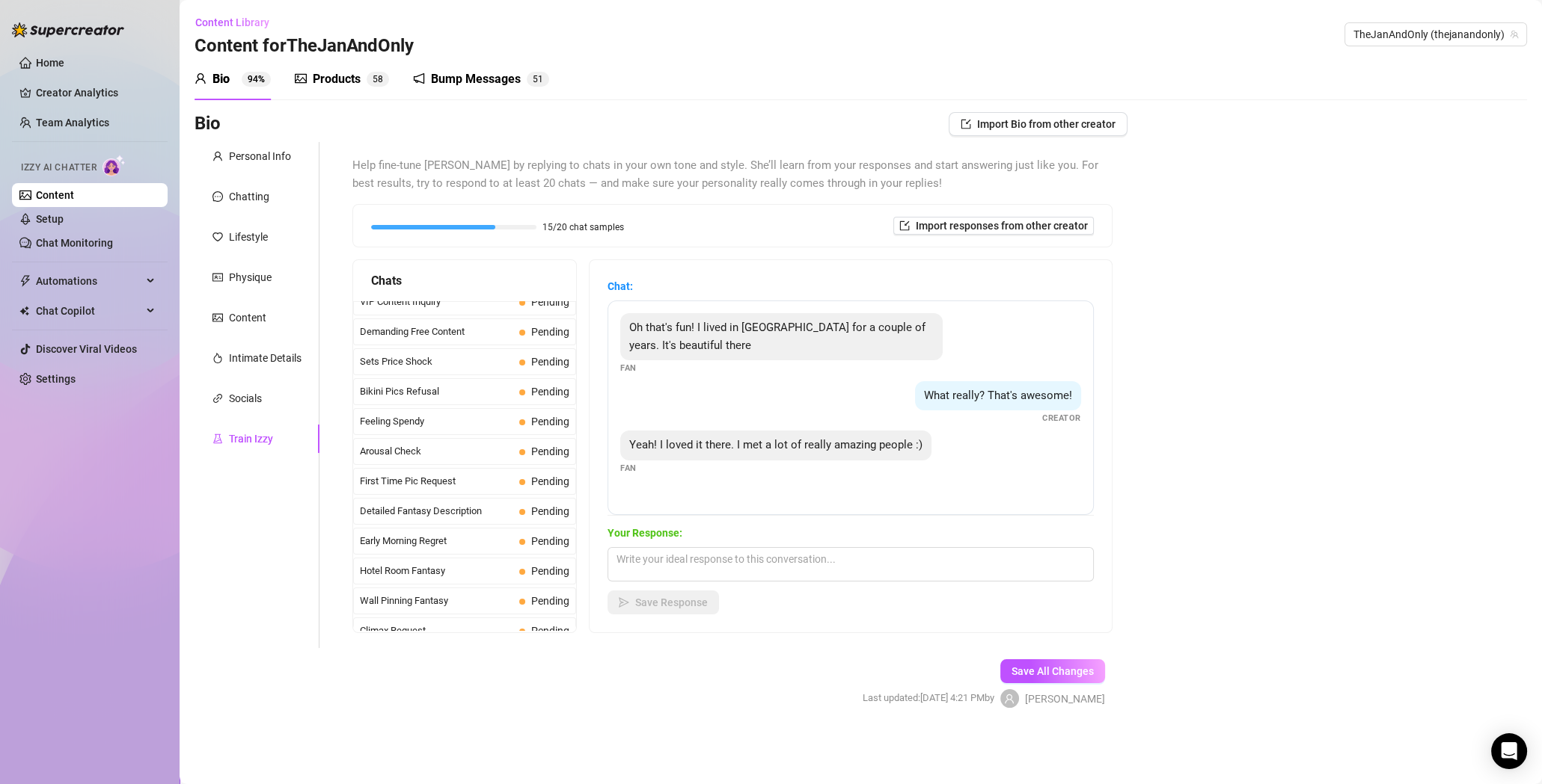
scroll to position [0, 0]
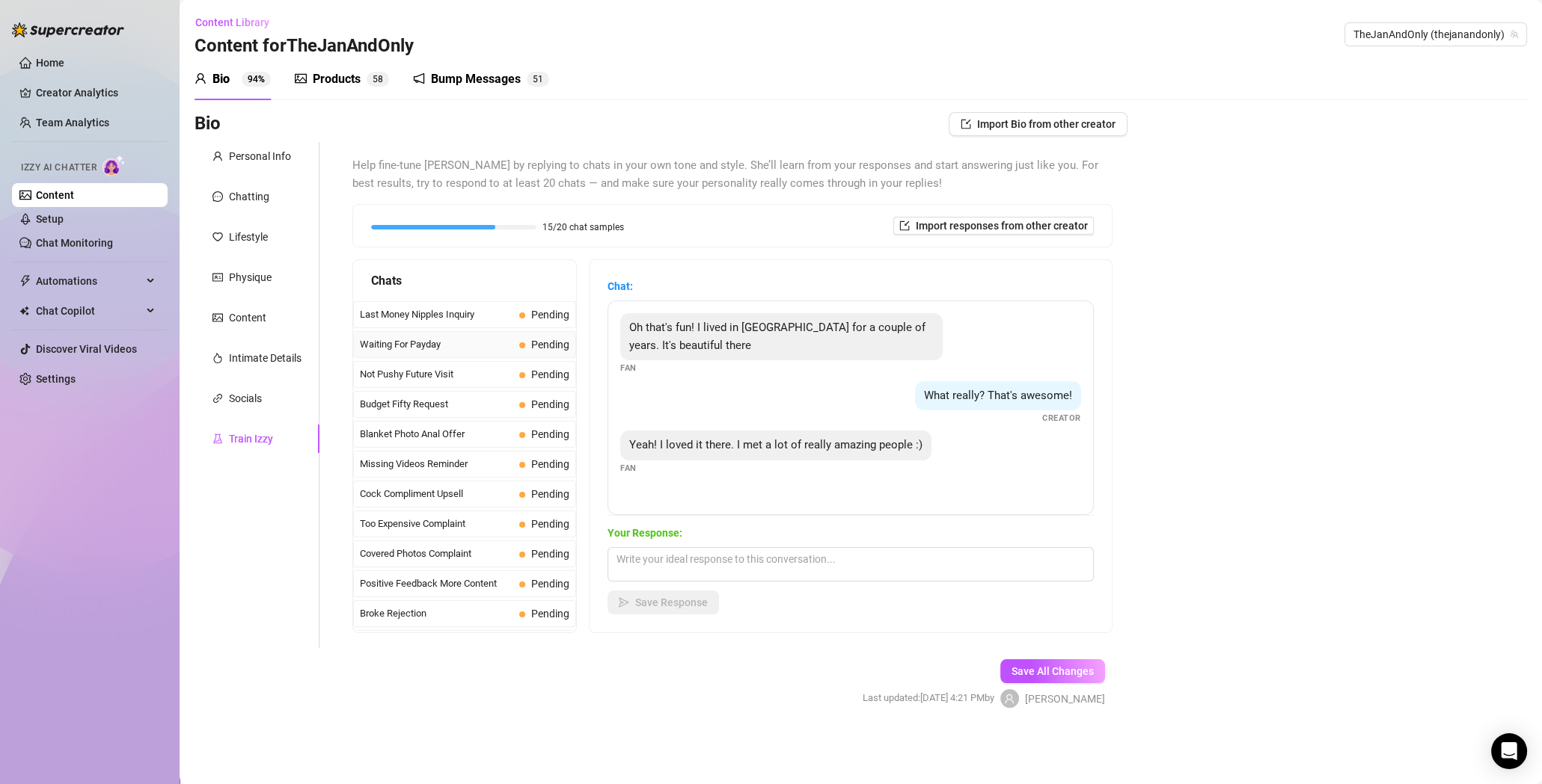
click at [442, 339] on span "Waiting For Payday" at bounding box center [437, 344] width 154 height 15
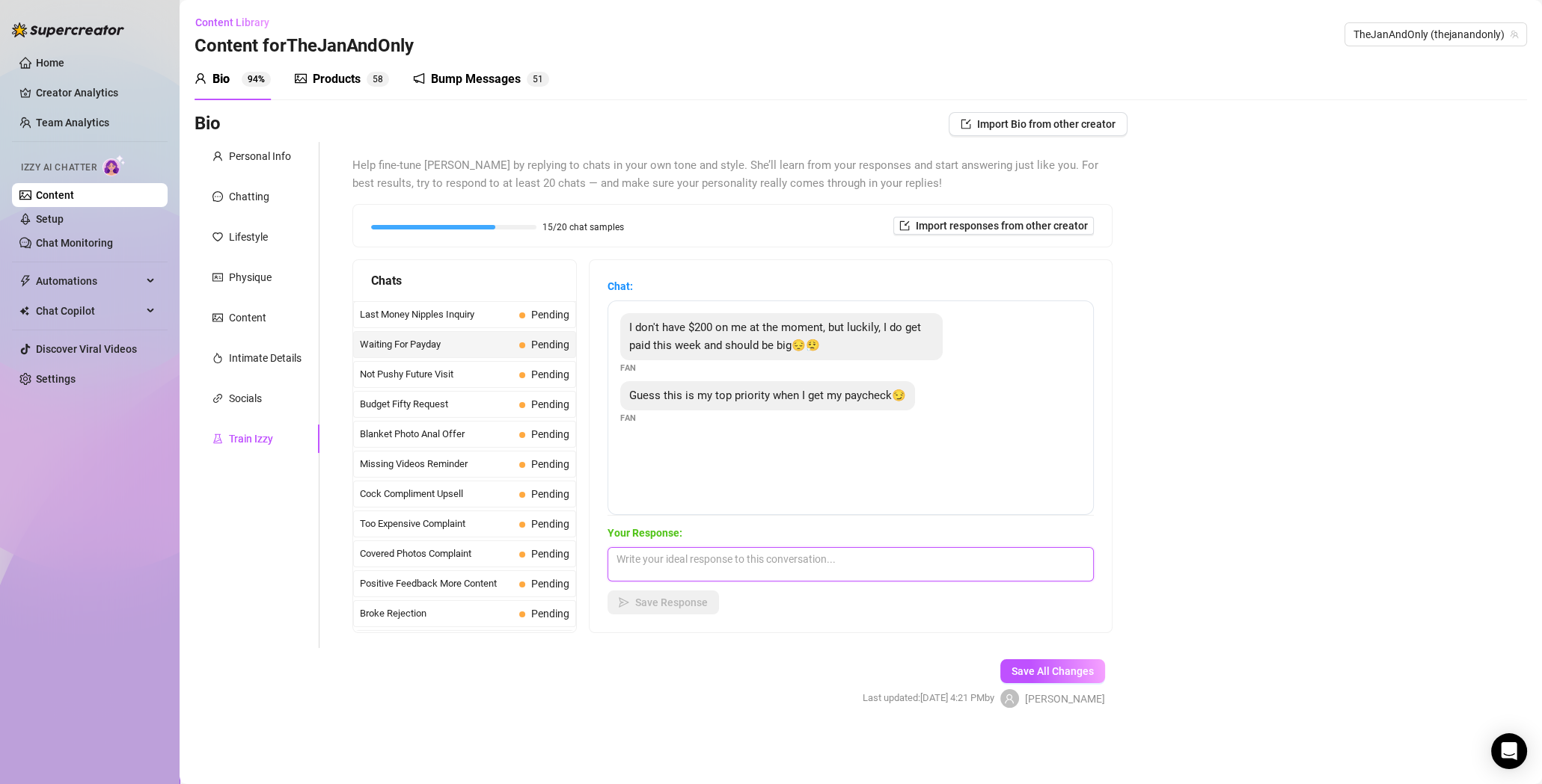
drag, startPoint x: 794, startPoint y: 562, endPoint x: 766, endPoint y: 569, distance: 28.9
click at [791, 564] on textarea at bounding box center [851, 564] width 486 height 35
paste textarea "Awww that’s so sweet that you’re making me your top priority 🥺💖 Trust me, it’s …"
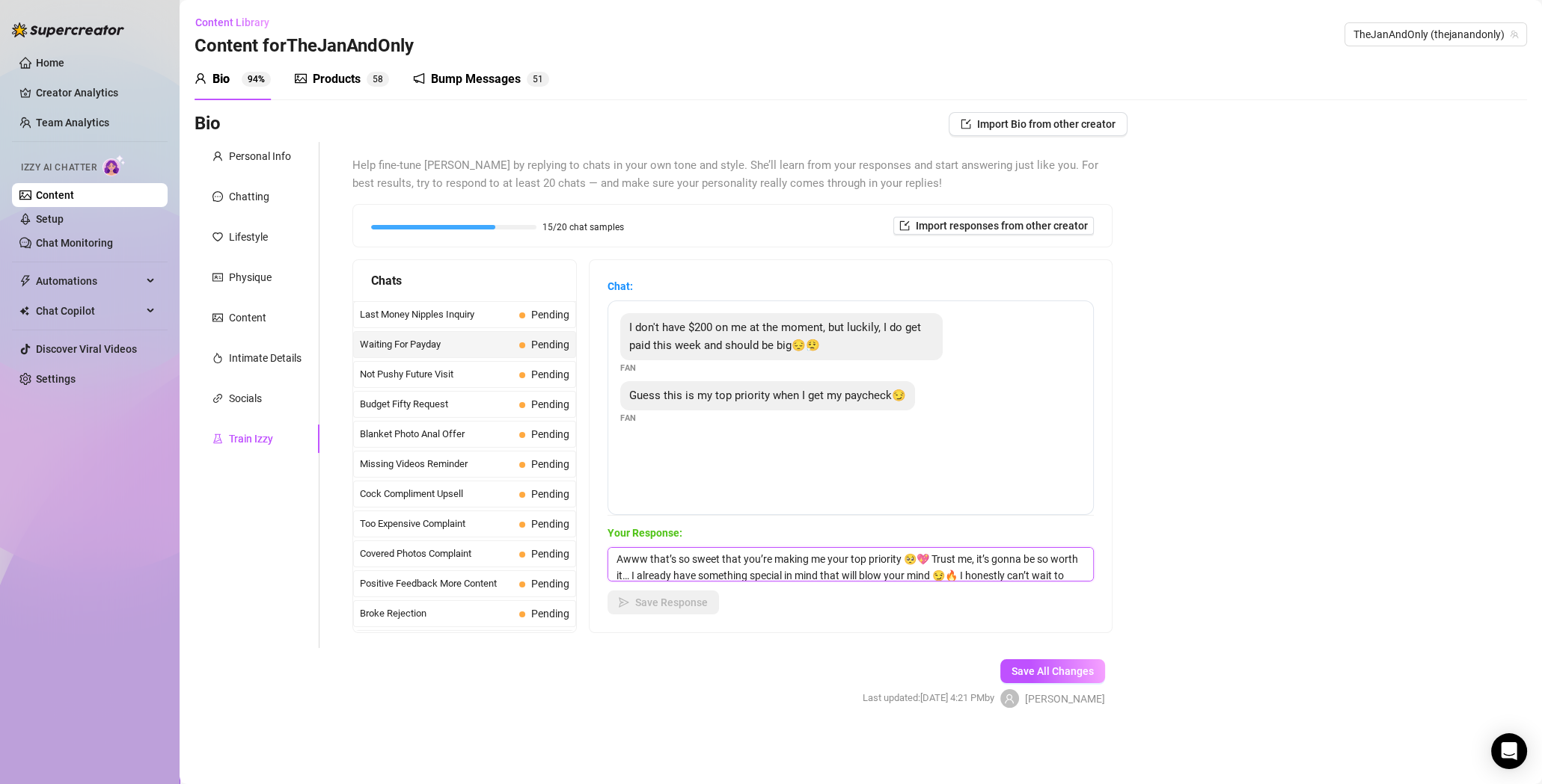
scroll to position [16, 0]
type textarea "Awww that’s so sweet that you’re making me your top priority 🥺💖 Trust me, it’s …"
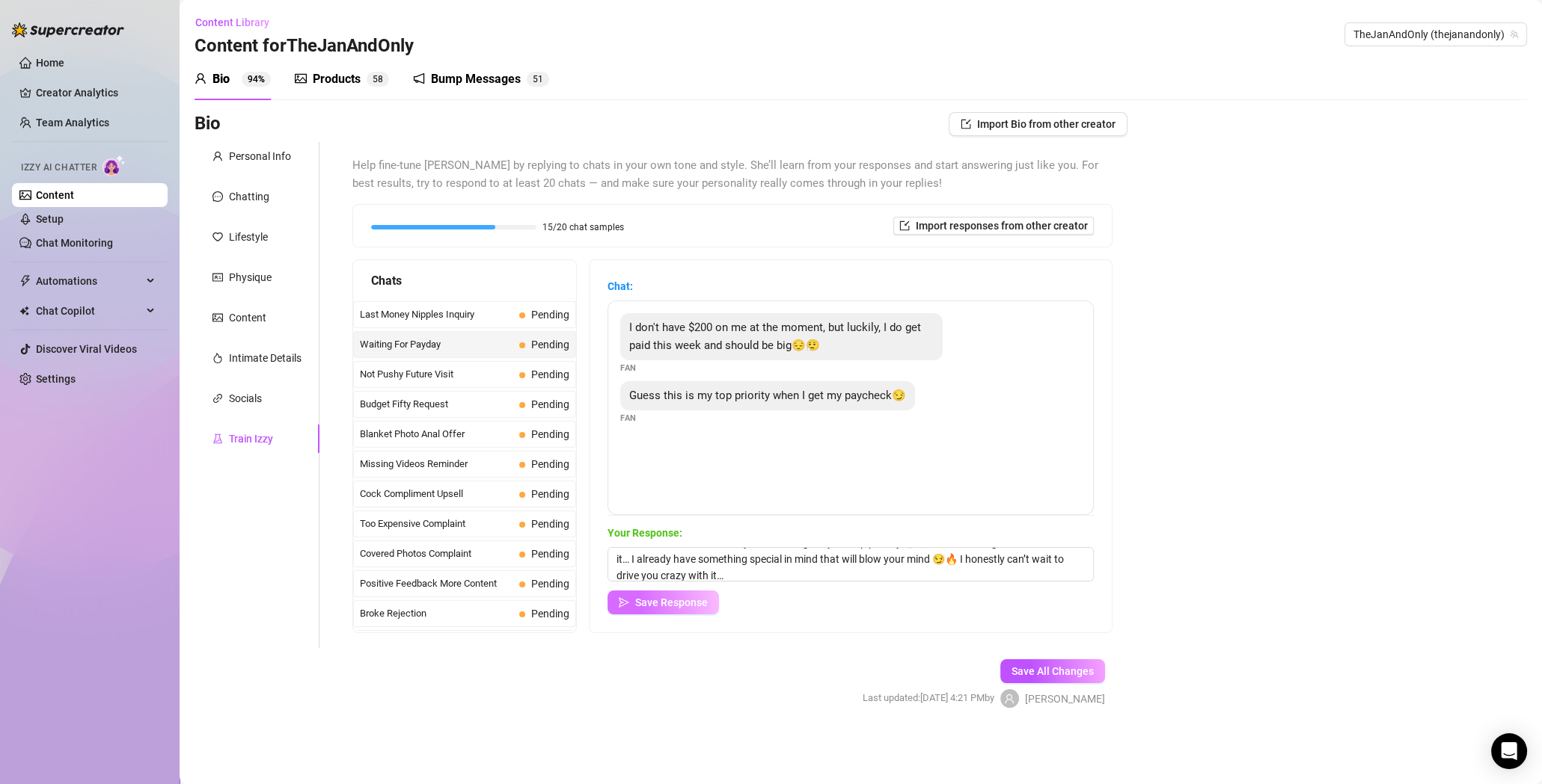
click at [662, 608] on span "Save Response" at bounding box center [671, 603] width 73 height 12
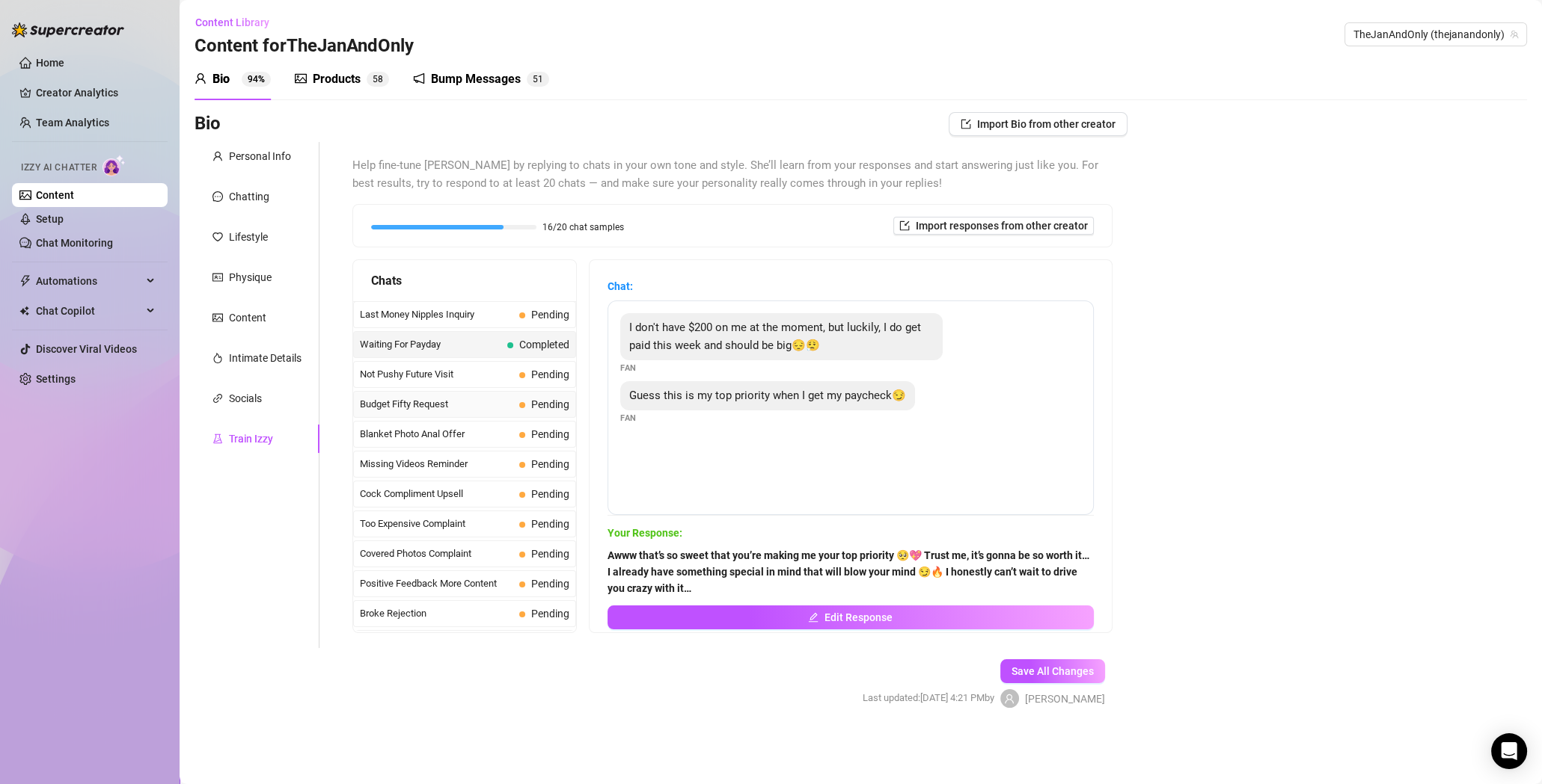
click at [448, 401] on span "Budget Fifty Request" at bounding box center [437, 405] width 154 height 15
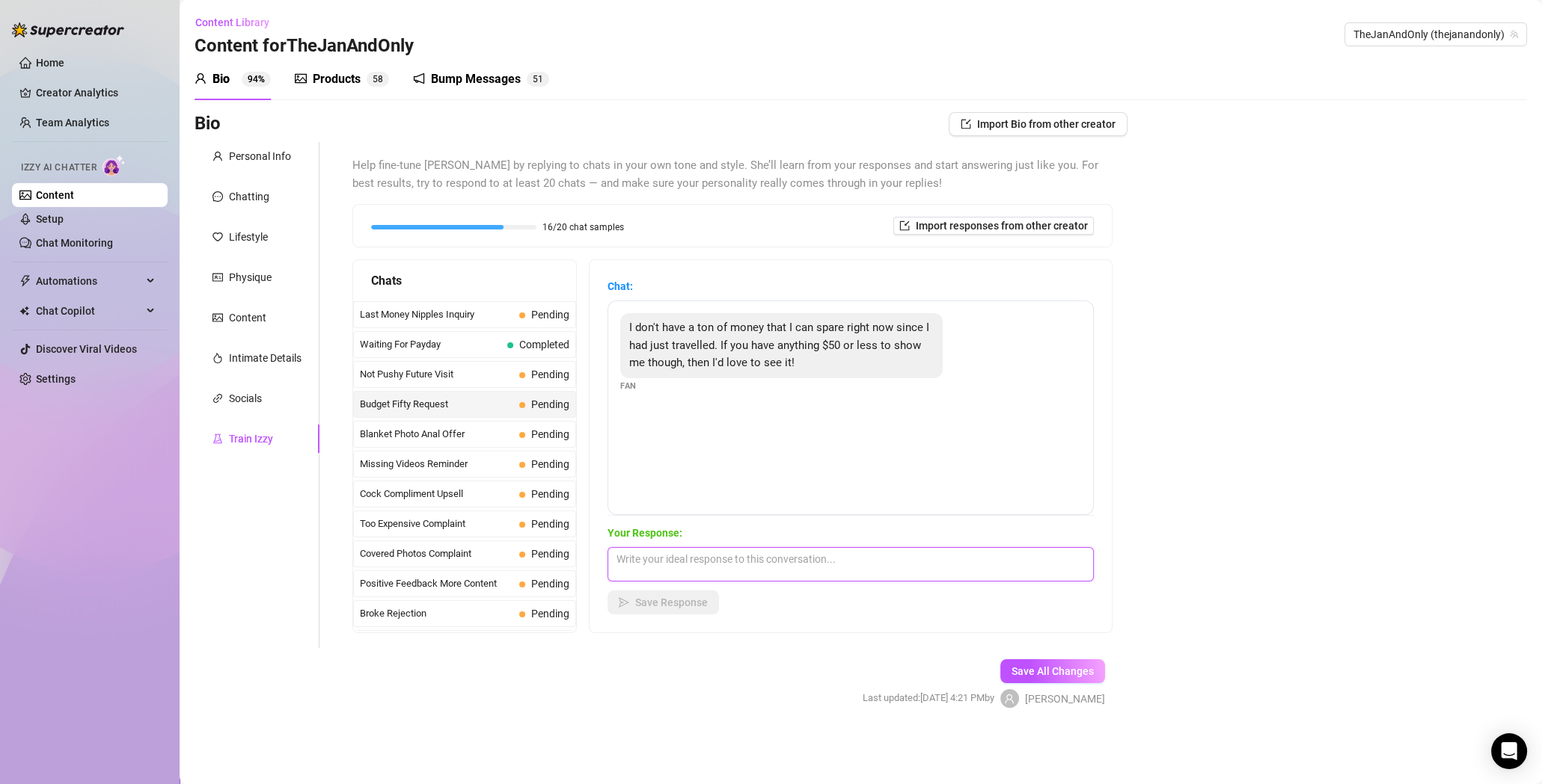
click at [770, 557] on textarea at bounding box center [851, 564] width 486 height 35
paste textarea "Versteh ich total, Reisen kann teuer sein ✈️😅 Aber hey, du musst auf mich nicht…"
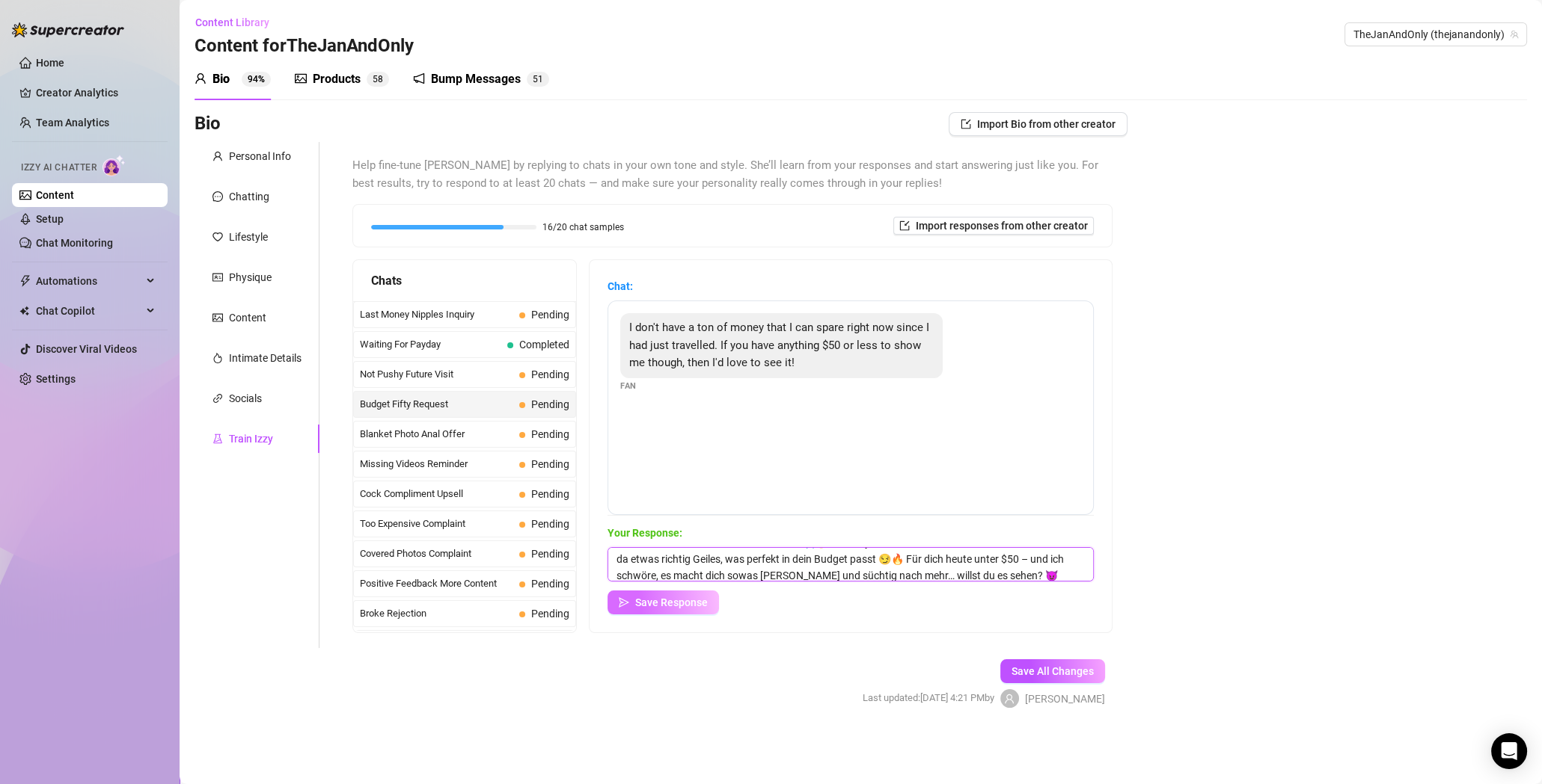
type textarea "Versteh ich total, Reisen kann teuer sein ✈️😅 Aber hey, du musst auf mich nicht…"
click at [659, 597] on span "Save Response" at bounding box center [671, 603] width 73 height 12
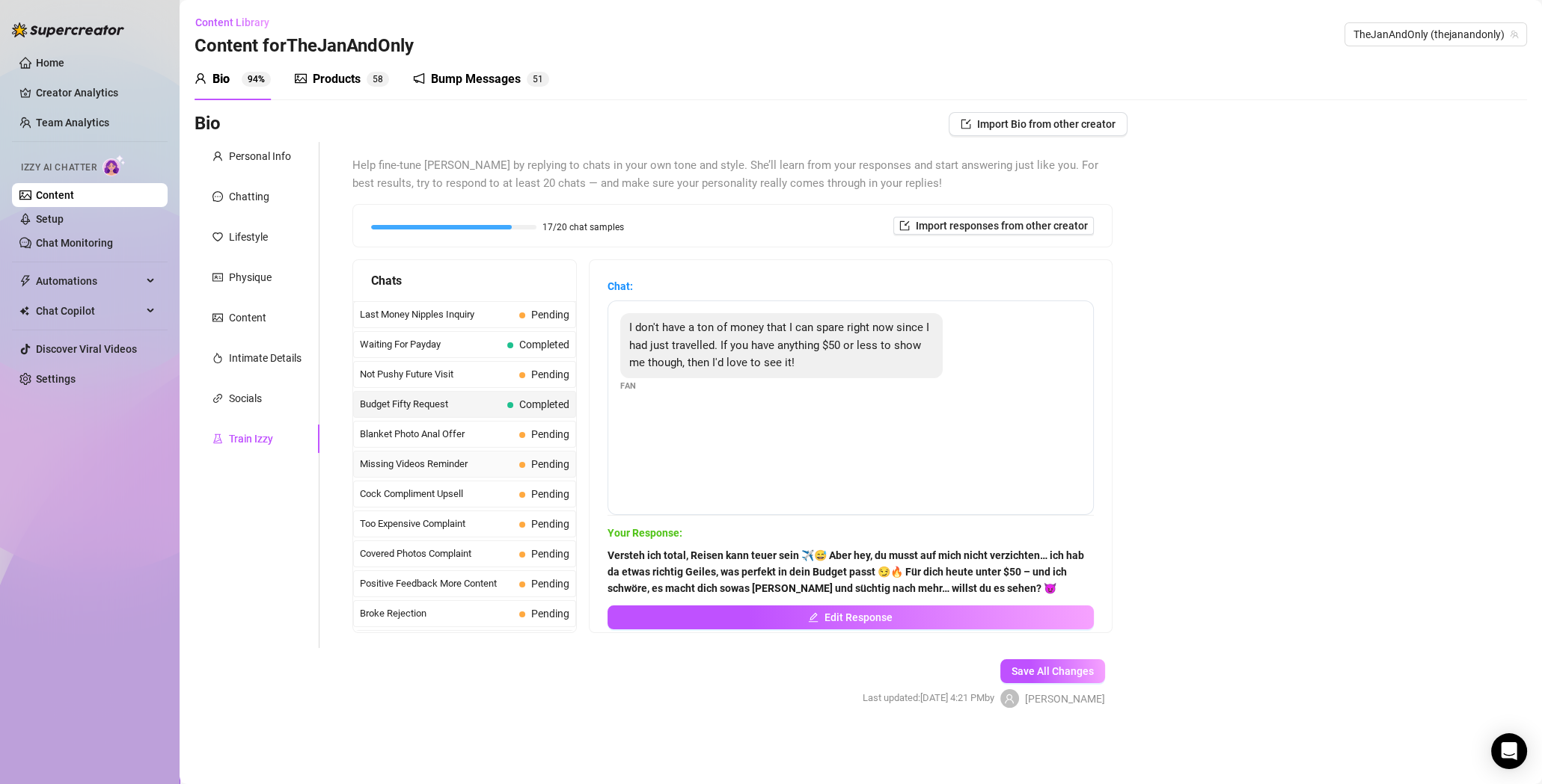
click at [479, 463] on span "Missing Videos Reminder" at bounding box center [437, 464] width 154 height 15
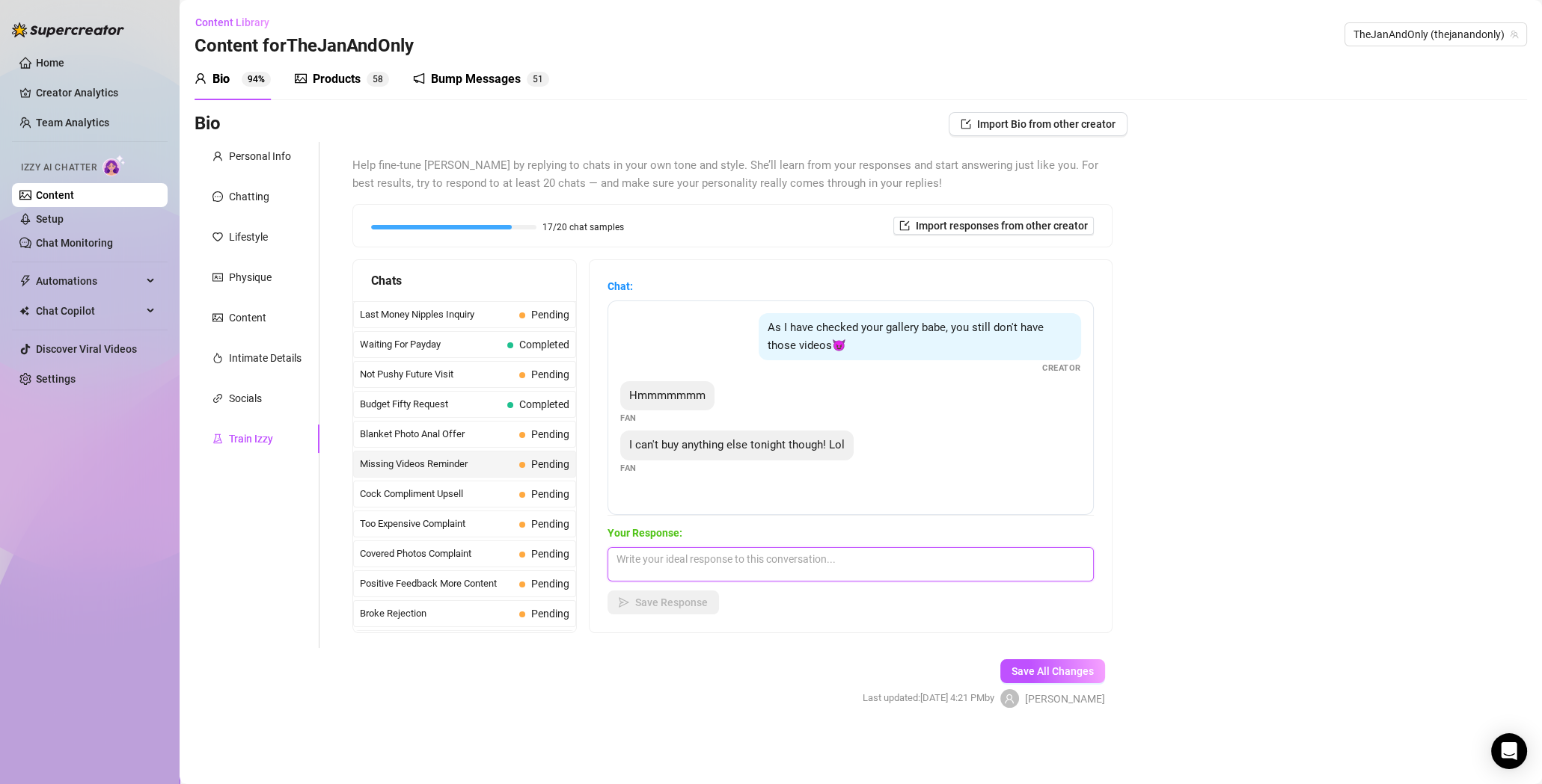
click at [714, 560] on textarea at bounding box center [851, 564] width 486 height 35
paste textarea "But then you'll miss out on the whole hot, sexy video."
type textarea "But then you'll miss out on the whole hot, sexy video."
click at [663, 609] on button "Save Response" at bounding box center [663, 602] width 111 height 24
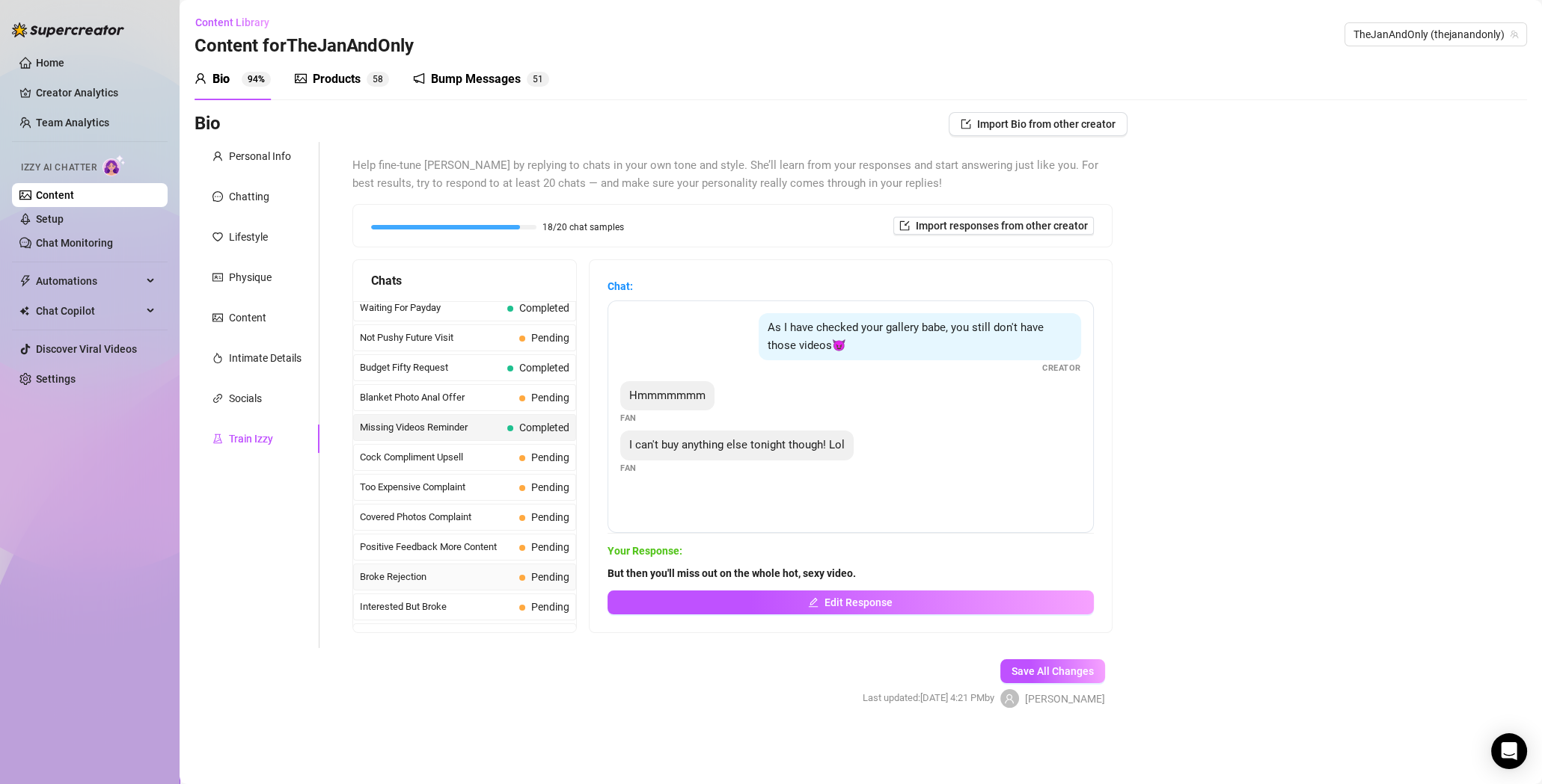
scroll to position [37, 0]
click at [441, 606] on span "Interested But Broke" at bounding box center [437, 606] width 154 height 15
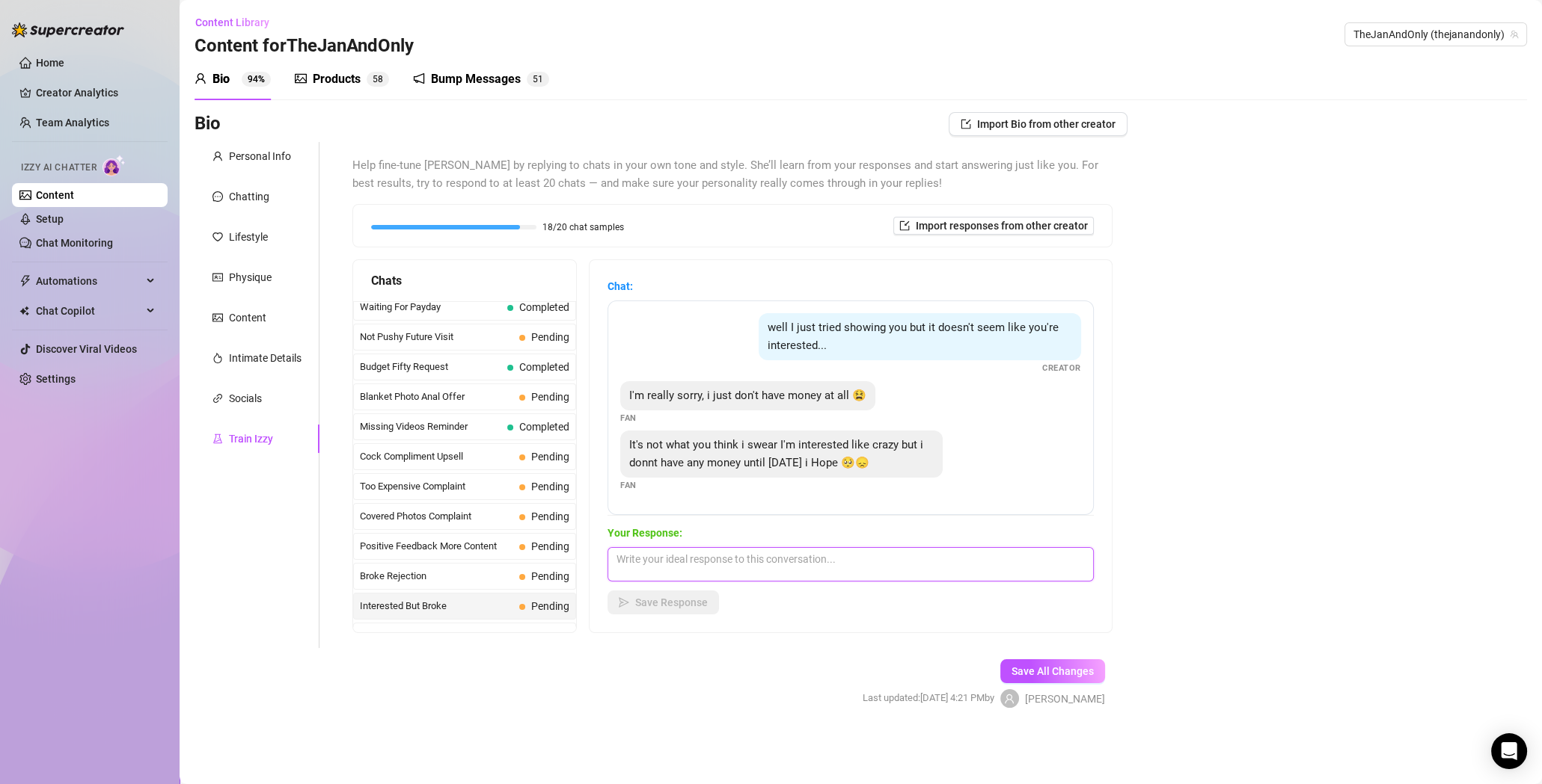
click at [709, 549] on textarea at bounding box center [851, 564] width 486 height 35
paste textarea "Awww babe, don’t worry 😘 I can totally feel how much you want this 🔥 [DATE] sou…"
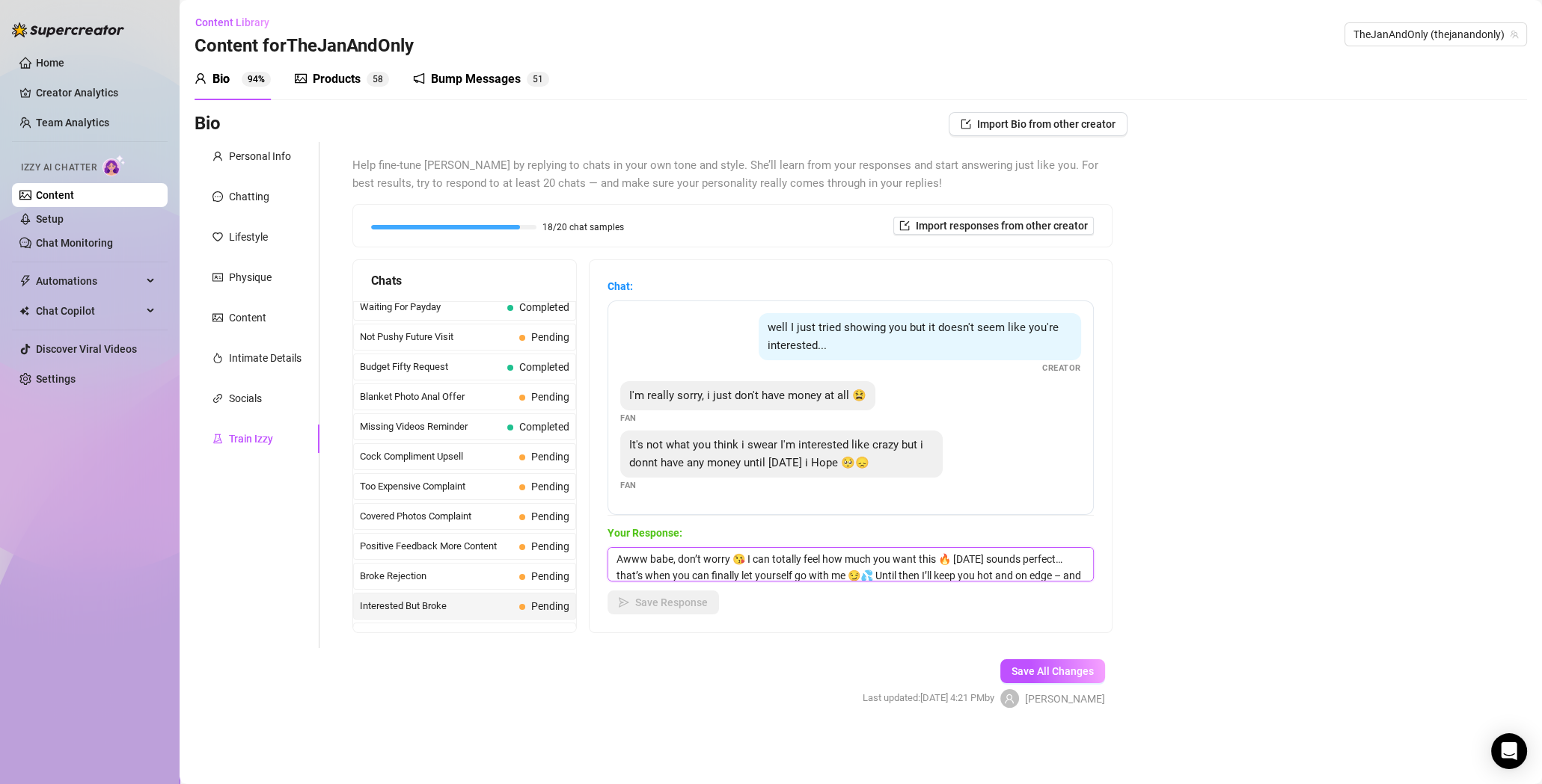
scroll to position [16, 0]
type textarea "Awww babe, don’t worry 😘 I can totally feel how much you want this 🔥 [DATE] sou…"
click at [651, 603] on span "Save Response" at bounding box center [671, 603] width 73 height 12
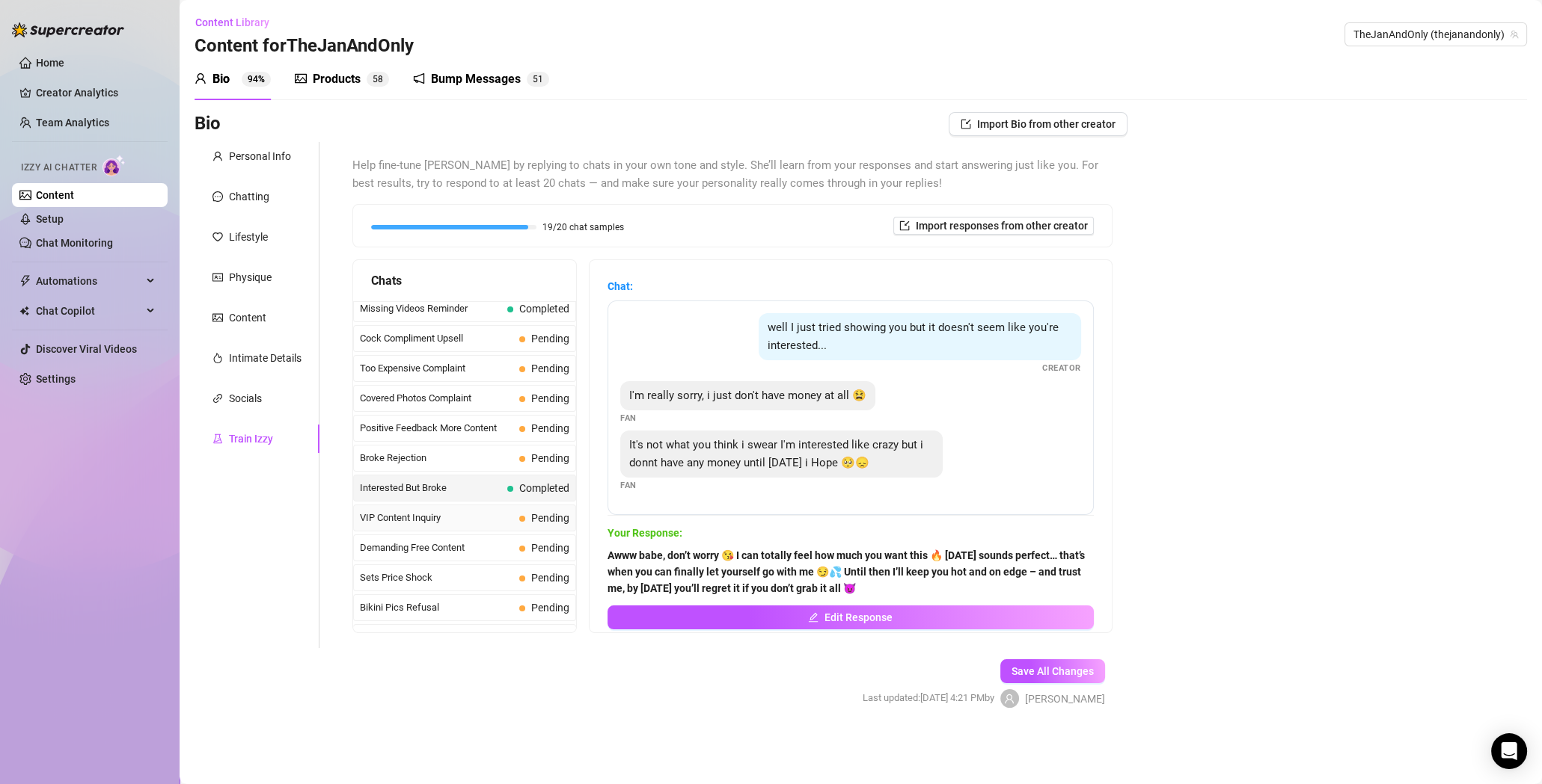
scroll to position [167, 0]
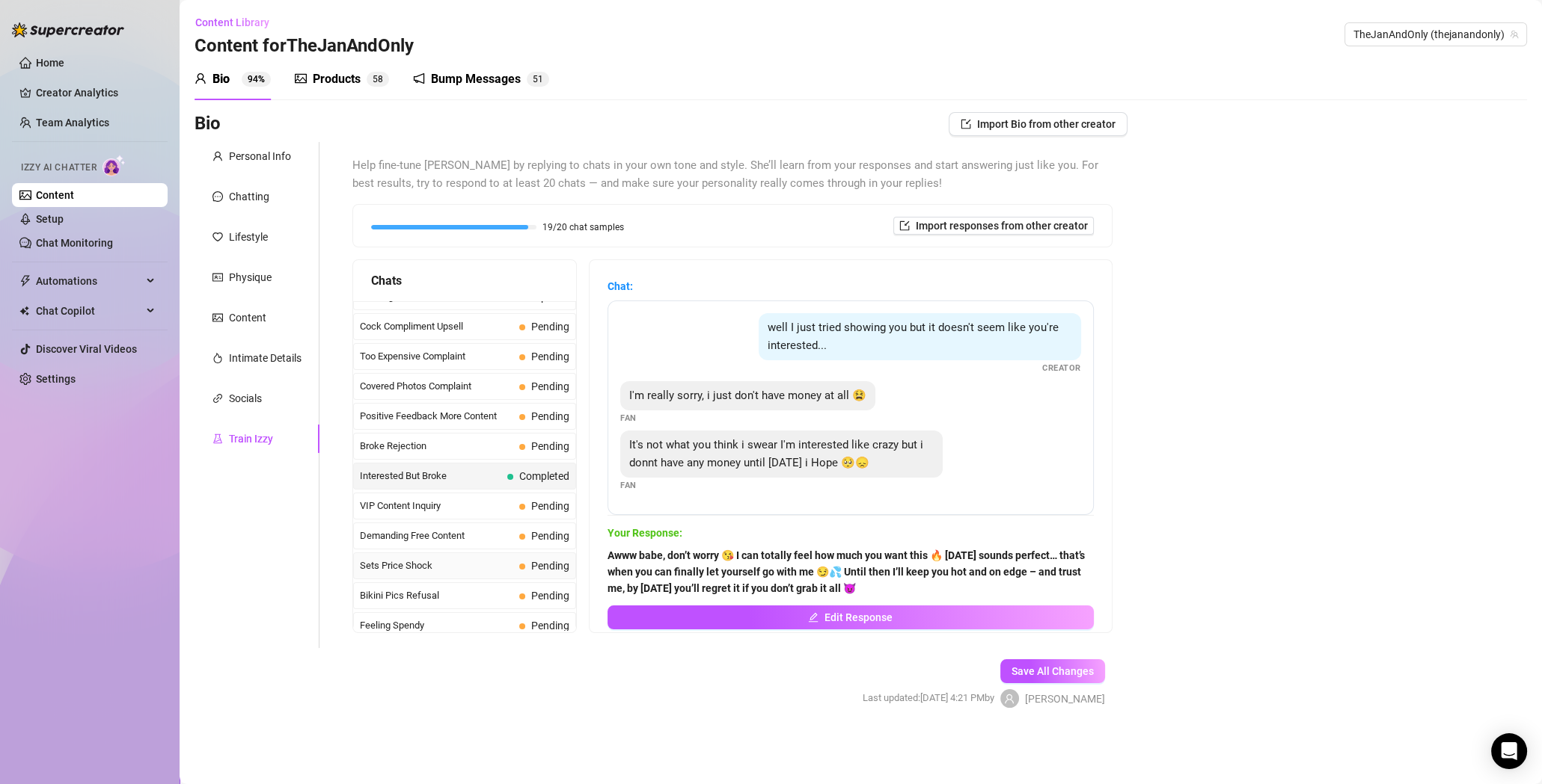
click at [455, 558] on span "Sets Price Shock" at bounding box center [437, 566] width 154 height 15
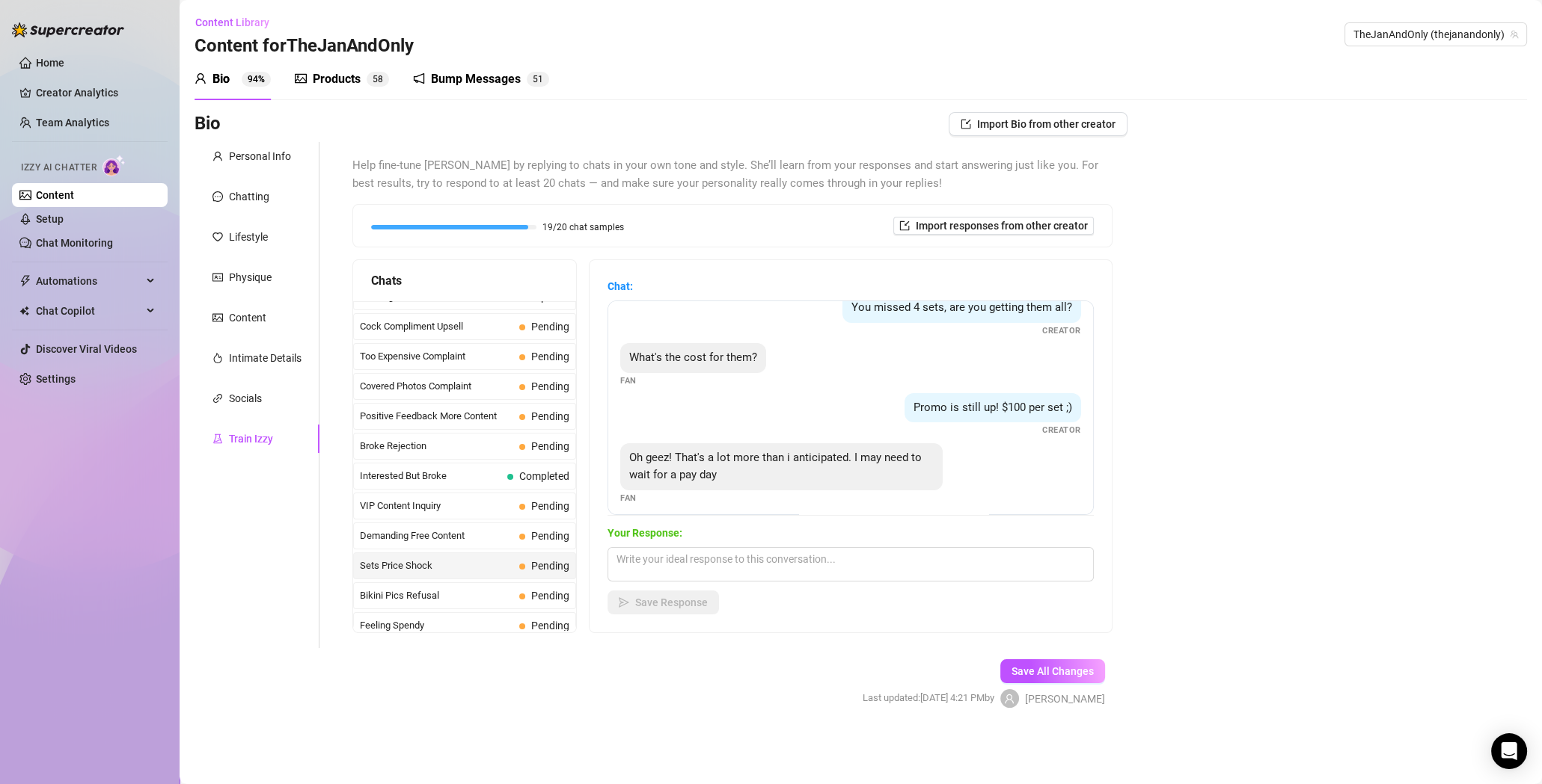
scroll to position [20, 0]
click at [732, 479] on div "Oh geez! That's a lot more than i anticipated. I may need to wait for a pay day" at bounding box center [782, 466] width 323 height 47
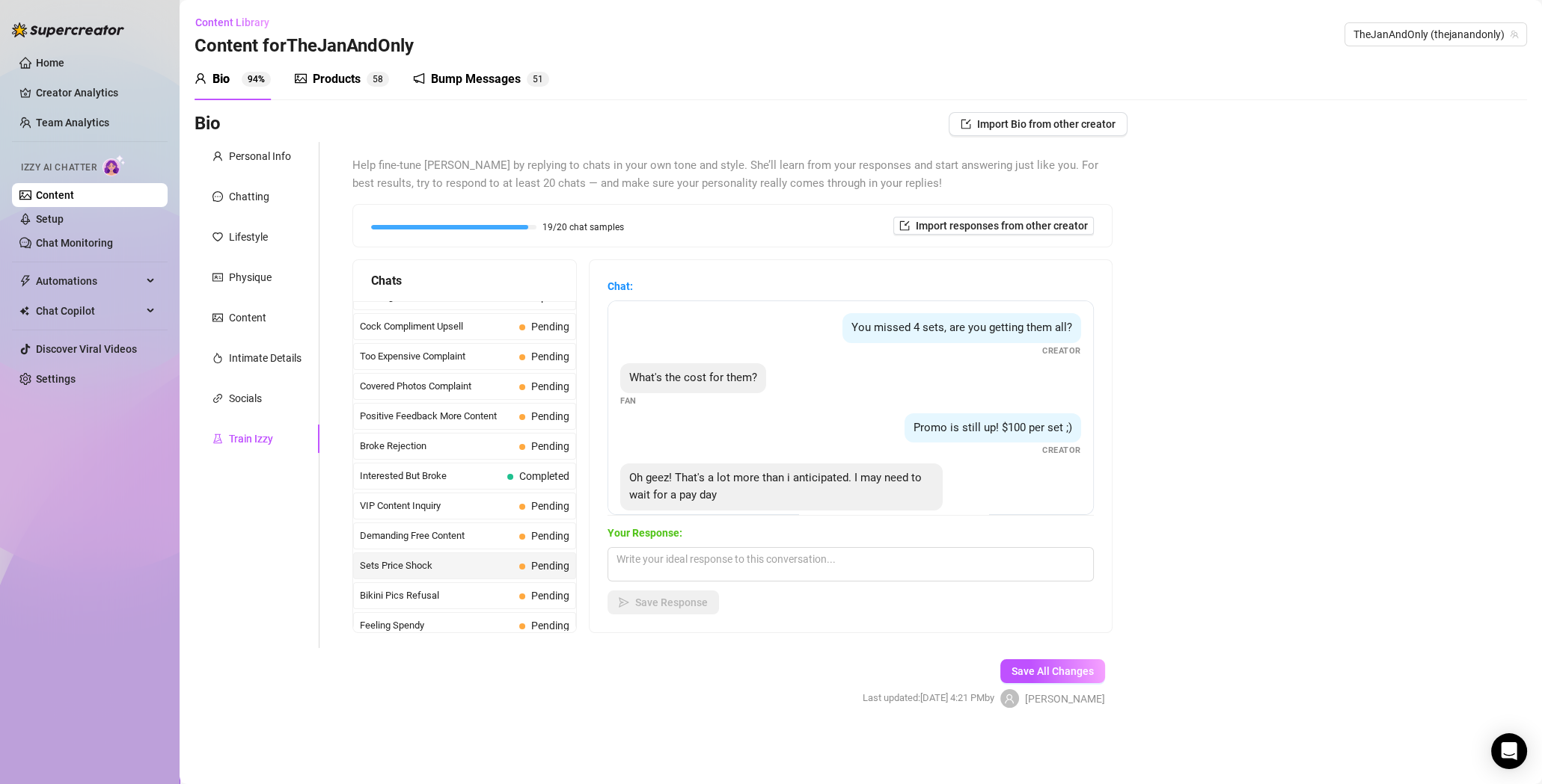
scroll to position [0, 0]
click at [709, 559] on textarea at bounding box center [851, 564] width 486 height 35
paste textarea "Alles gut Babe 😘 versteh ich total… aber wie wär’s so: du musst nicht gleich al…"
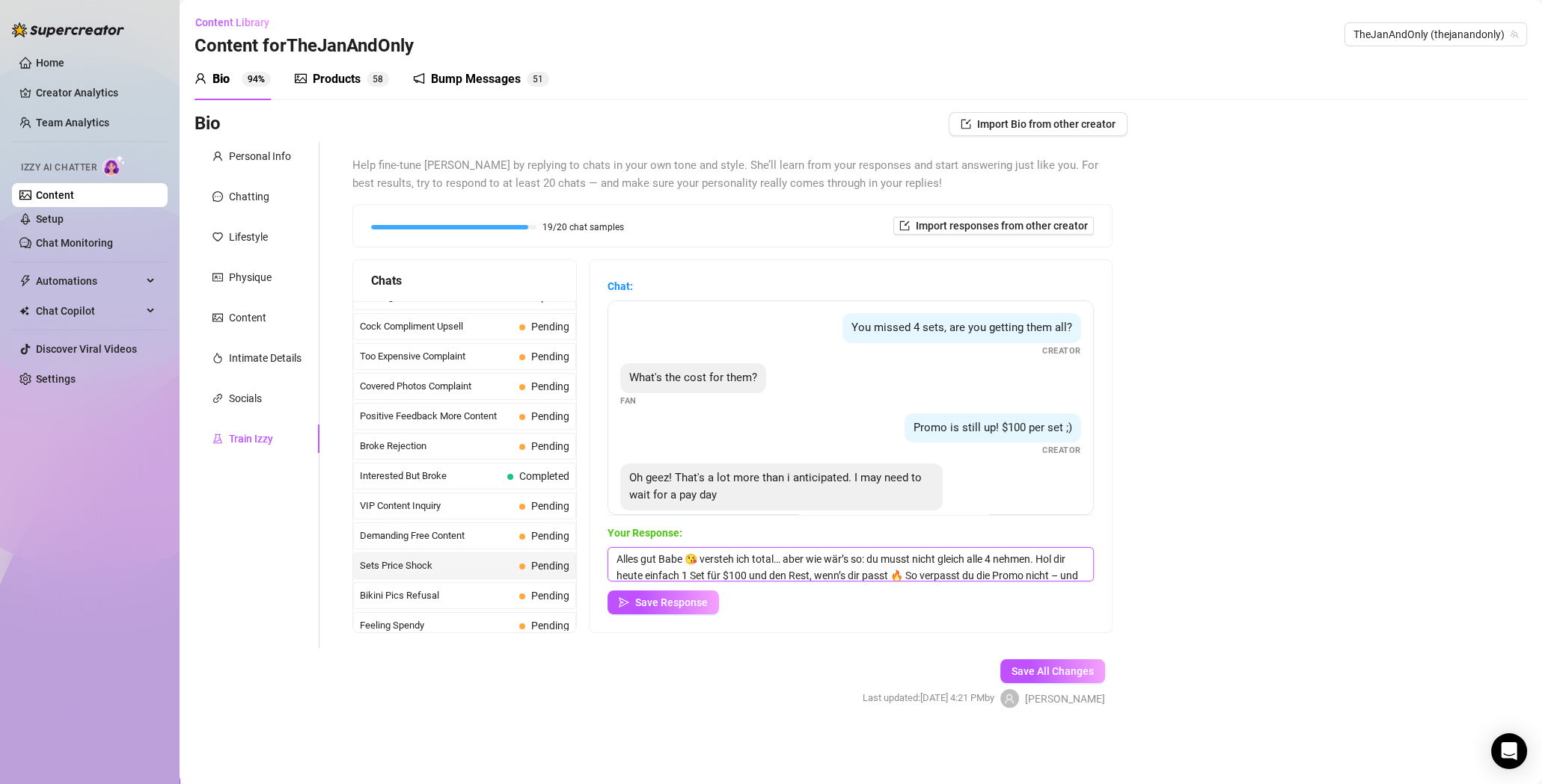
click at [842, 570] on textarea "Alles gut Babe 😘 versteh ich total… aber wie wär’s so: du musst nicht gleich al…" at bounding box center [851, 564] width 486 height 35
paste textarea "No worries babe 😘 I totally get that… how about this: you don’t have to grab al…"
type textarea "No worries babe 😘 I totally get that… how about this: you don’t have to grab al…"
click at [685, 606] on span "Save Response" at bounding box center [671, 603] width 73 height 12
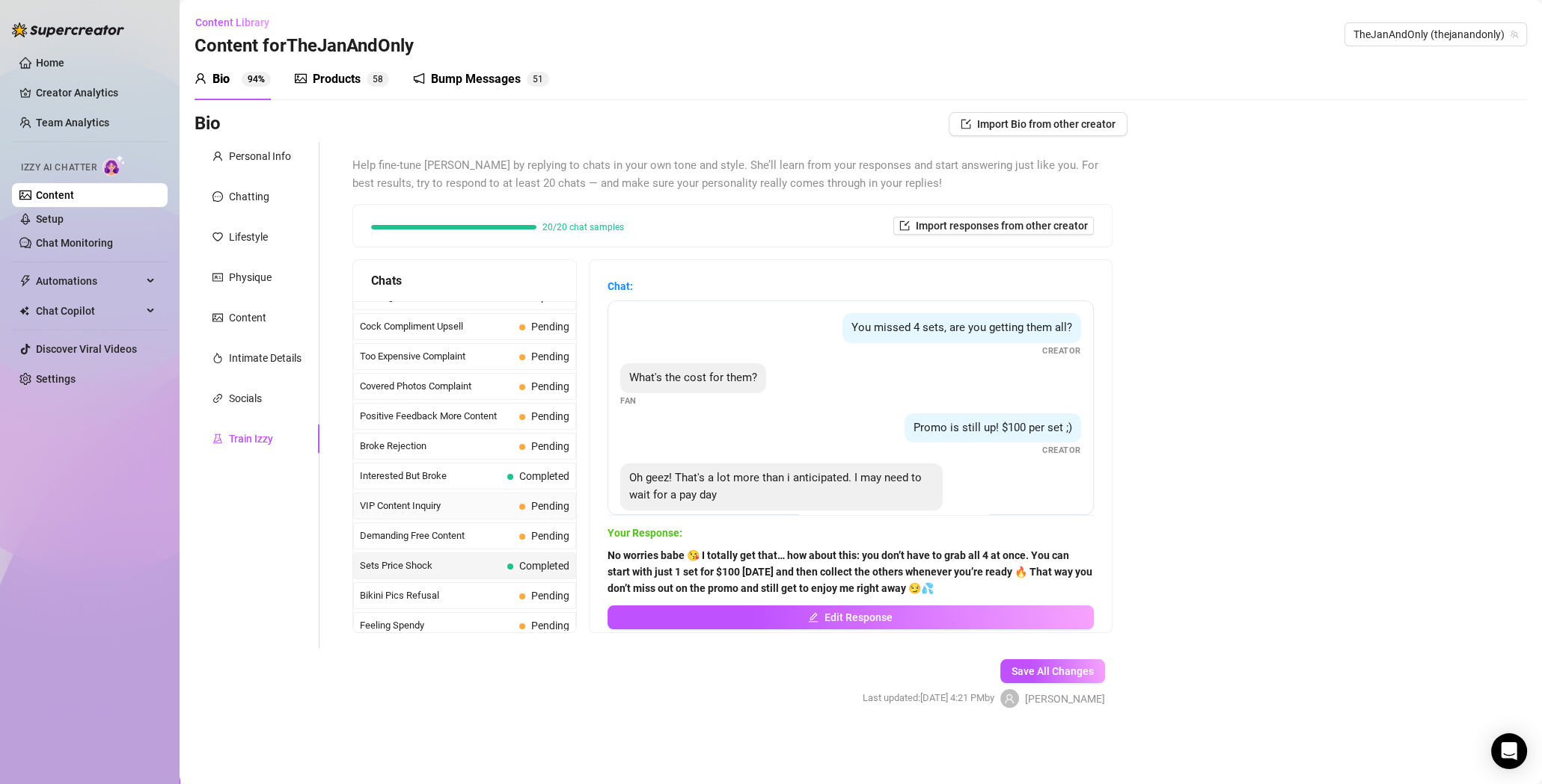
click at [455, 500] on span "VIP Content Inquiry" at bounding box center [437, 507] width 154 height 15
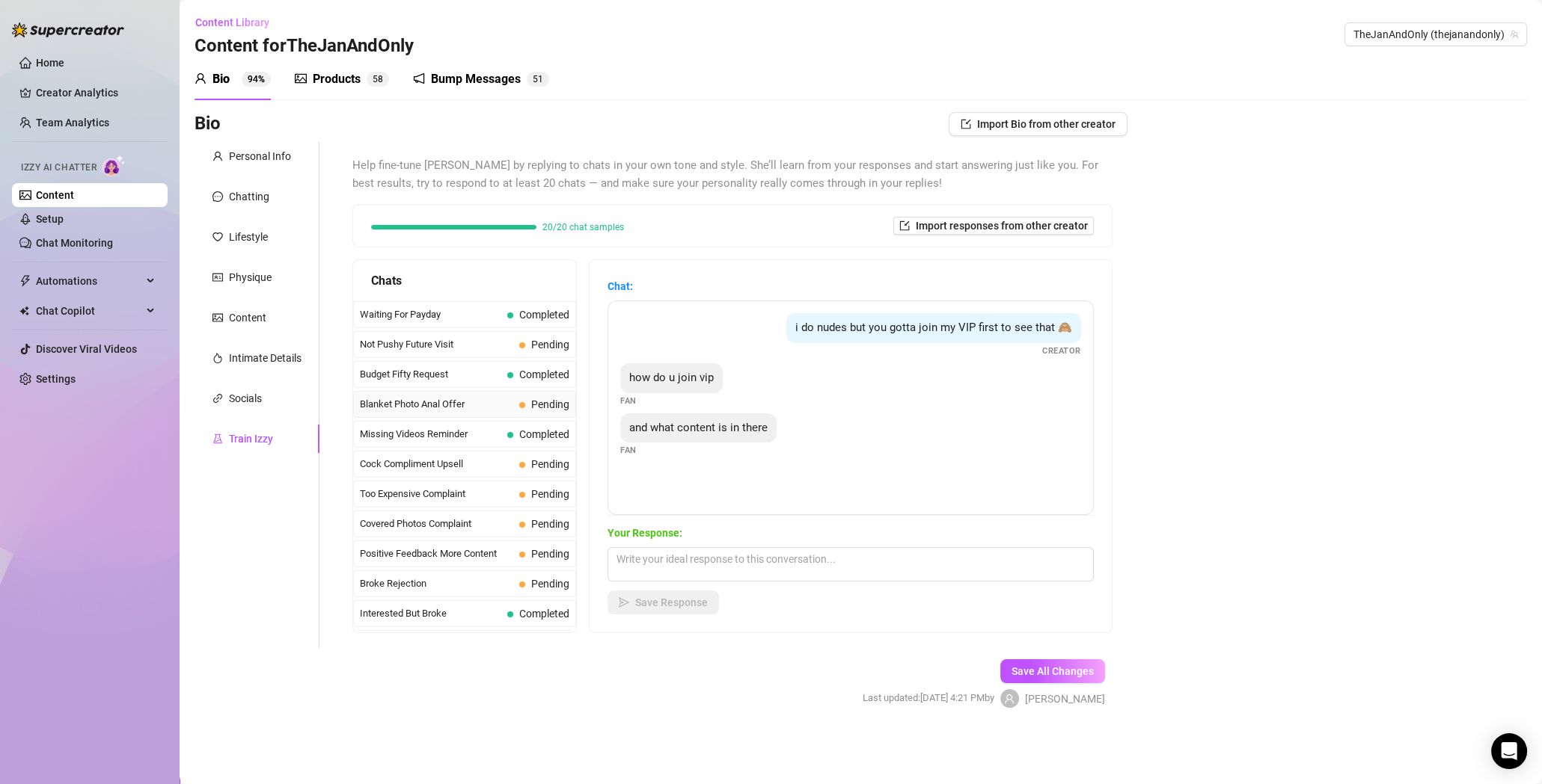
scroll to position [0, 0]
click at [468, 310] on span "Last Money Nipples Inquiry" at bounding box center [437, 315] width 154 height 15
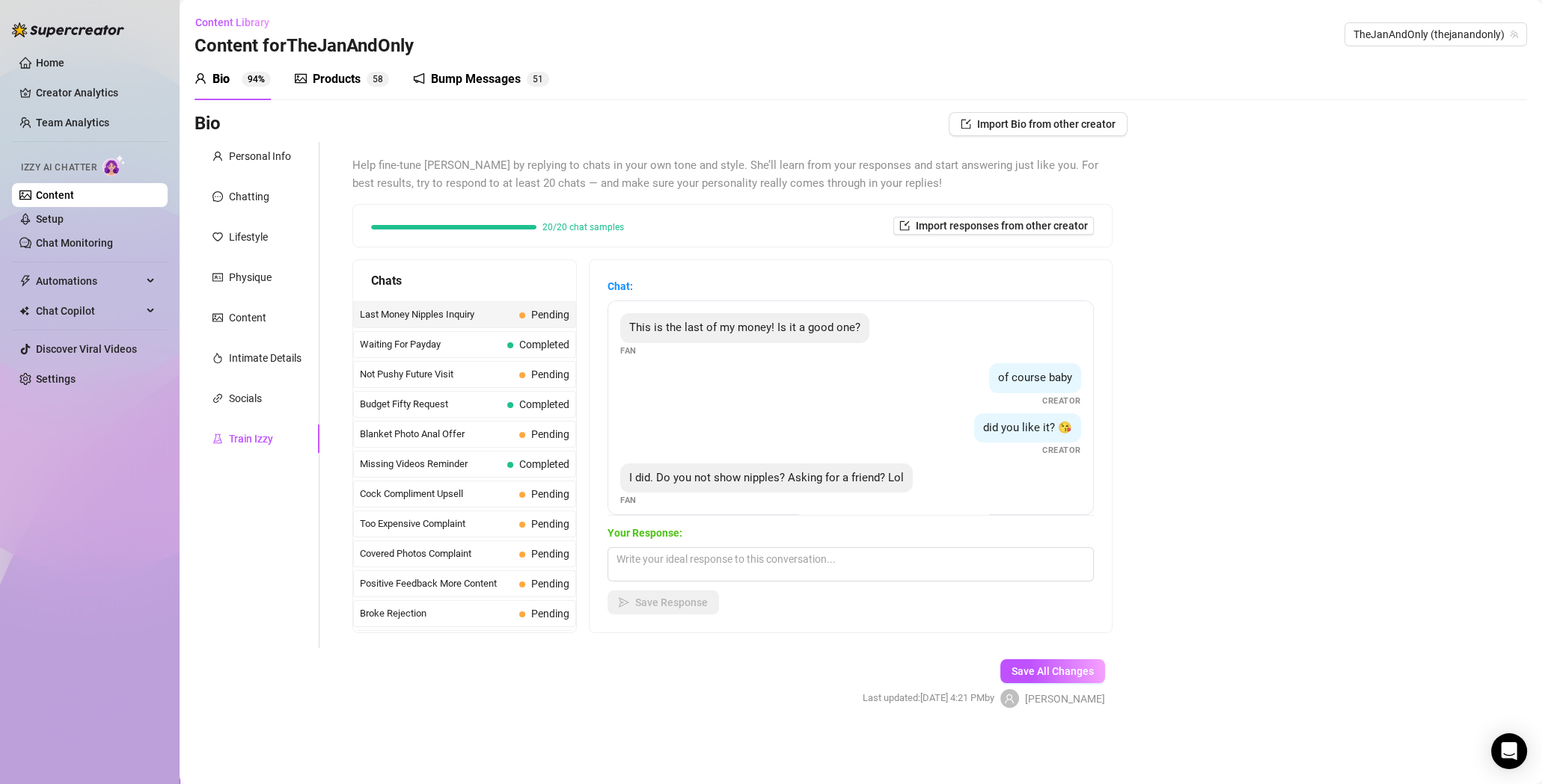
scroll to position [10, 0]
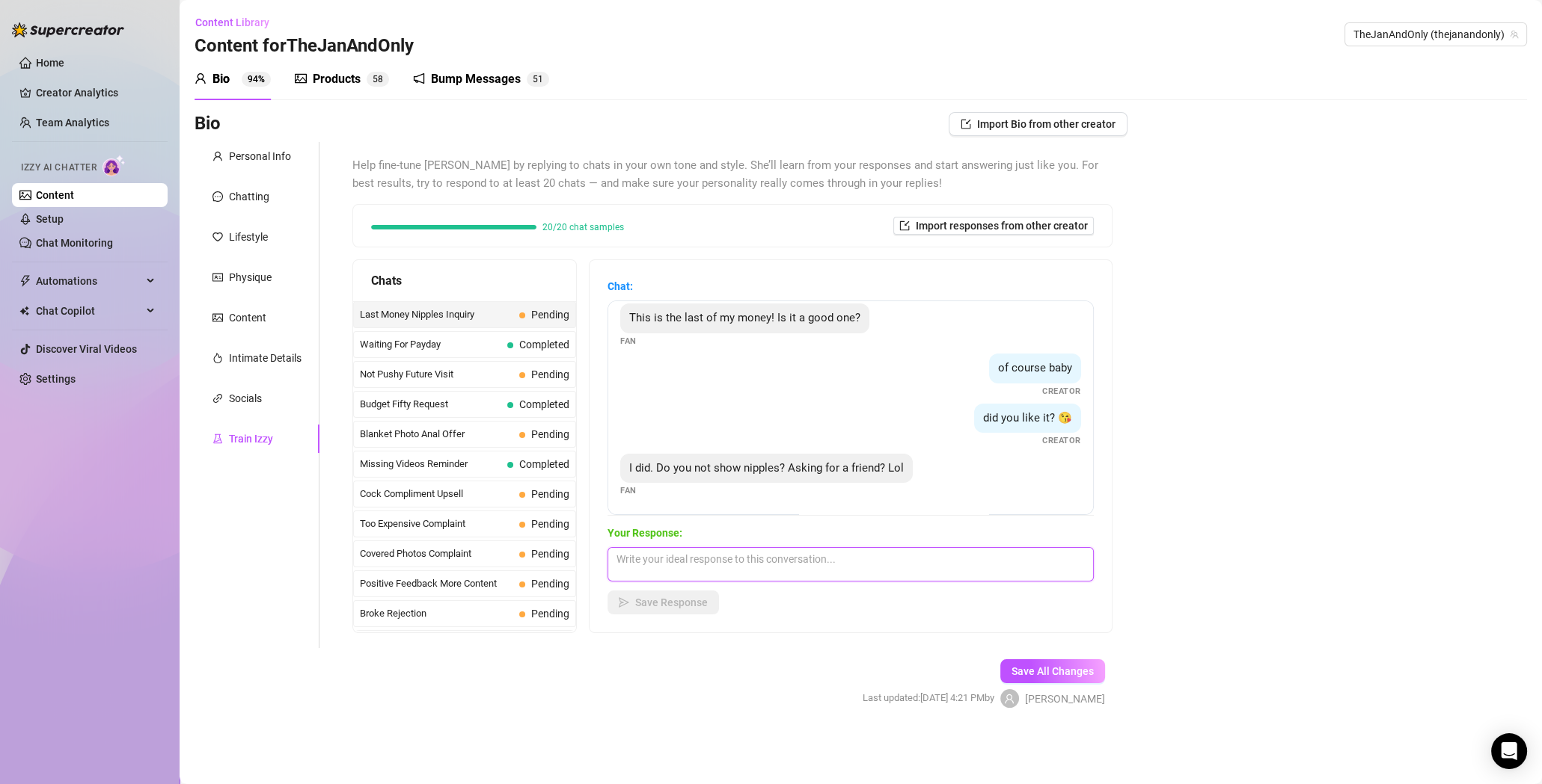
click at [688, 553] on textarea at bounding box center [851, 564] width 486 height 35
paste textarea "Haha 😏 tell your friend I definitely do 😜🔥 I’ve got a set where you see way mor…"
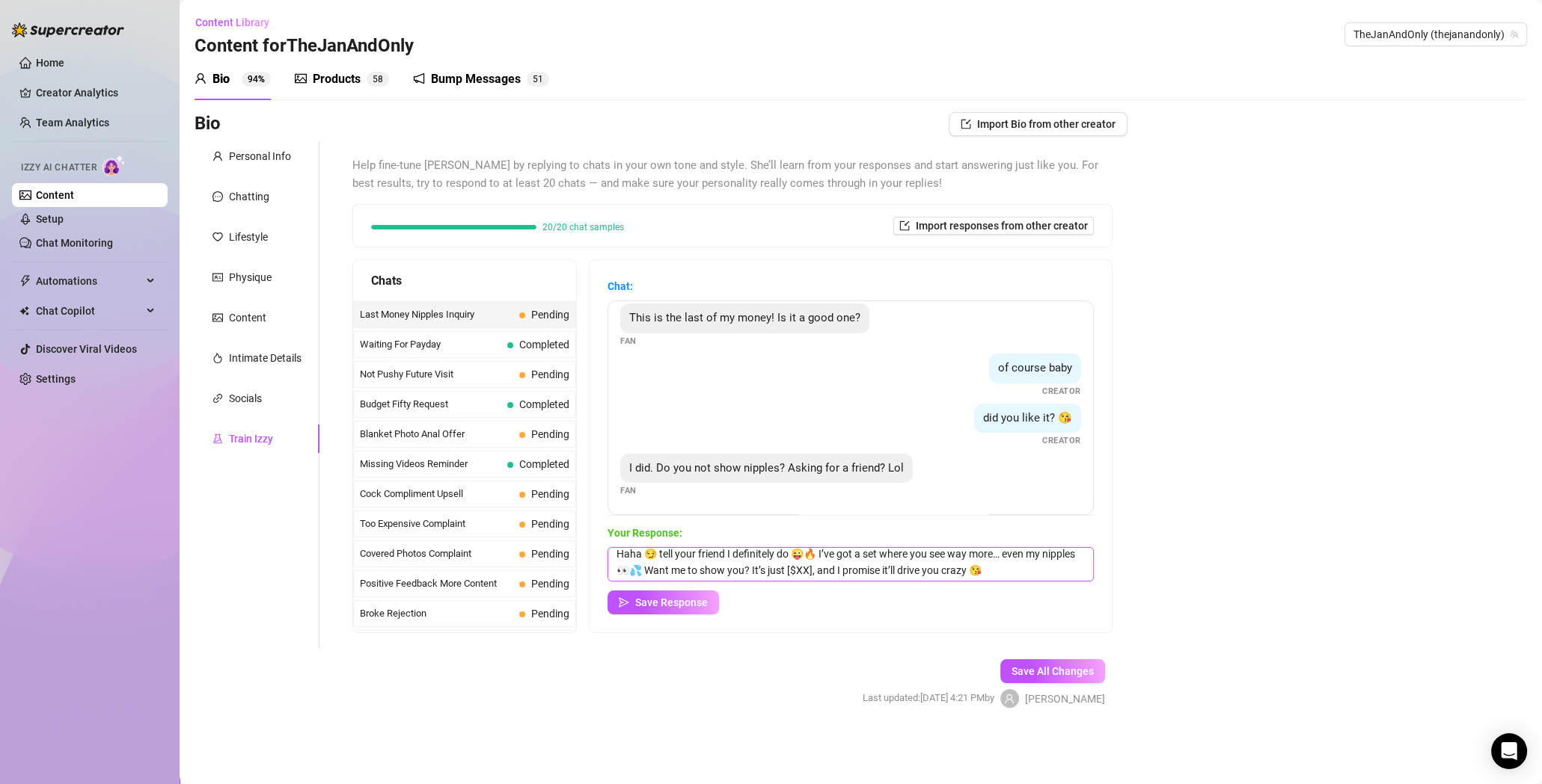
scroll to position [5, 0]
drag, startPoint x: 873, startPoint y: 571, endPoint x: 784, endPoint y: 566, distance: 89.1
click at [784, 566] on textarea "Haha 😏 tell your friend I definitely do 😜🔥 I’ve got a set where you see way mor…" at bounding box center [851, 564] width 486 height 35
type textarea "Haha 😏 tell your friend I definitely do 😜🔥 I’ve got a set where you see way mor…"
click at [657, 607] on span "Save Response" at bounding box center [671, 603] width 73 height 12
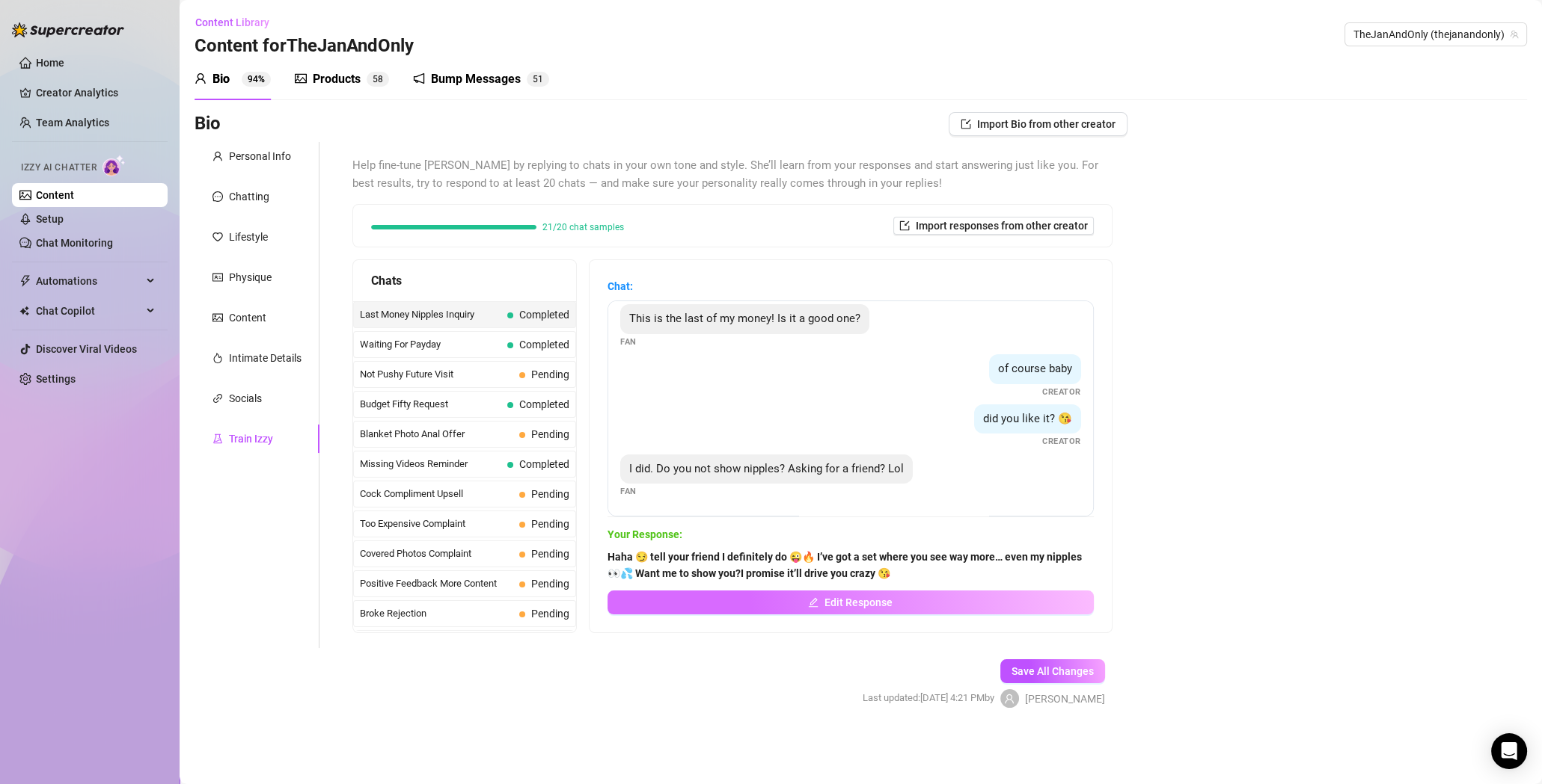
scroll to position [9, 0]
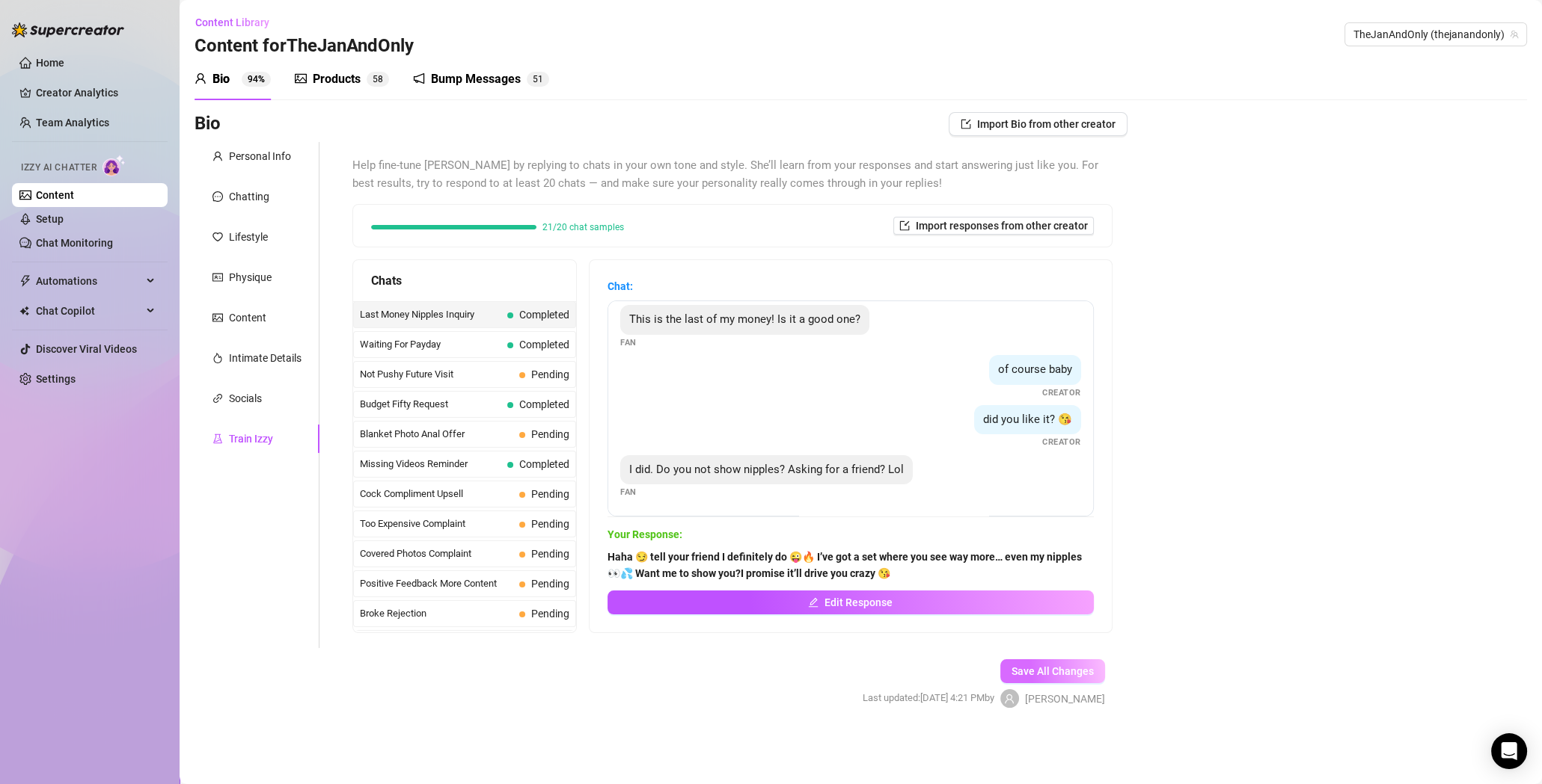
click at [1073, 671] on span "Save All Changes" at bounding box center [1052, 671] width 83 height 12
click at [414, 382] on div "Not Pushy Future Visit Pending" at bounding box center [465, 374] width 223 height 27
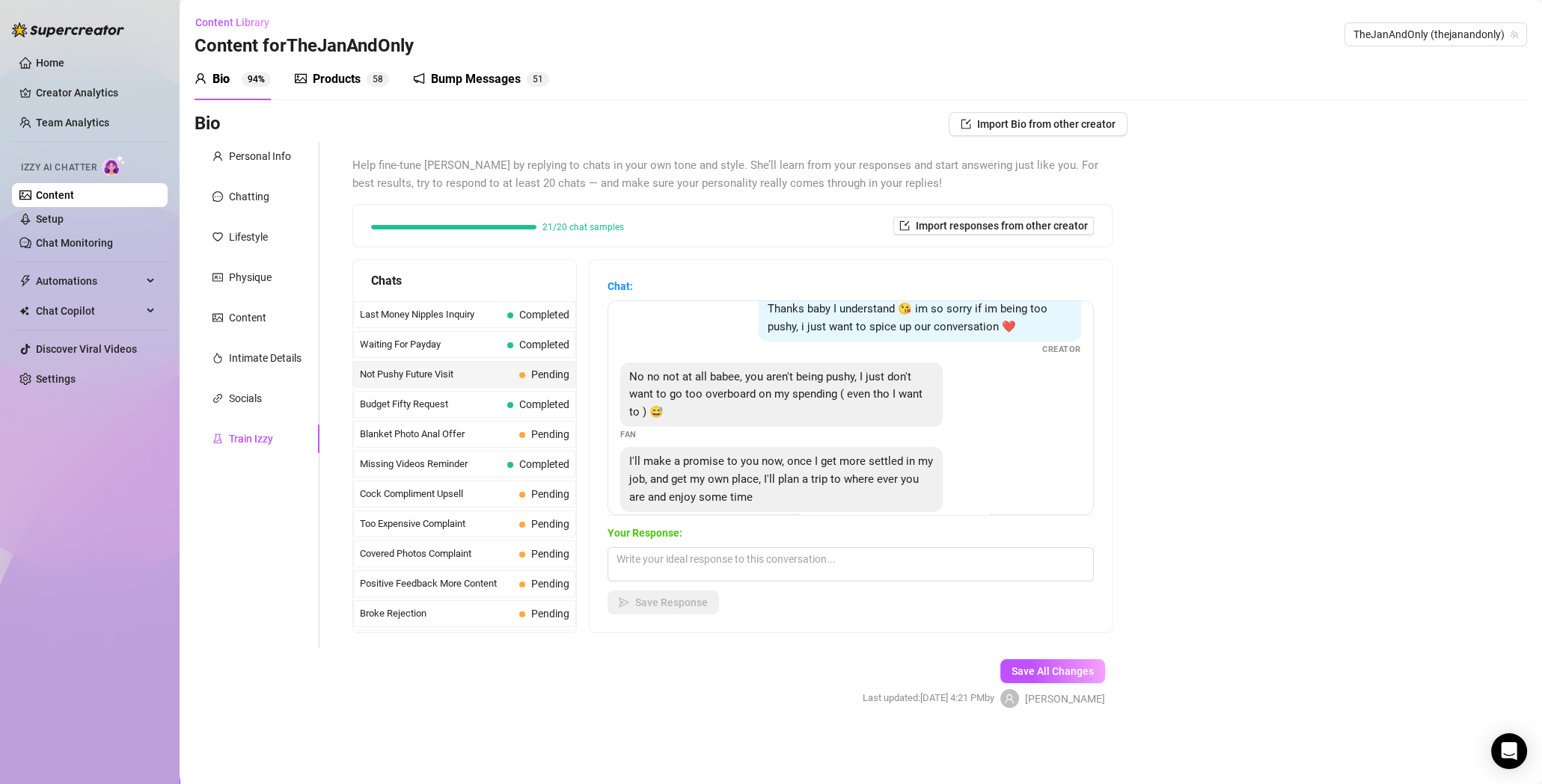
scroll to position [22, 0]
click at [732, 559] on textarea at bounding box center [851, 564] width 486 height 35
paste textarea "Awww Babe 😍 das ist so süß von dir, mir das zu versprechen… das bedeutet mir ec…"
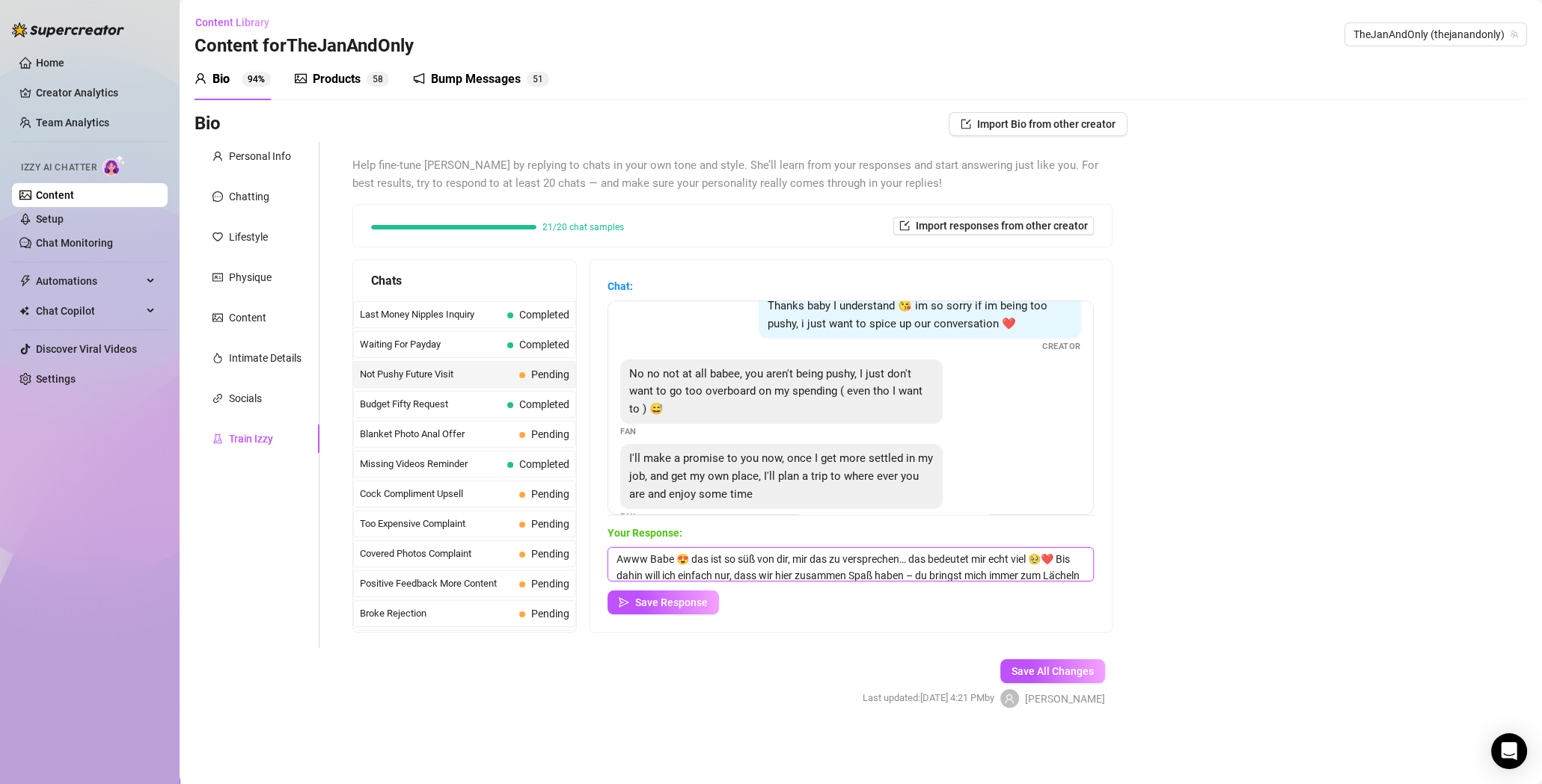
scroll to position [16, 0]
click at [1011, 573] on textarea "Awww Babe 😍 das ist so süß von dir, mir das zu versprechen… das bedeutet mir ec…" at bounding box center [851, 564] width 486 height 35
paste textarea "Awww babe 😍 that’s so sweet of you to promise me that… it means a lot to me 🥹❤️…"
paste textarea
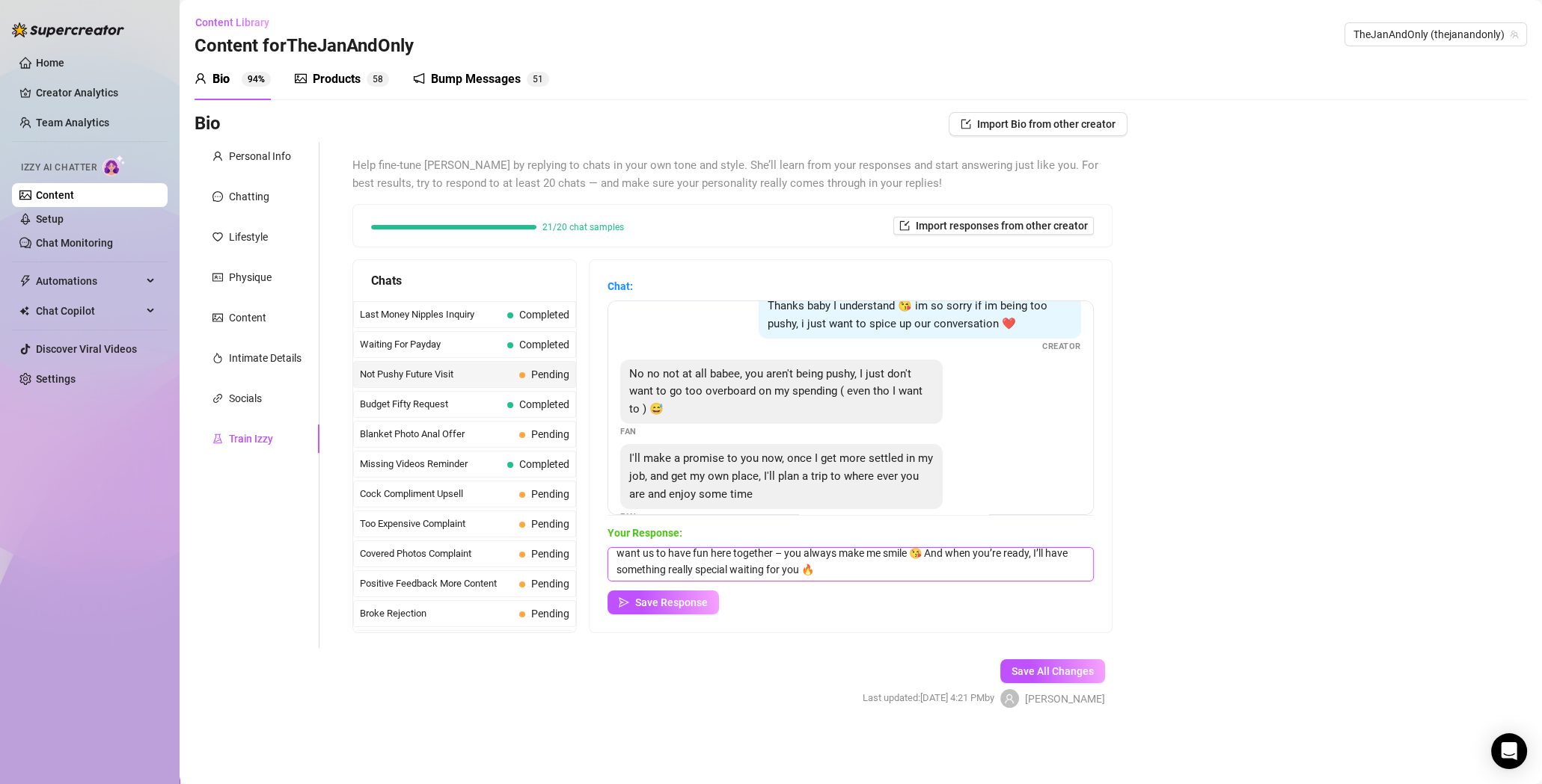
scroll to position [22, 0]
click at [807, 556] on textarea "Awww babe 😍 that’s so sweet of you to promise me that… it means a lot to me 🥹❤️…" at bounding box center [851, 564] width 486 height 35
type textarea "Awww babe 😍 that’s so sweet of you to promise me that… it means a lot to me 🥹❤️…"
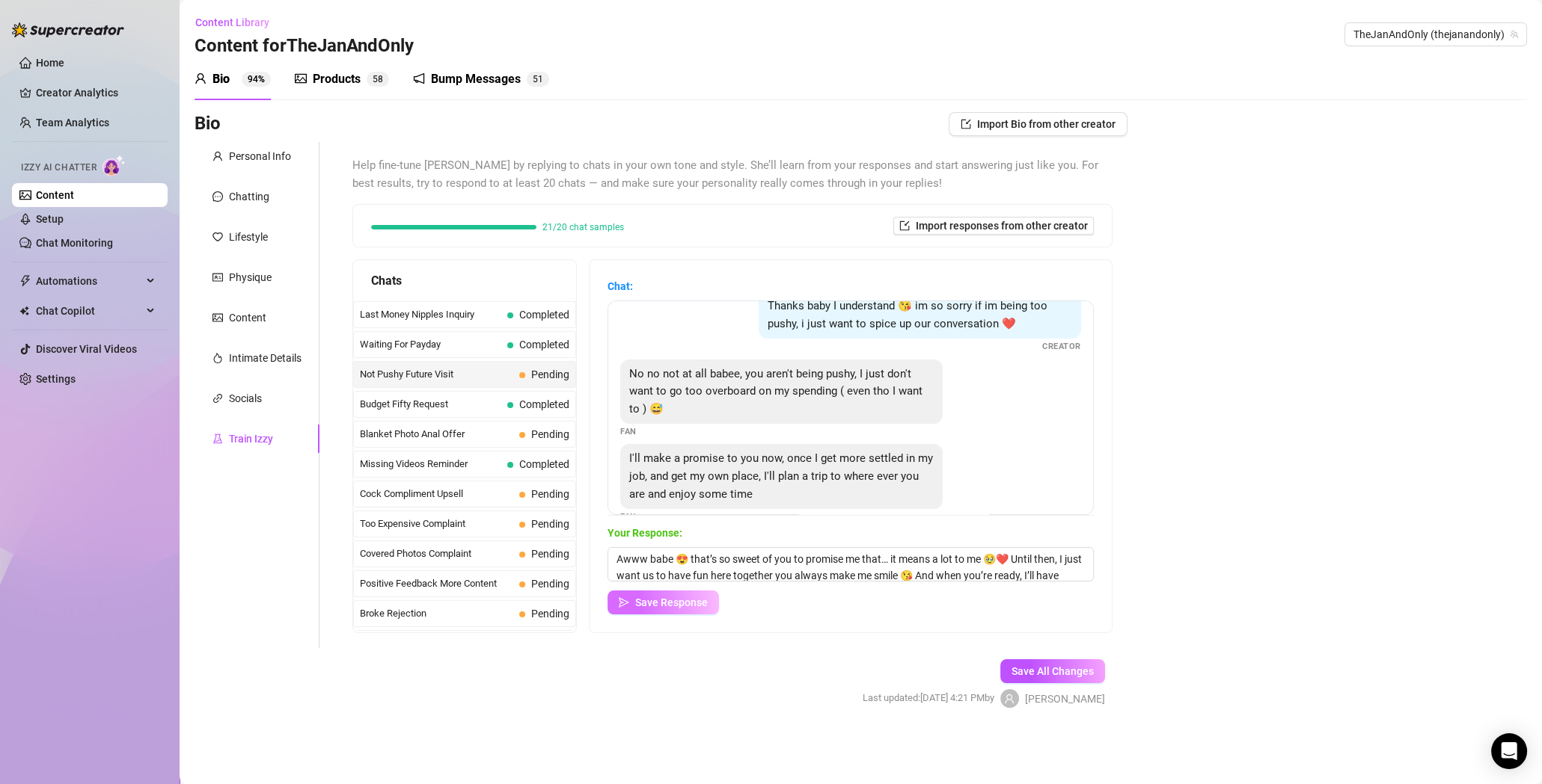
click at [662, 607] on span "Save Response" at bounding box center [671, 603] width 73 height 12
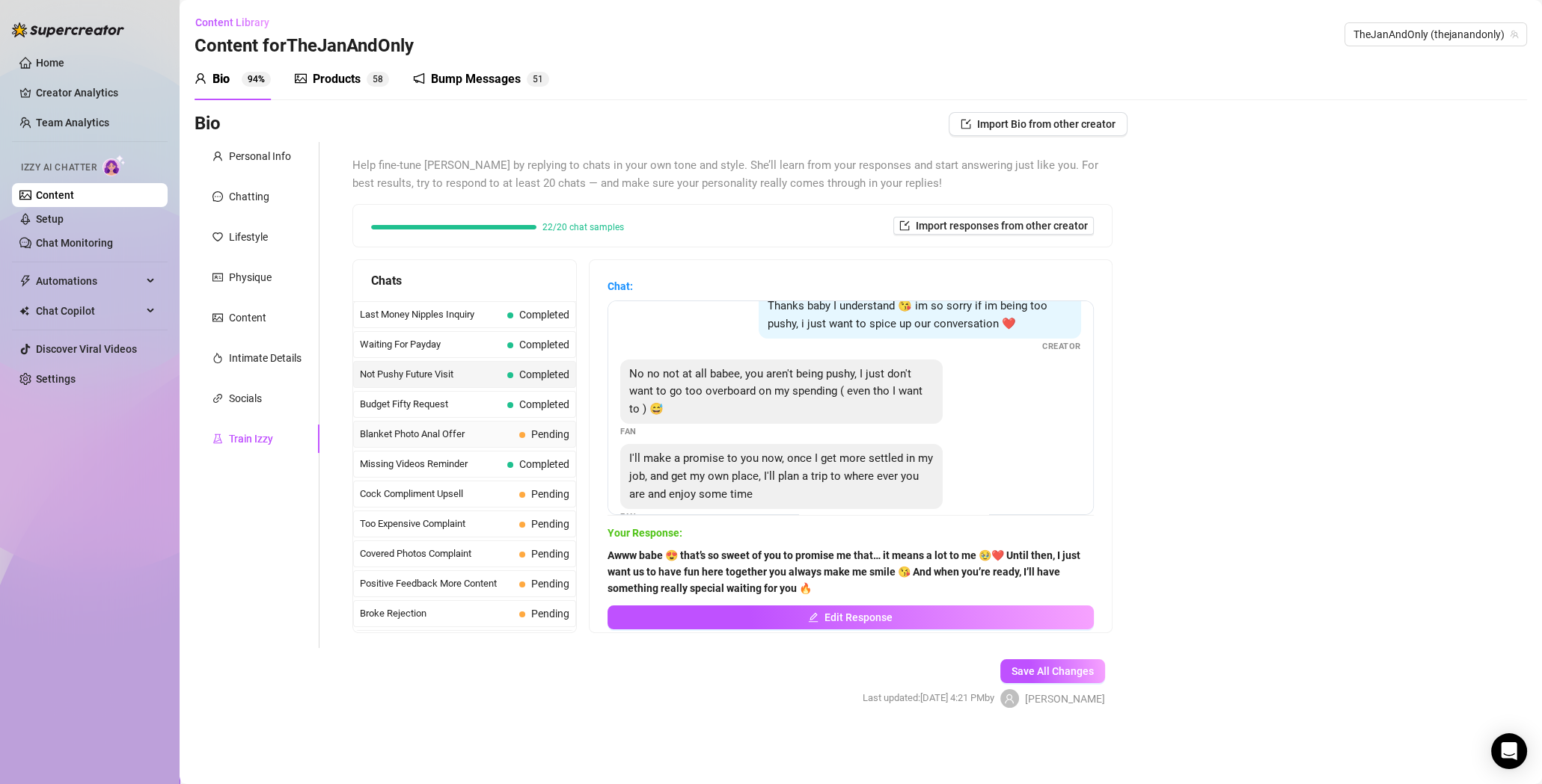
click at [503, 428] on span "Blanket Photo Anal Offer" at bounding box center [437, 435] width 154 height 15
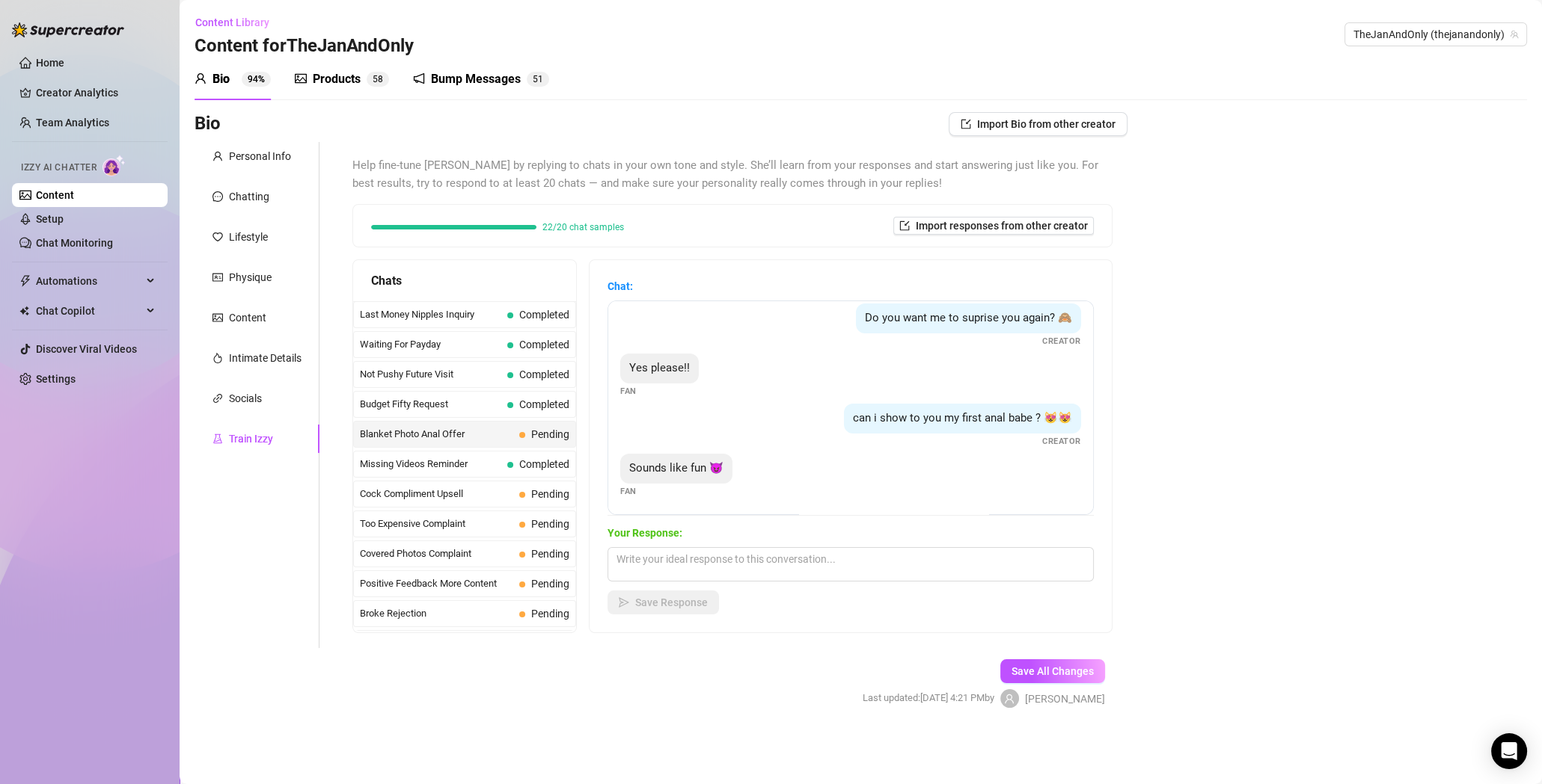
scroll to position [209, 0]
click at [745, 559] on textarea at bounding box center [851, 564] width 486 height 35
paste textarea "Mhh baby 😈 I love turning you on like this and surprising you again and again… …"
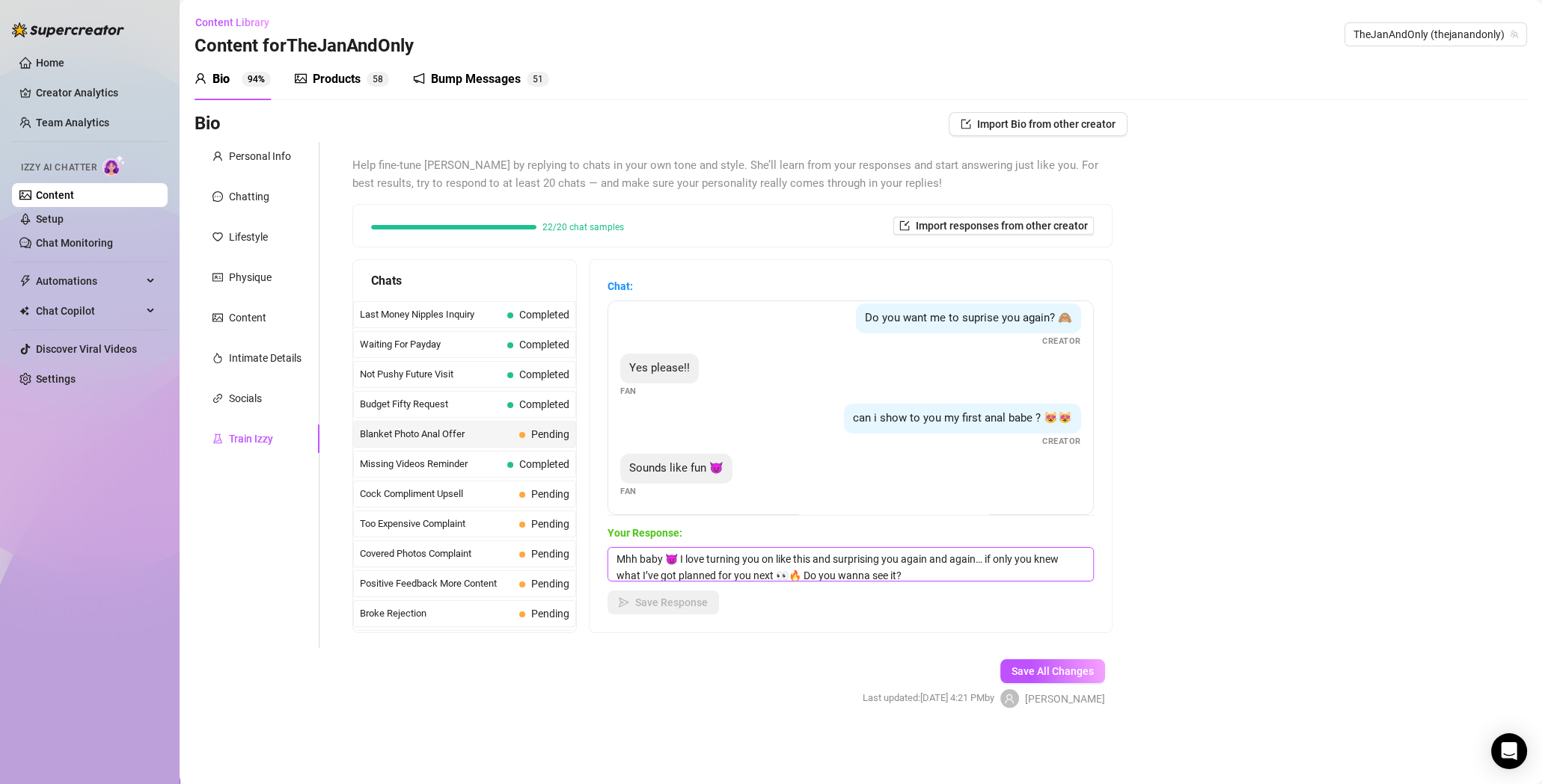
scroll to position [0, 0]
type textarea "Mhh baby 😈 I love turning you on like this and surprising you again and again… …"
click at [694, 604] on span "Save Response" at bounding box center [671, 603] width 73 height 12
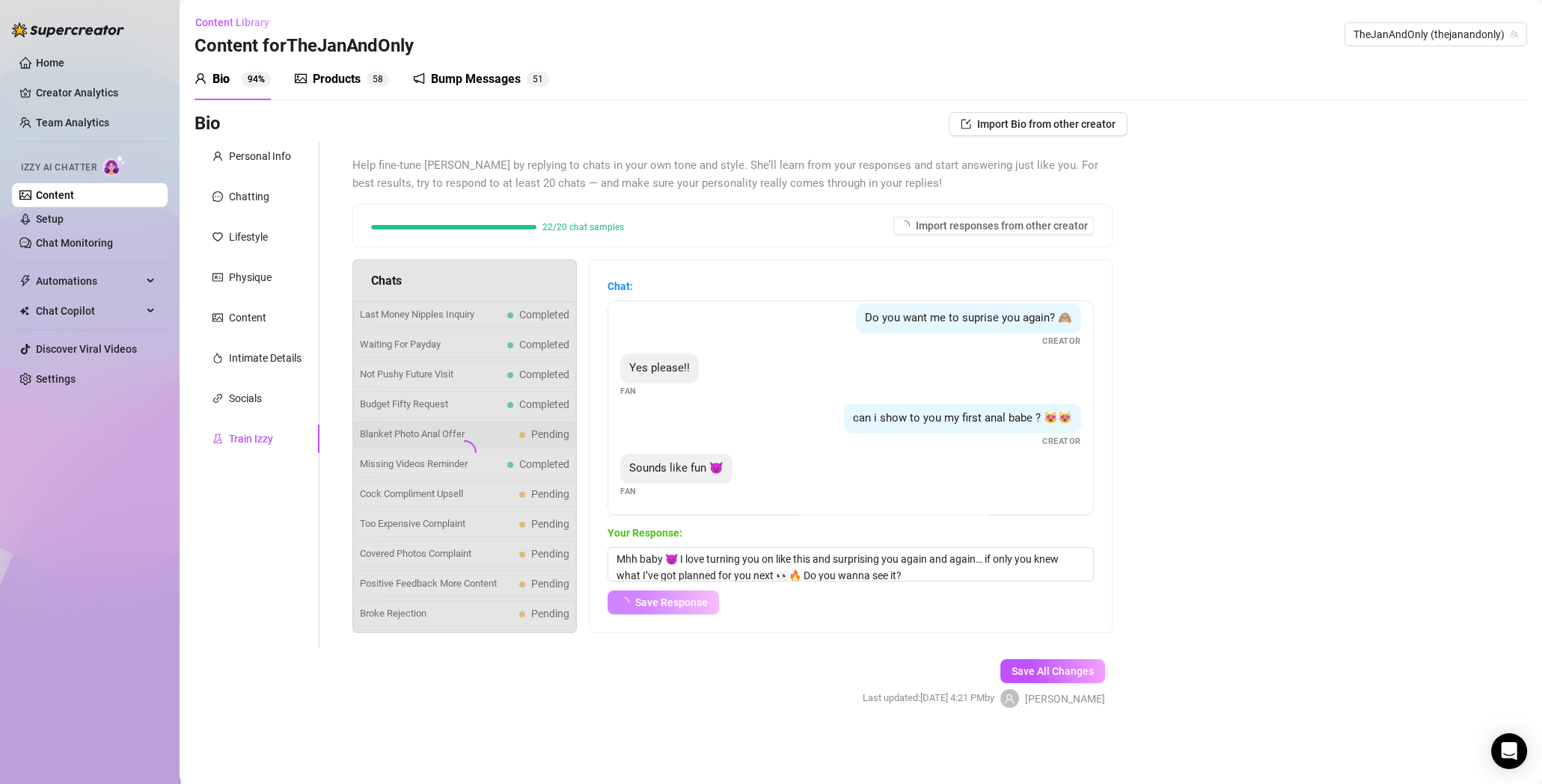
scroll to position [208, 0]
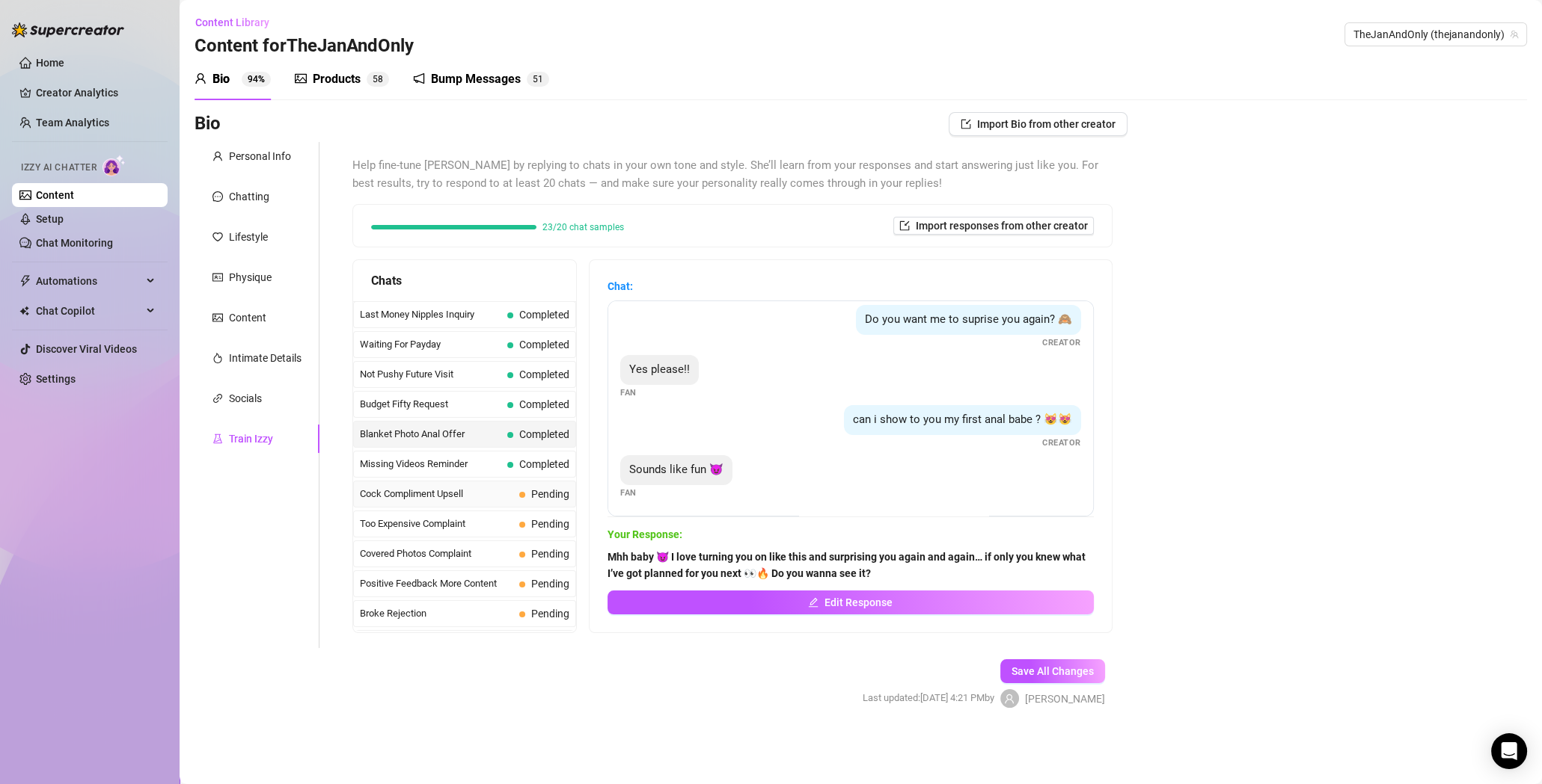
click at [506, 495] on span "Cock Compliment Upsell" at bounding box center [437, 494] width 154 height 15
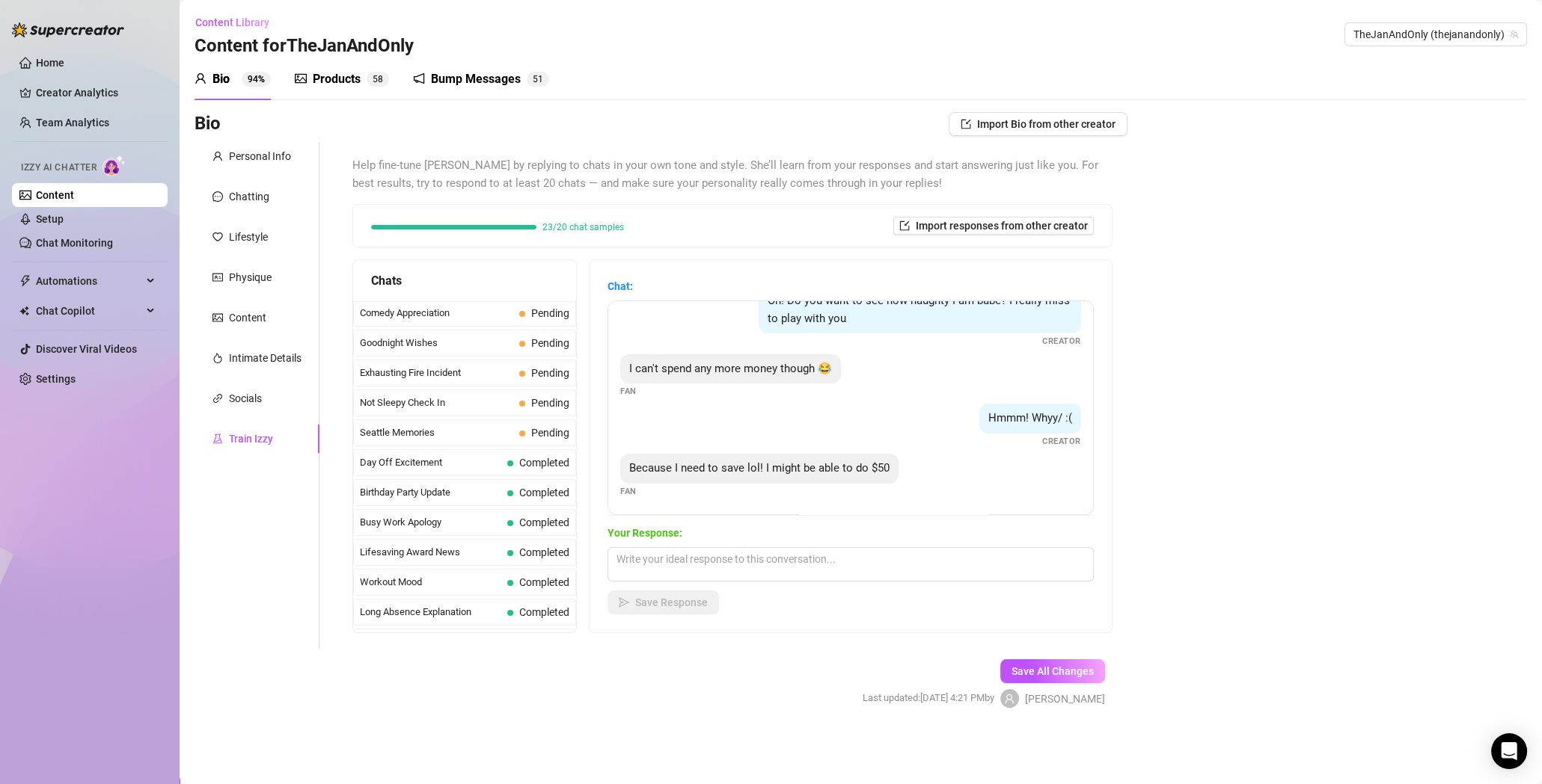
scroll to position [968, 0]
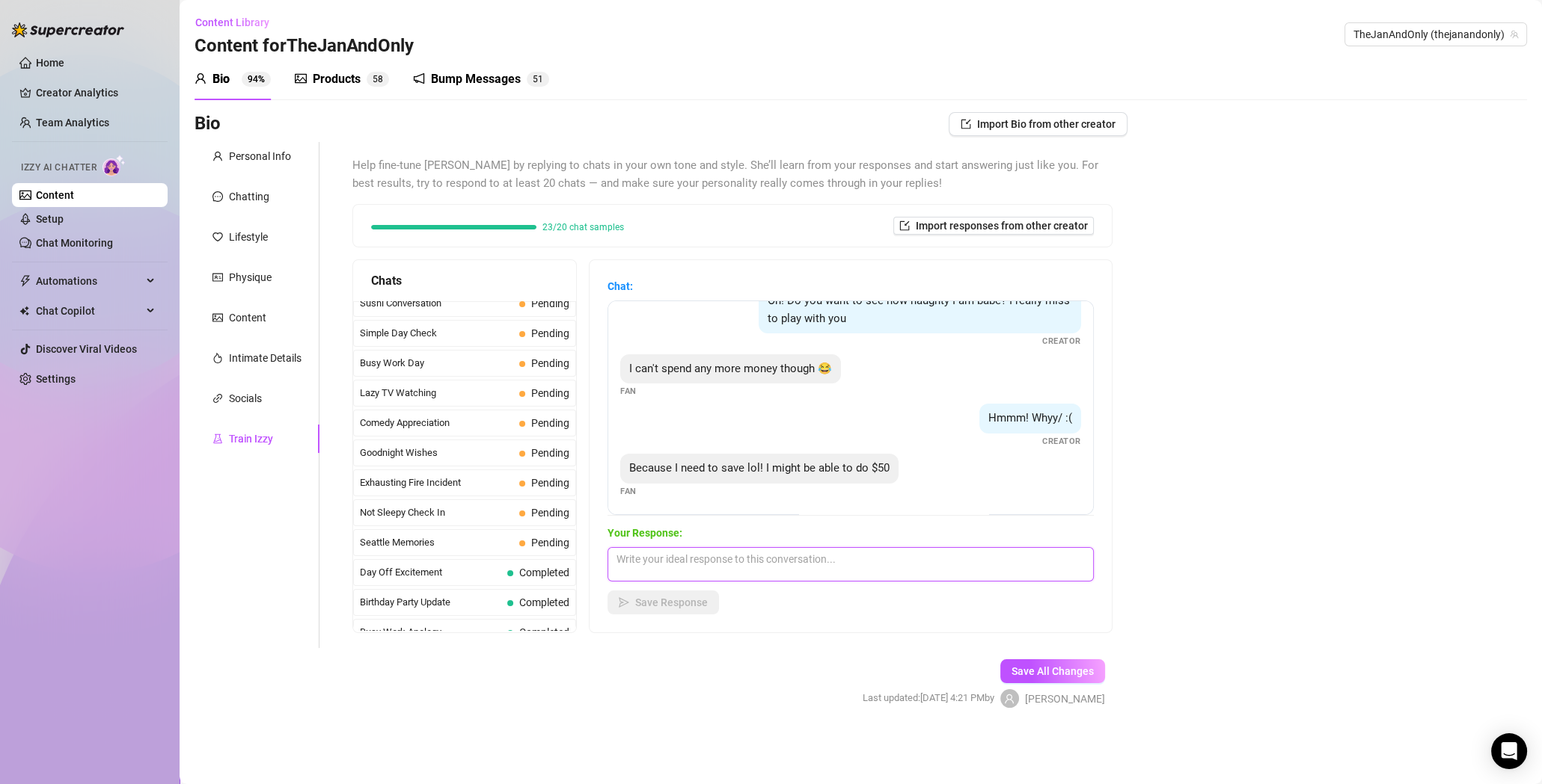
click at [766, 557] on textarea at bounding box center [851, 564] width 486 height 35
paste textarea "Baby, you know I can’t stop thinking about how hot you make me 😏🔥 I’ll make a n…"
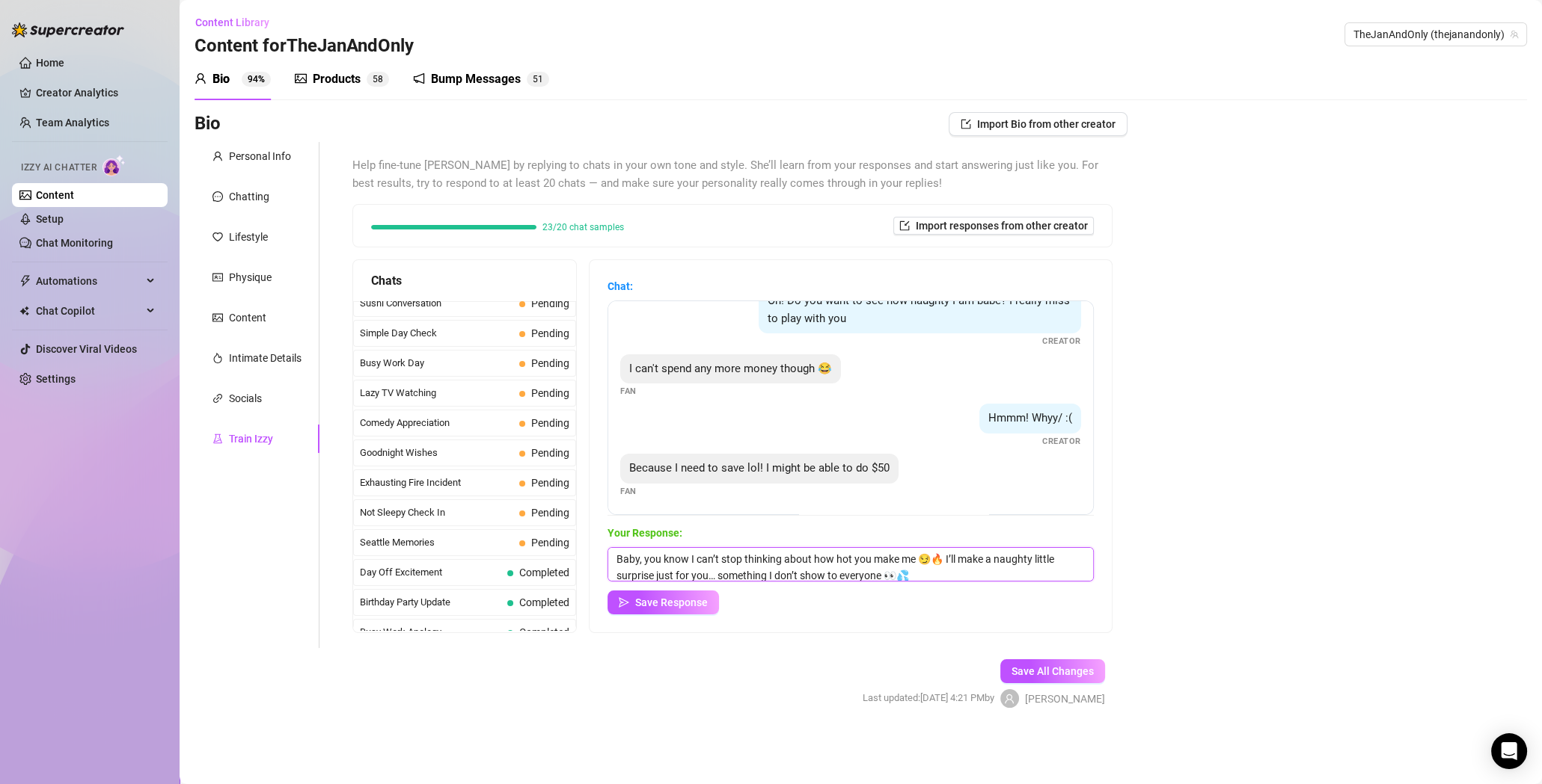
scroll to position [33, 0]
click at [946, 557] on textarea "Baby, you know I can’t stop thinking about how hot you make me 😏🔥 I’ll make a n…" at bounding box center [851, 564] width 486 height 35
type textarea "Baby, you know I can’t stop thinking about how hot you make me 😏🔥 I’ll make a n…"
click at [629, 598] on icon "send" at bounding box center [623, 602] width 11 height 11
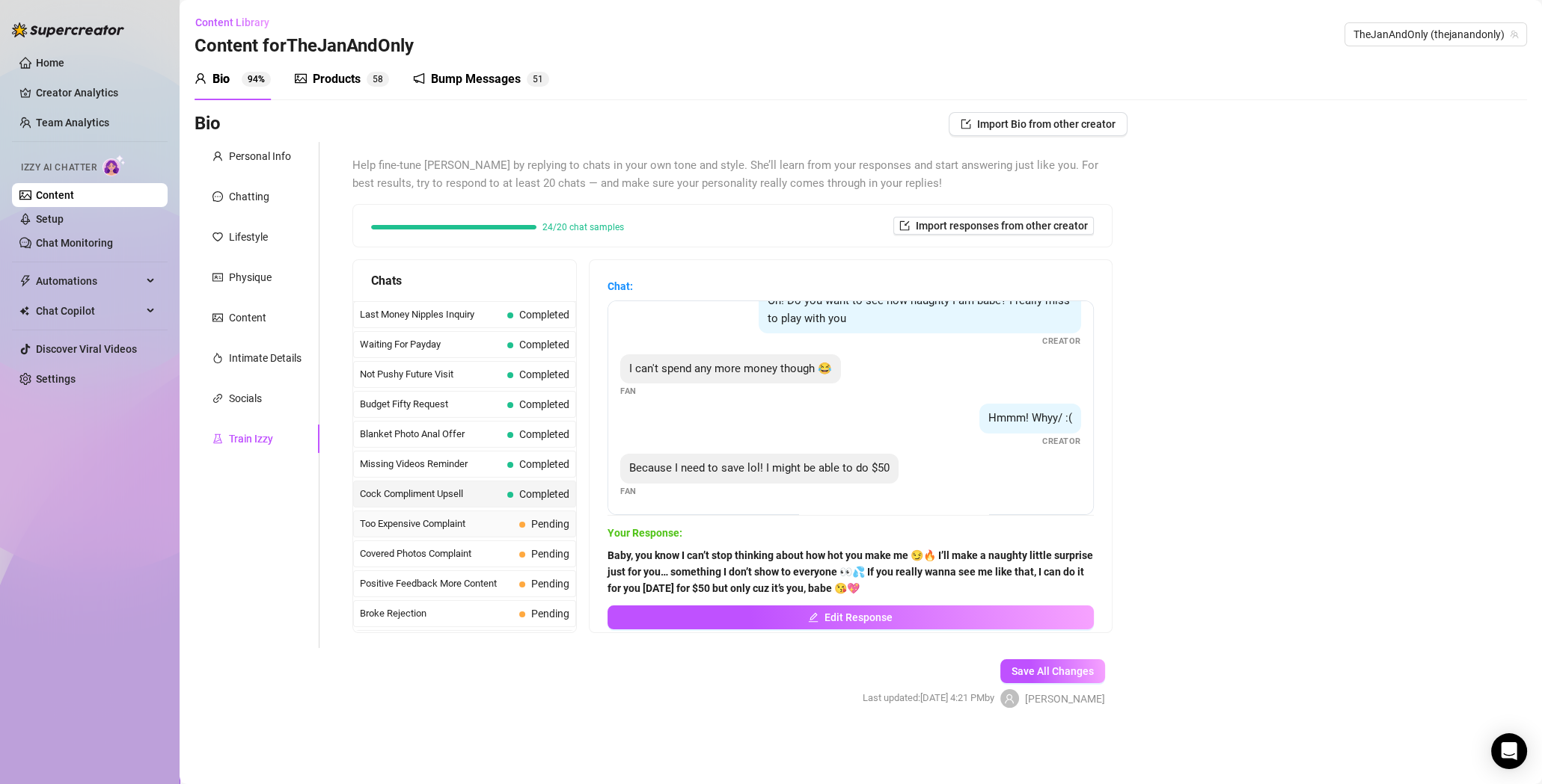
click at [475, 522] on span "Too Expensive Complaint" at bounding box center [437, 524] width 154 height 15
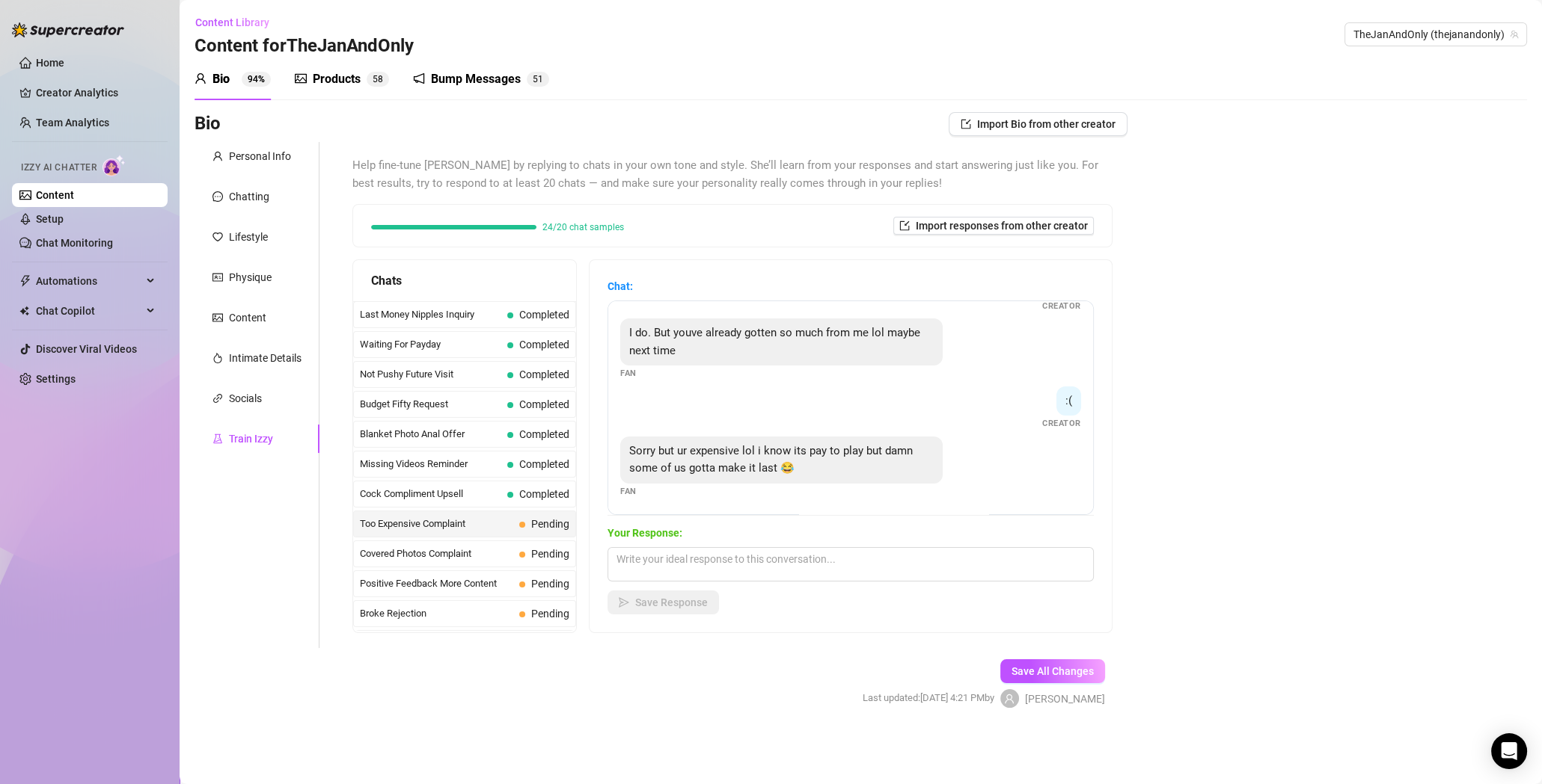
scroll to position [21, 0]
